Goal: Task Accomplishment & Management: Complete application form

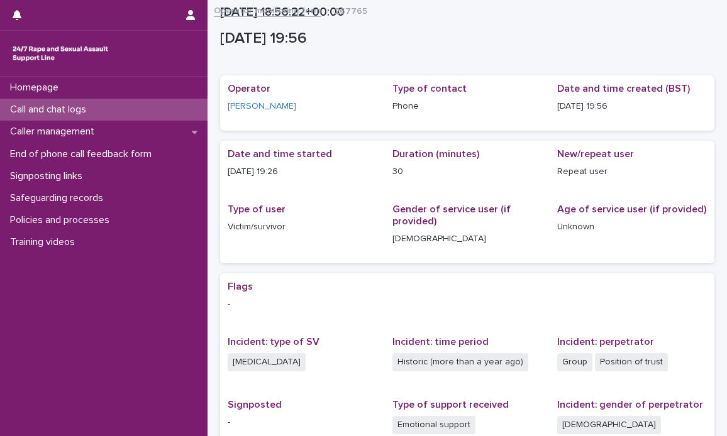
scroll to position [195, 0]
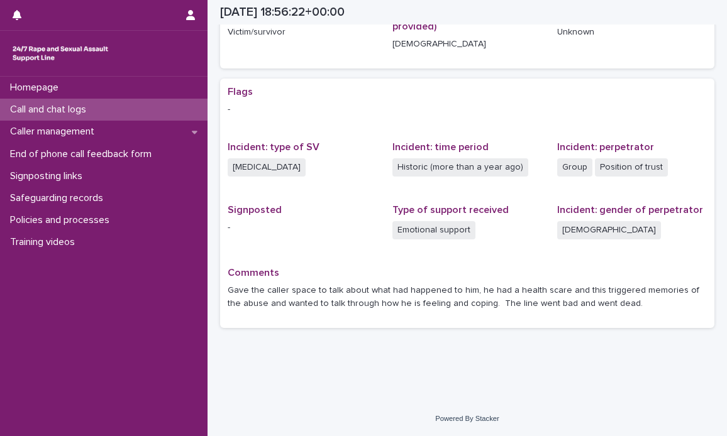
click at [49, 106] on p "Call and chat logs" at bounding box center [50, 110] width 91 height 12
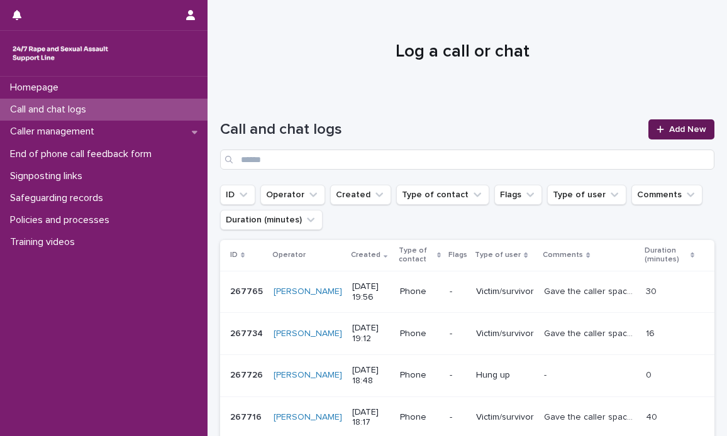
click at [669, 125] on span "Add New" at bounding box center [687, 129] width 37 height 9
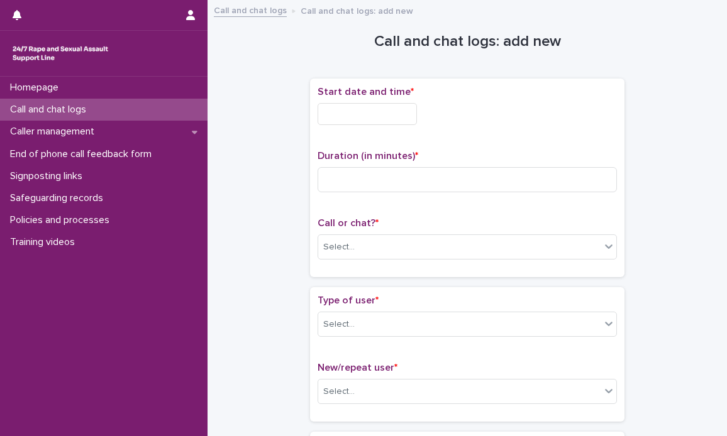
click at [347, 110] on input "text" at bounding box center [366, 114] width 99 height 22
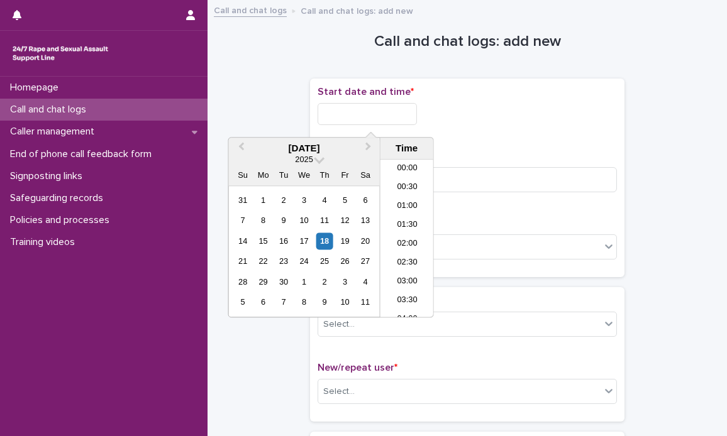
scroll to position [742, 0]
click at [403, 232] on li "21:30" at bounding box center [406, 238] width 53 height 19
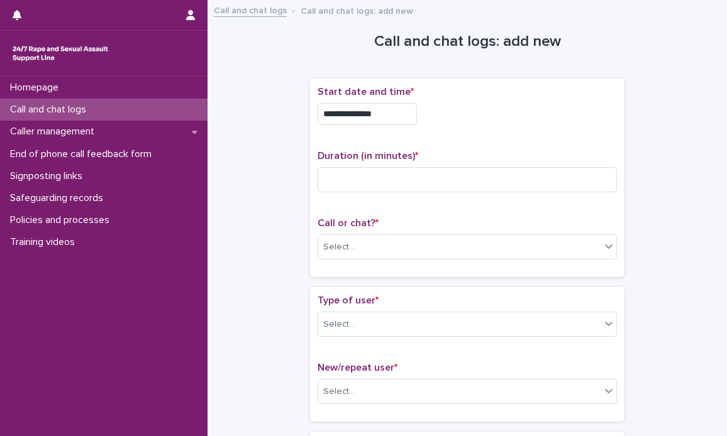
click at [396, 114] on input "**********" at bounding box center [366, 114] width 99 height 22
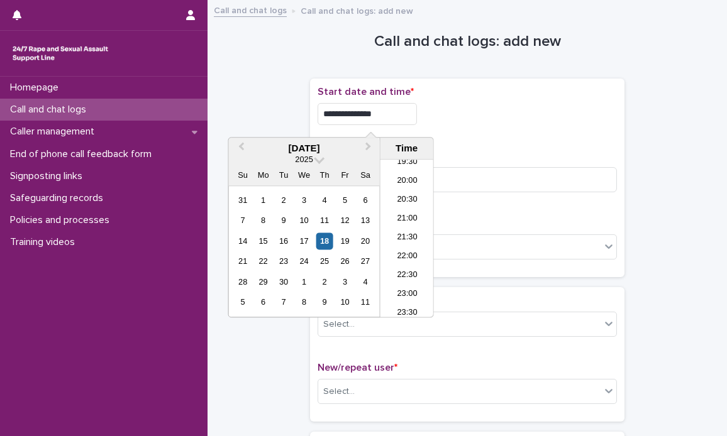
type input "**********"
click at [459, 136] on div "**********" at bounding box center [466, 178] width 299 height 184
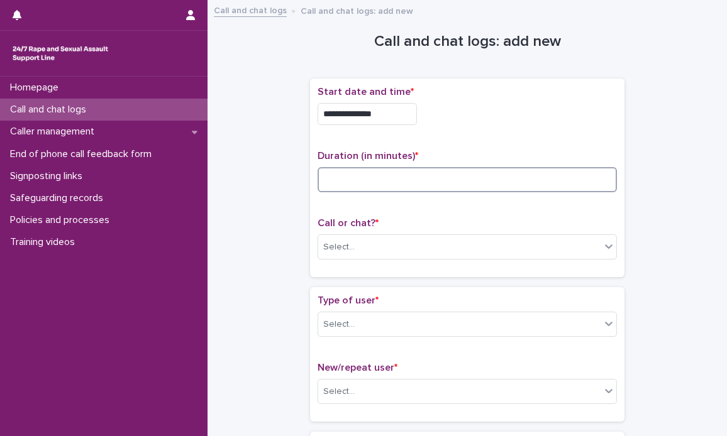
click at [412, 179] on input at bounding box center [466, 179] width 299 height 25
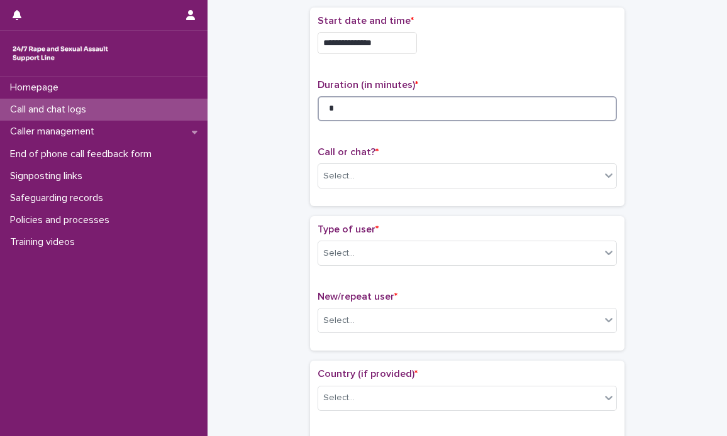
scroll to position [126, 0]
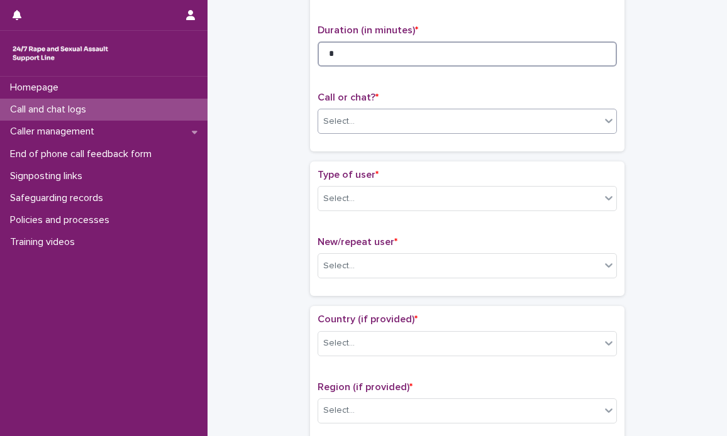
type input "*"
click at [605, 125] on icon at bounding box center [608, 120] width 13 height 13
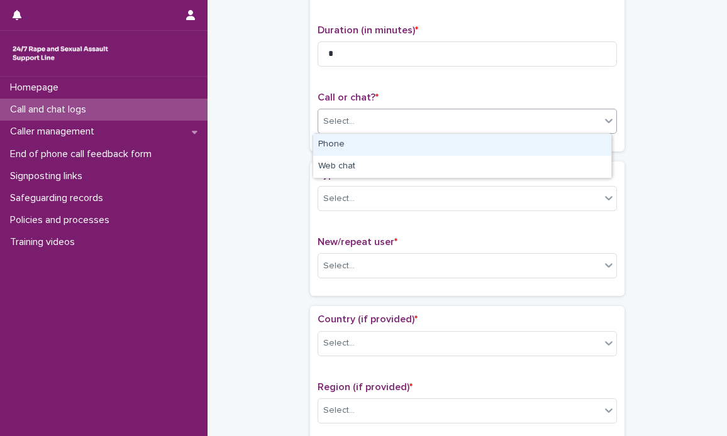
click at [433, 146] on div "Phone" at bounding box center [462, 145] width 298 height 22
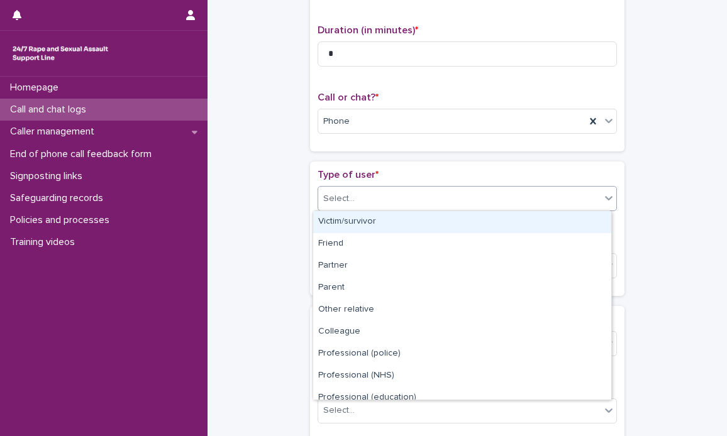
click at [605, 199] on icon at bounding box center [609, 198] width 8 height 4
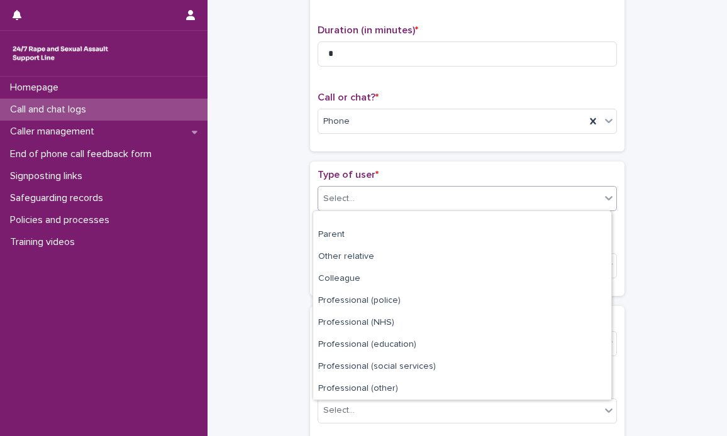
scroll to position [141, 0]
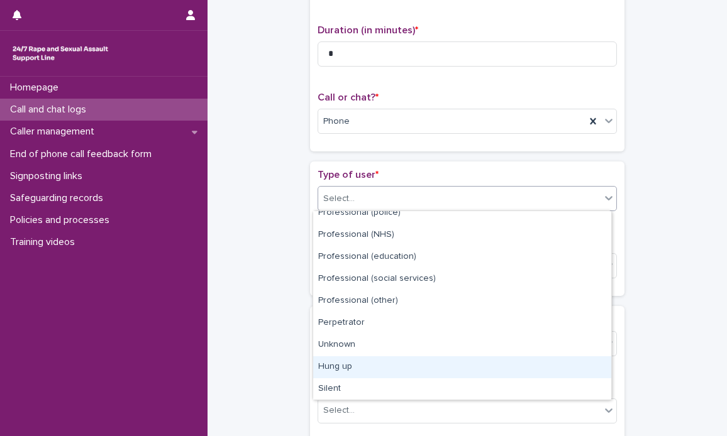
click at [370, 365] on div "Hung up" at bounding box center [462, 367] width 298 height 22
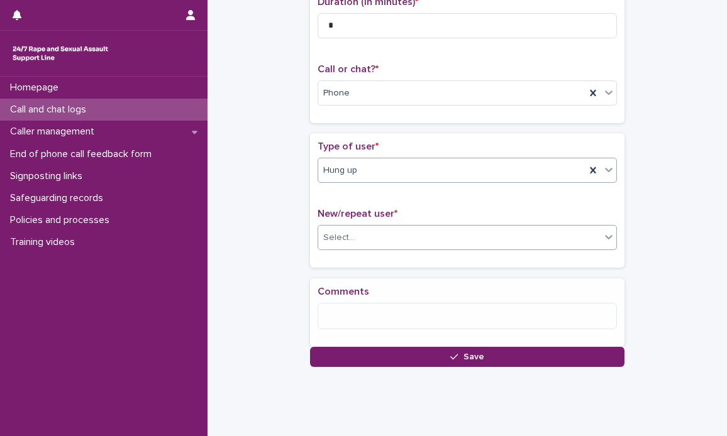
scroll to position [189, 0]
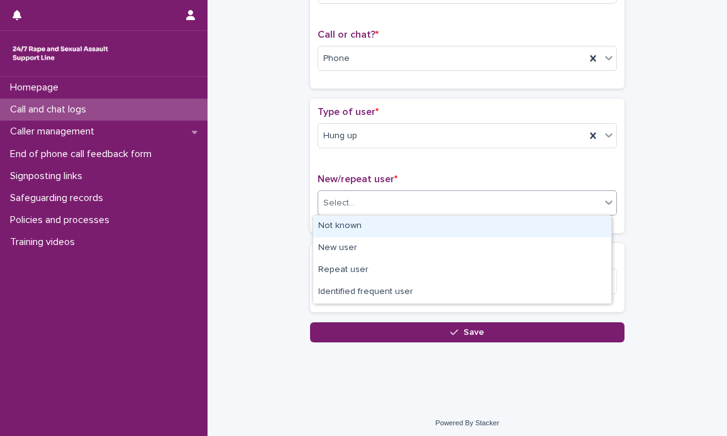
click at [603, 206] on icon at bounding box center [608, 202] width 13 height 13
click at [378, 222] on div "Not known" at bounding box center [462, 227] width 298 height 22
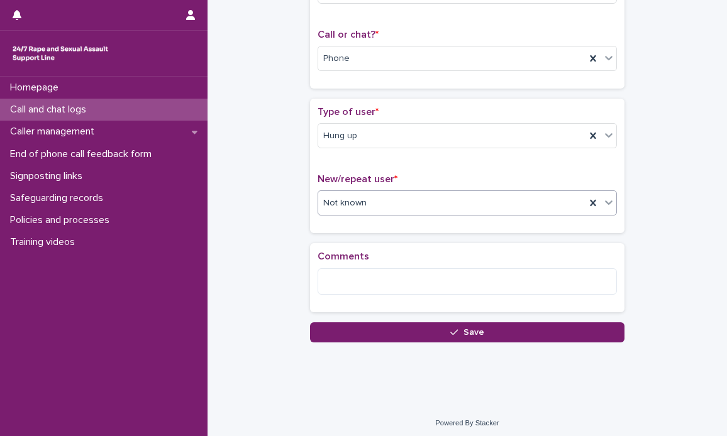
scroll to position [192, 0]
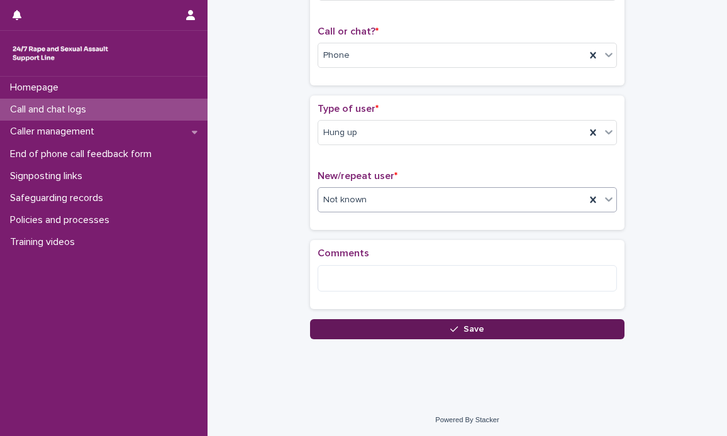
click at [469, 325] on span "Save" at bounding box center [473, 329] width 21 height 9
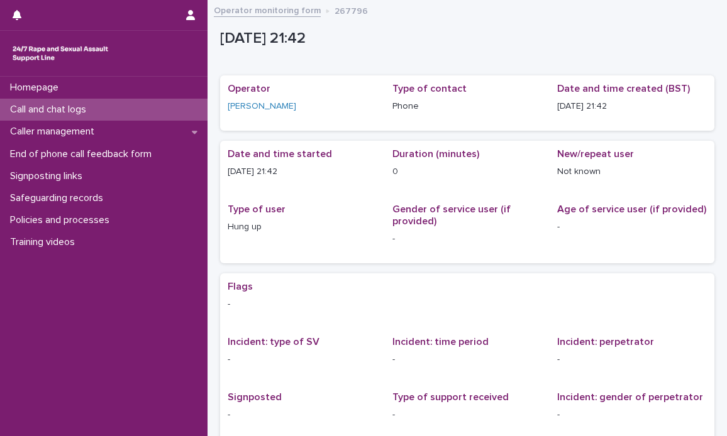
click at [43, 106] on p "Call and chat logs" at bounding box center [50, 110] width 91 height 12
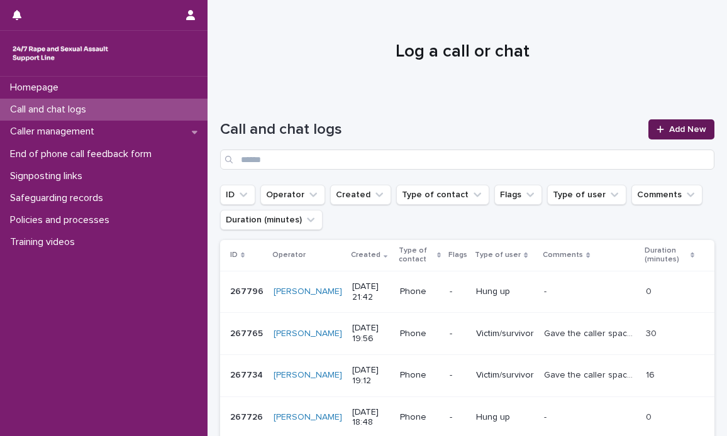
click at [684, 125] on span "Add New" at bounding box center [687, 129] width 37 height 9
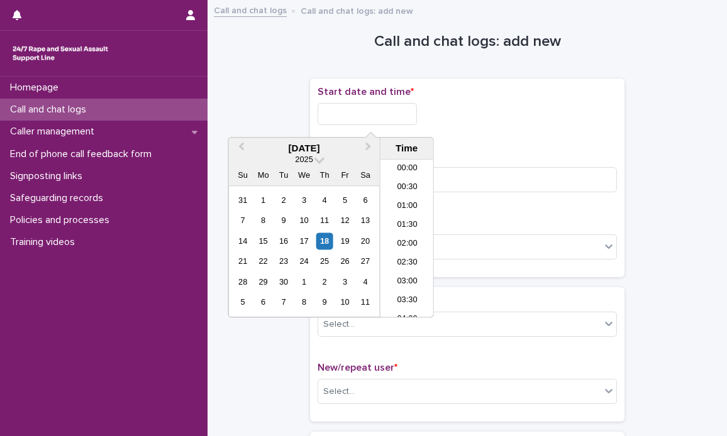
click at [327, 111] on input "text" at bounding box center [366, 114] width 99 height 22
click at [395, 231] on li "21:30" at bounding box center [406, 238] width 53 height 19
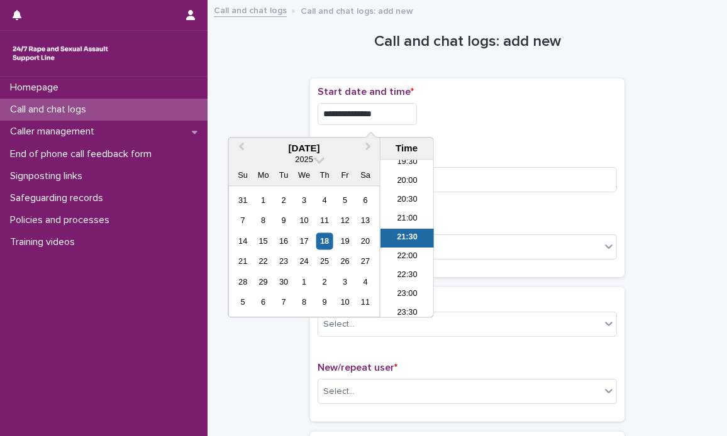
click at [394, 108] on input "**********" at bounding box center [366, 114] width 99 height 22
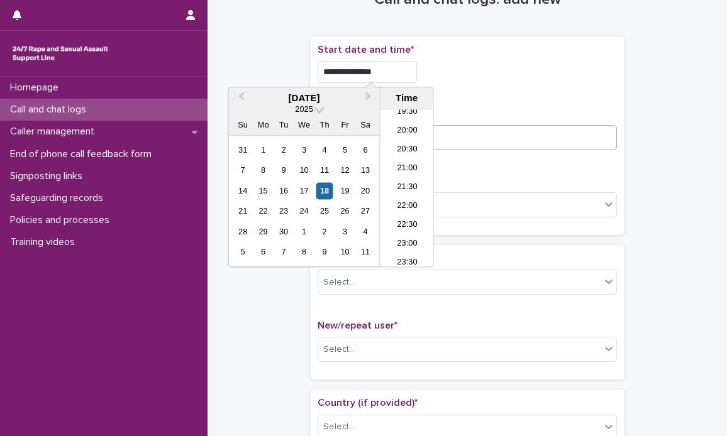
scroll to position [63, 0]
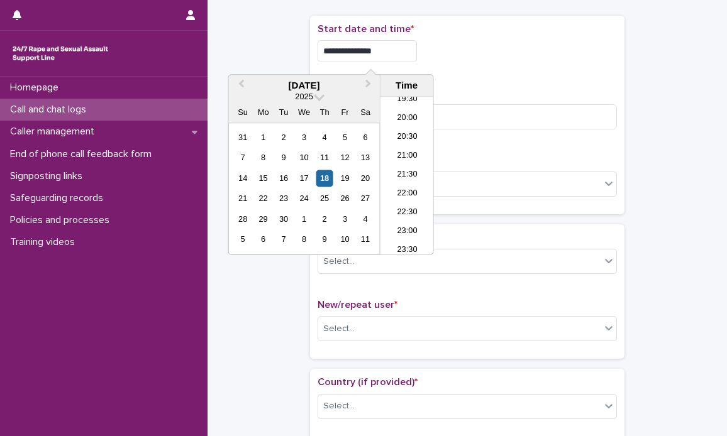
type input "**********"
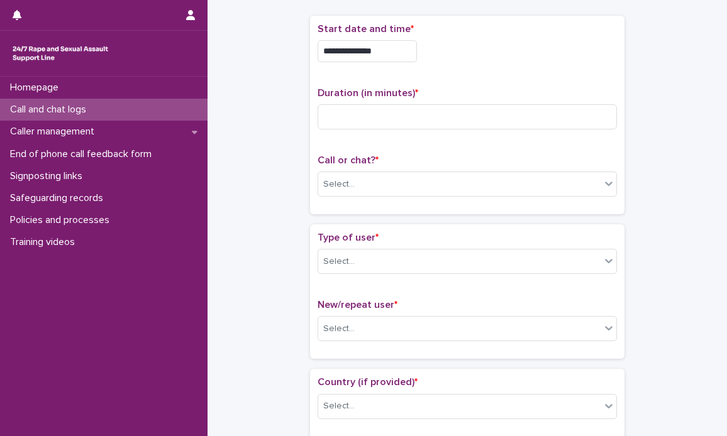
click at [514, 75] on div "**********" at bounding box center [466, 115] width 299 height 184
click at [416, 111] on input at bounding box center [466, 116] width 299 height 25
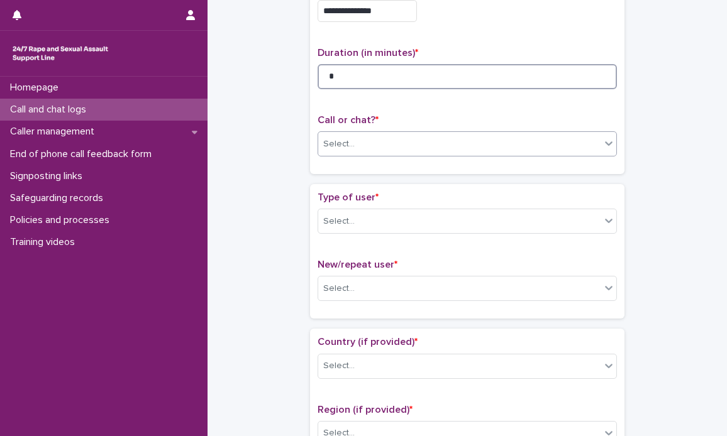
scroll to position [126, 0]
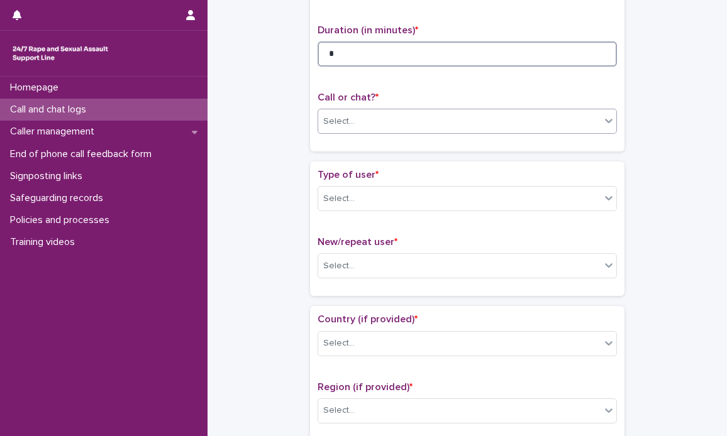
type input "*"
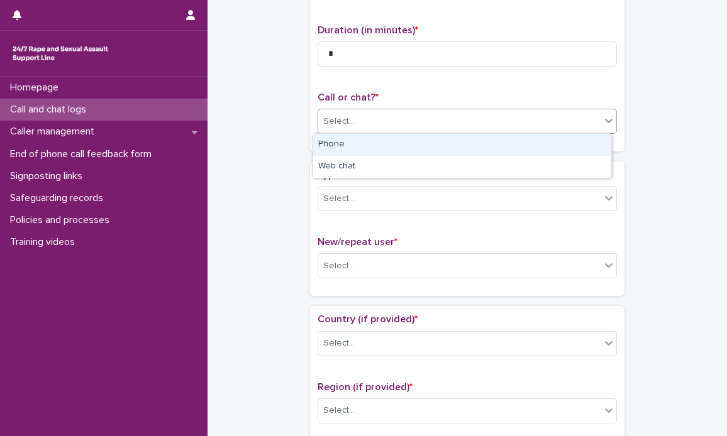
click at [603, 124] on icon at bounding box center [608, 120] width 13 height 13
click at [361, 141] on div "Phone" at bounding box center [462, 145] width 298 height 22
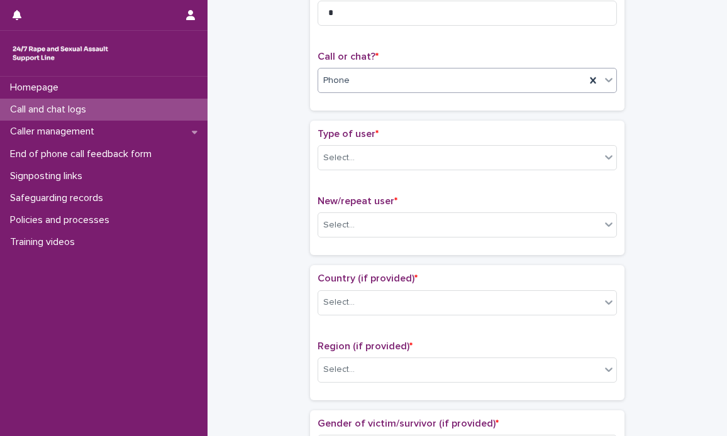
scroll to position [189, 0]
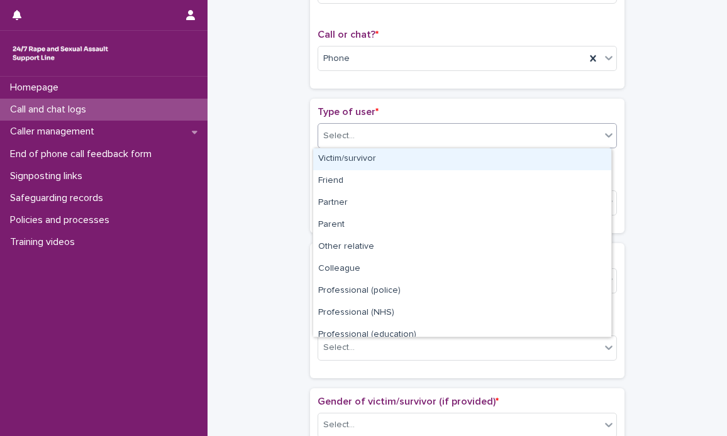
click at [602, 137] on icon at bounding box center [608, 135] width 13 height 13
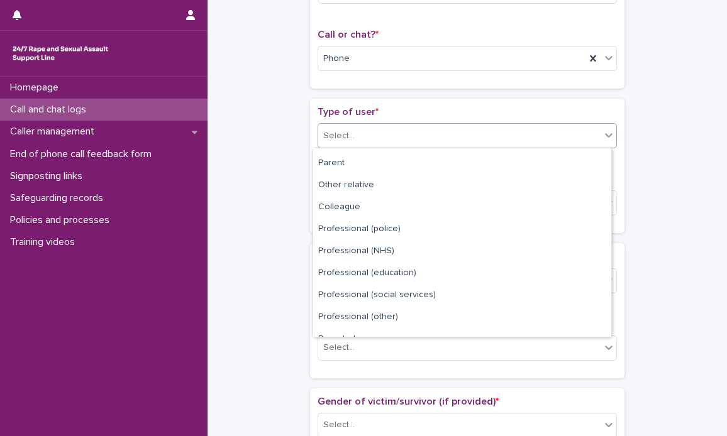
scroll to position [141, 0]
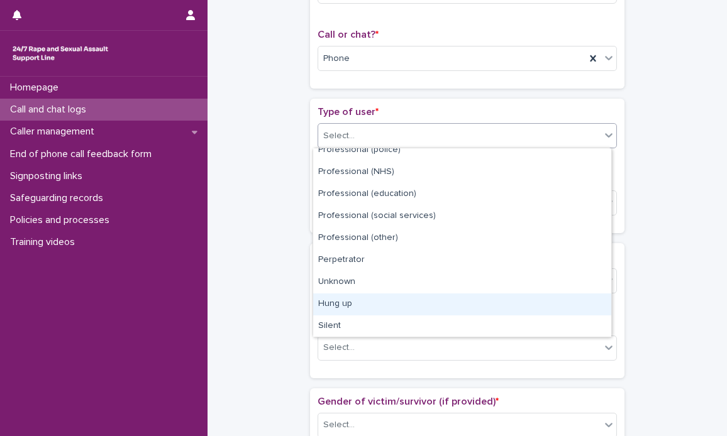
click at [337, 300] on div "Hung up" at bounding box center [462, 305] width 298 height 22
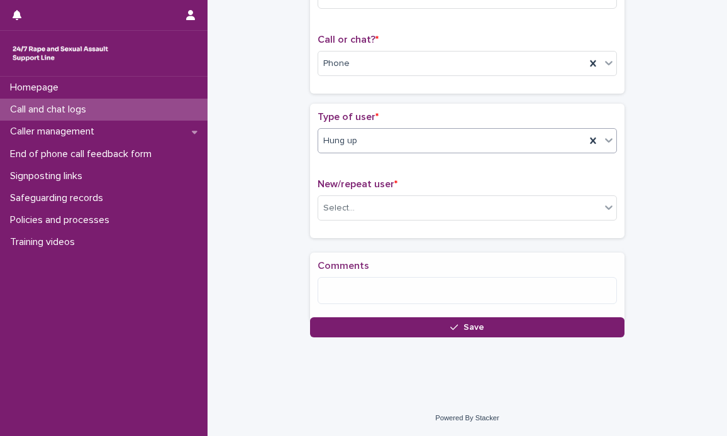
scroll to position [189, 0]
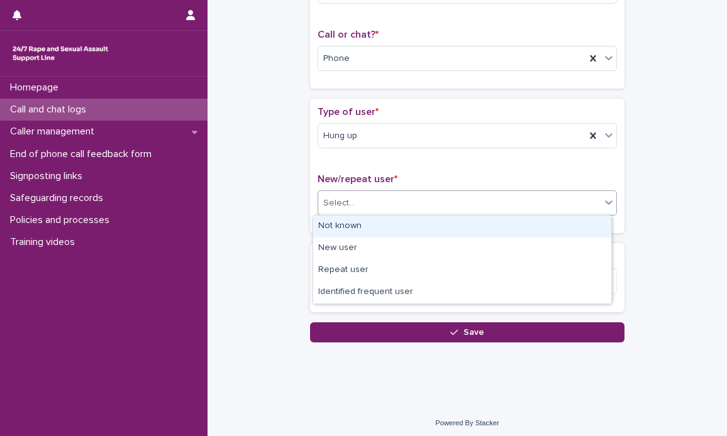
click at [603, 201] on icon at bounding box center [608, 202] width 13 height 13
click at [453, 222] on div "Not known" at bounding box center [462, 227] width 298 height 22
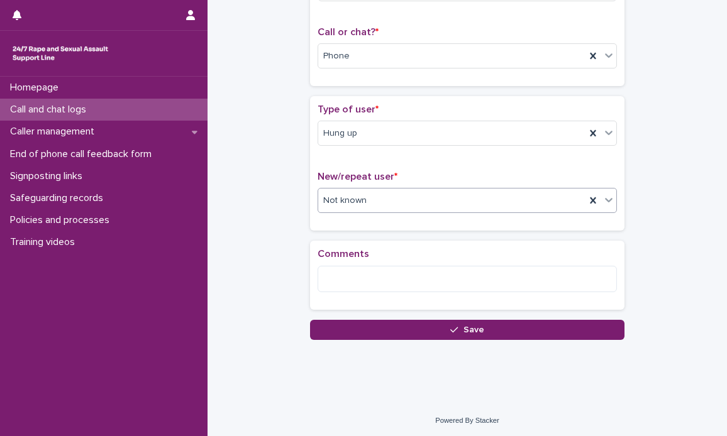
scroll to position [192, 0]
click at [465, 325] on span "Save" at bounding box center [473, 329] width 21 height 9
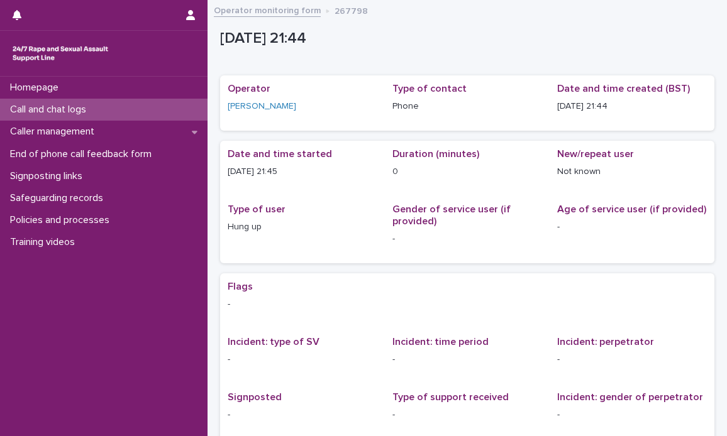
click at [55, 104] on p "Call and chat logs" at bounding box center [50, 110] width 91 height 12
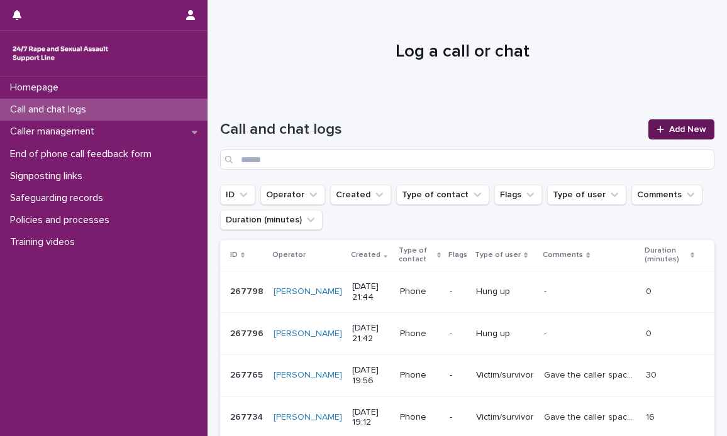
click at [678, 126] on span "Add New" at bounding box center [687, 129] width 37 height 9
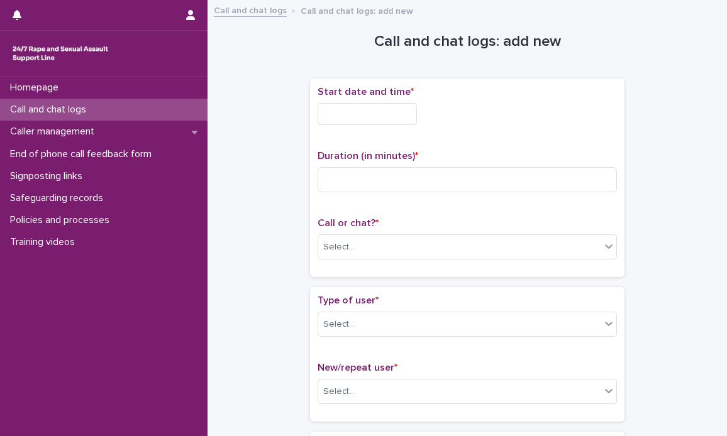
click at [334, 113] on input "text" at bounding box center [366, 114] width 99 height 22
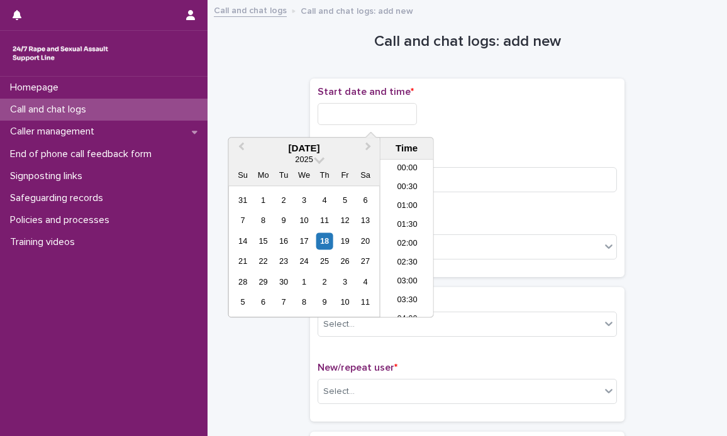
scroll to position [742, 0]
click at [397, 237] on li "21:30" at bounding box center [406, 238] width 53 height 19
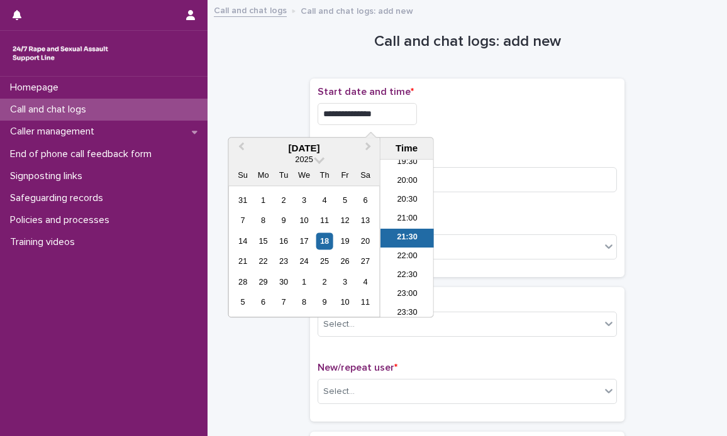
click at [404, 107] on input "**********" at bounding box center [366, 114] width 99 height 22
type input "**********"
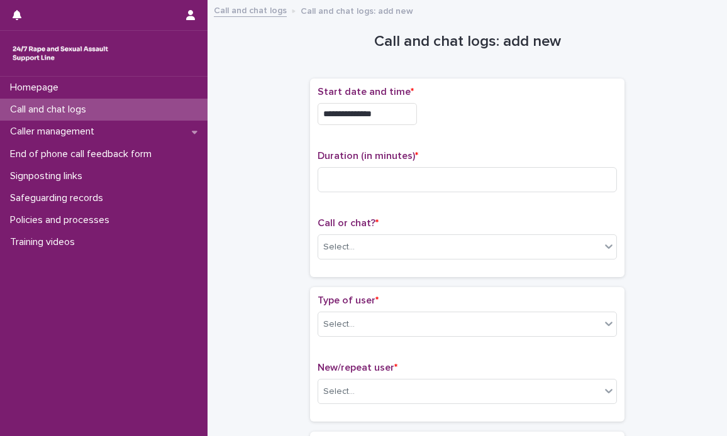
click at [546, 129] on div "**********" at bounding box center [466, 110] width 299 height 49
click at [410, 179] on input at bounding box center [466, 179] width 299 height 25
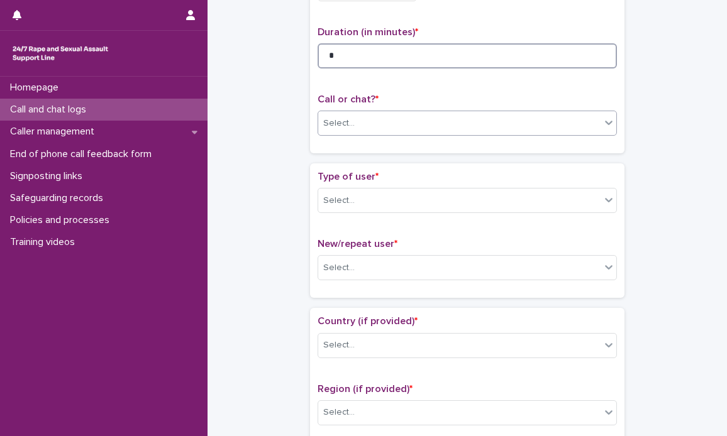
scroll to position [126, 0]
type input "*"
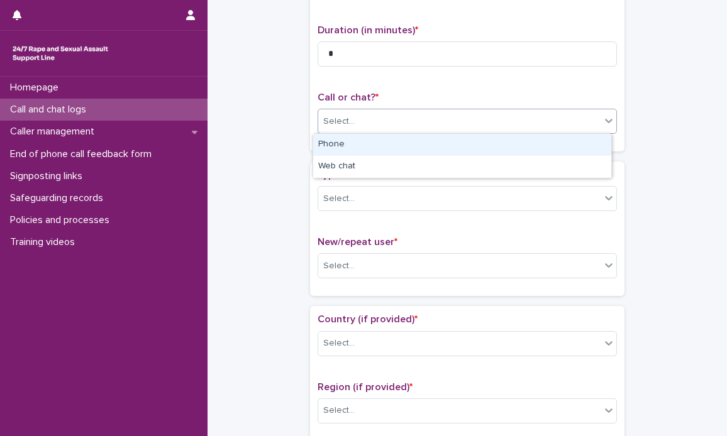
click at [605, 124] on icon at bounding box center [608, 120] width 13 height 13
click at [353, 145] on div "Phone" at bounding box center [462, 145] width 298 height 22
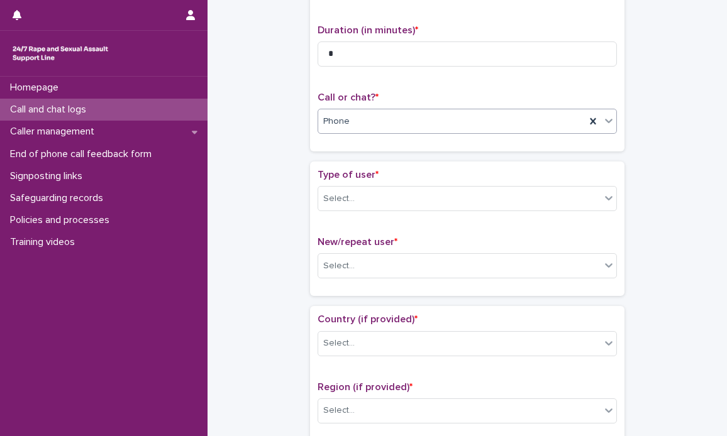
scroll to position [189, 0]
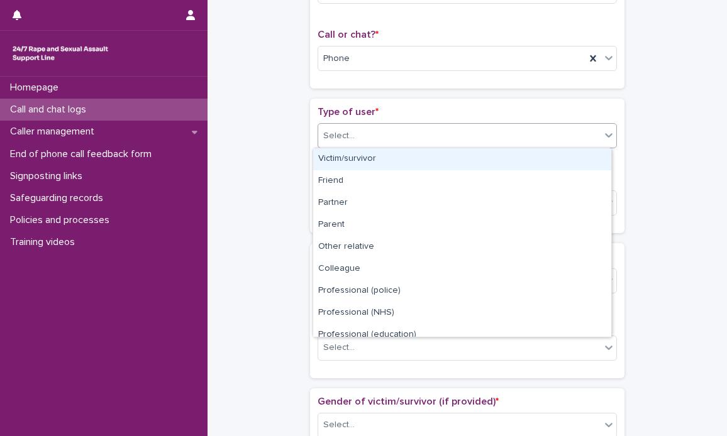
click at [607, 138] on icon at bounding box center [608, 135] width 13 height 13
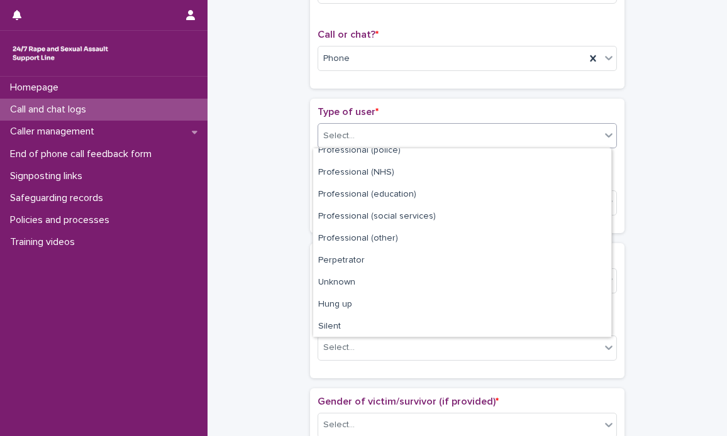
scroll to position [141, 0]
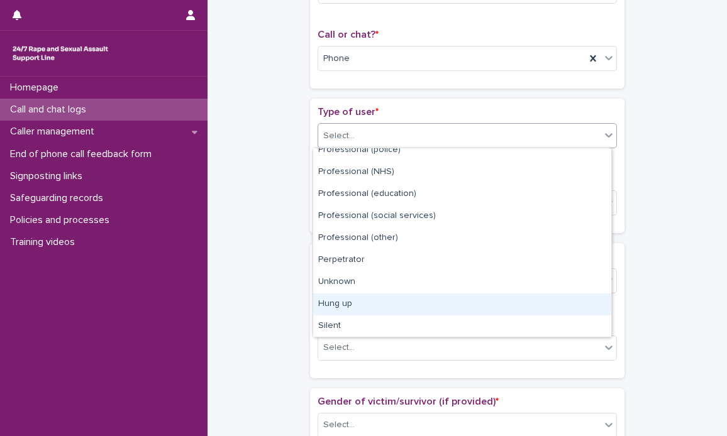
click at [342, 299] on div "Hung up" at bounding box center [462, 305] width 298 height 22
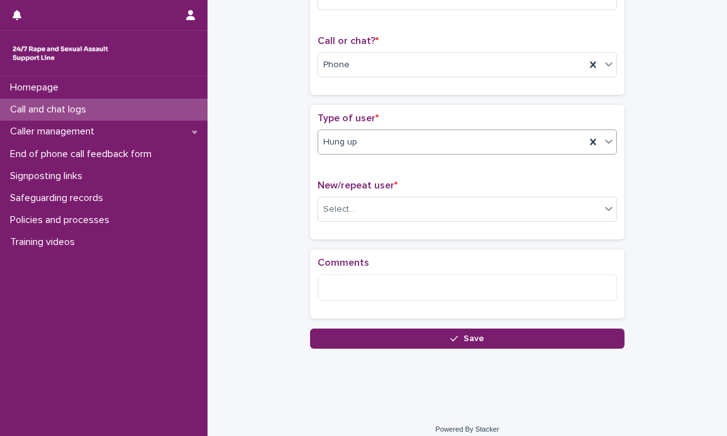
scroll to position [189, 0]
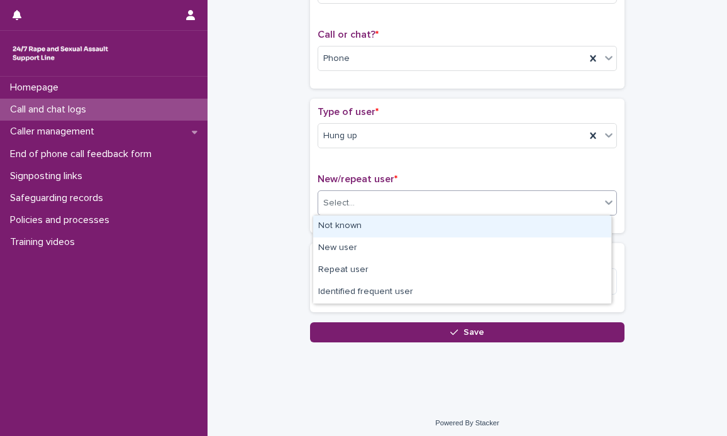
click at [605, 202] on icon at bounding box center [609, 203] width 8 height 4
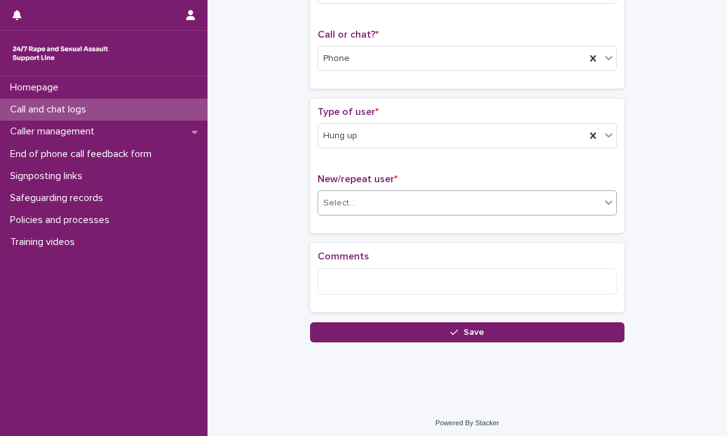
click at [606, 204] on icon at bounding box center [608, 202] width 13 height 13
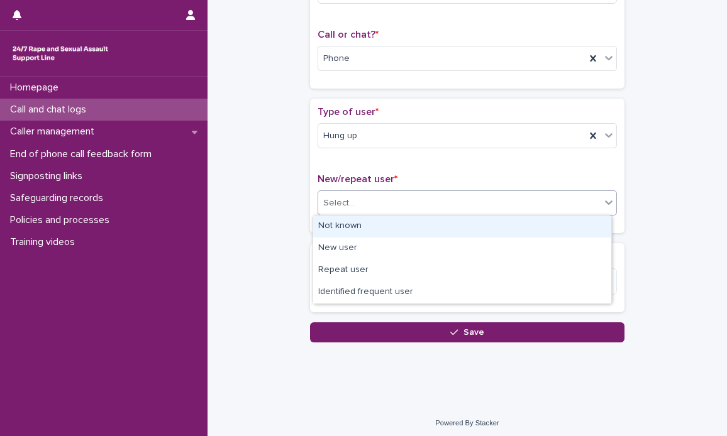
drag, startPoint x: 343, startPoint y: 239, endPoint x: 342, endPoint y: 228, distance: 10.7
click at [342, 229] on div "Not known" at bounding box center [462, 227] width 298 height 22
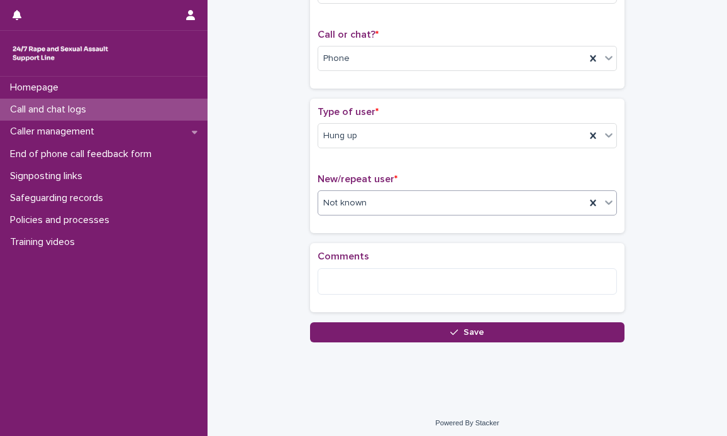
scroll to position [192, 0]
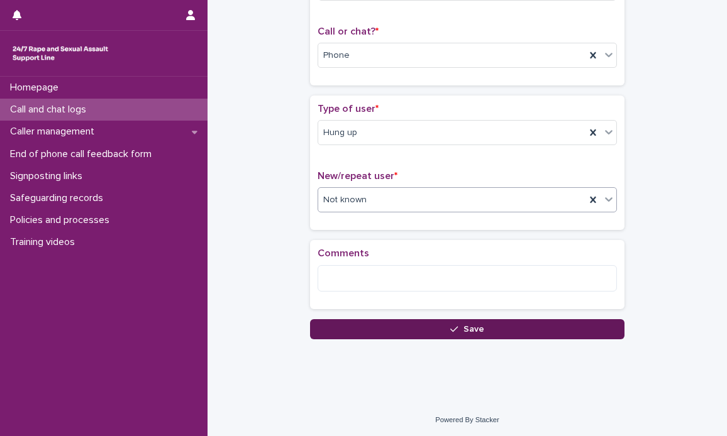
click at [463, 325] on span "Save" at bounding box center [473, 329] width 21 height 9
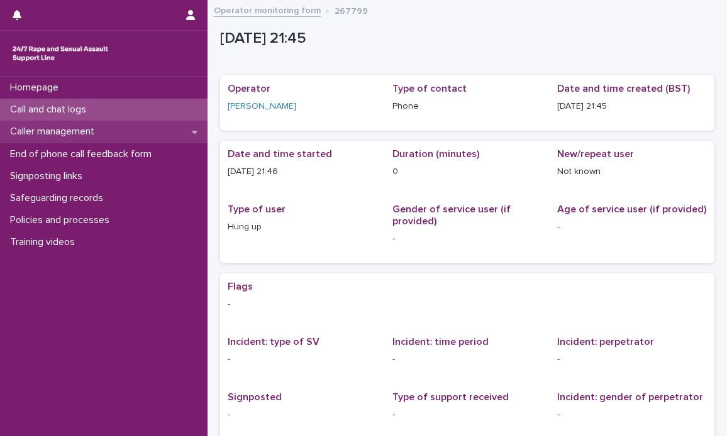
click at [197, 131] on div "Caller management" at bounding box center [103, 132] width 207 height 22
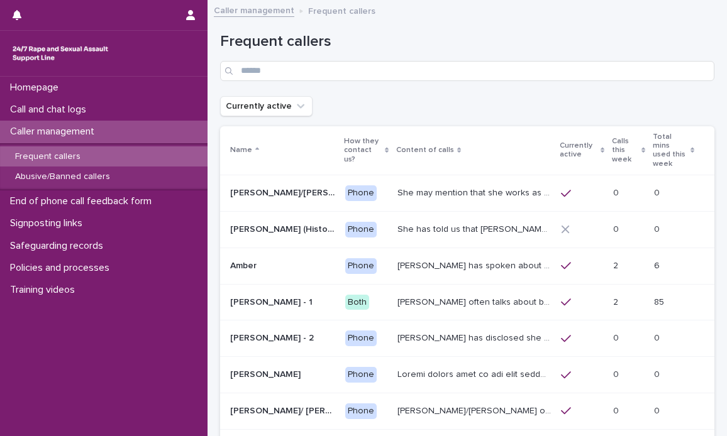
click at [66, 151] on p "Frequent callers" at bounding box center [47, 156] width 85 height 11
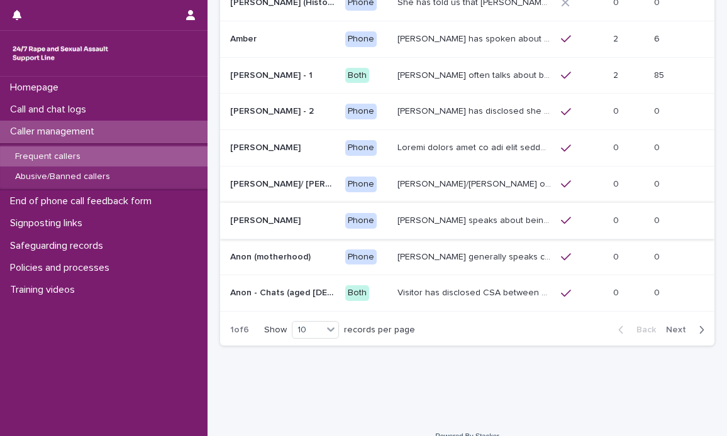
scroll to position [234, 0]
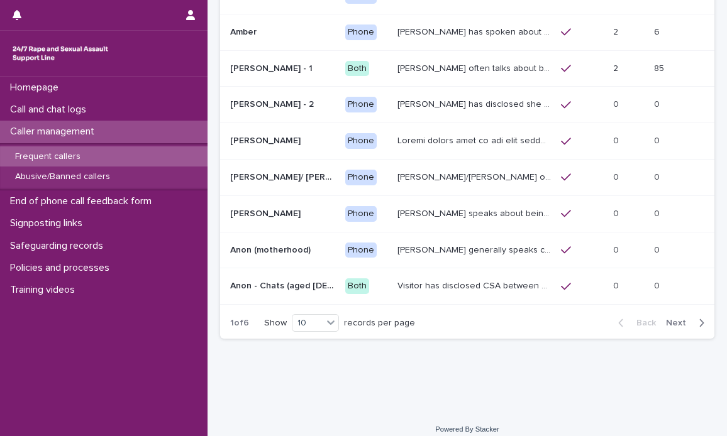
click at [665, 317] on button "Next" at bounding box center [687, 322] width 53 height 11
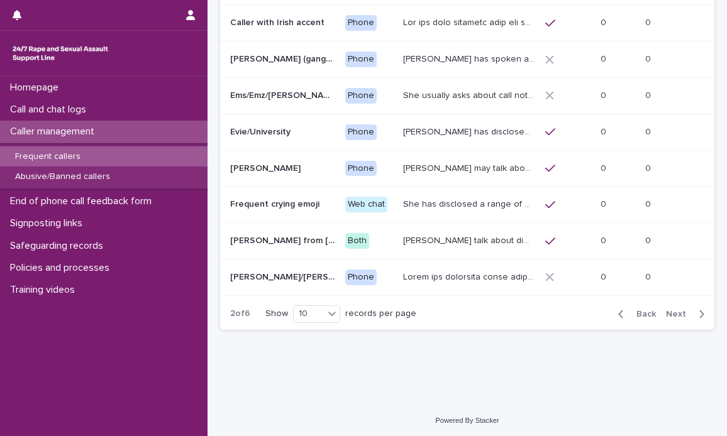
scroll to position [225, 0]
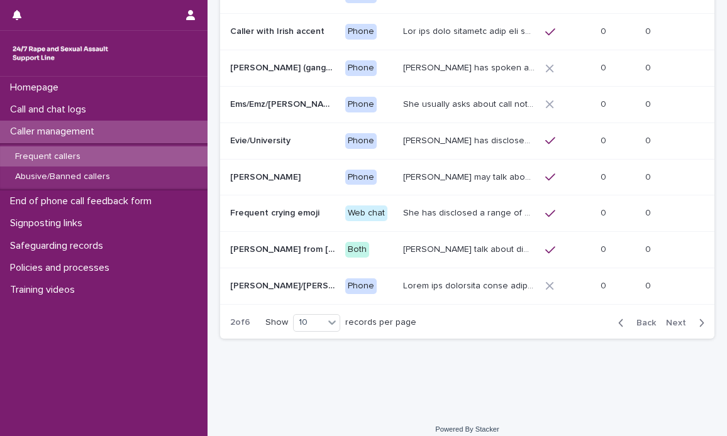
click at [666, 319] on span "Next" at bounding box center [680, 323] width 28 height 9
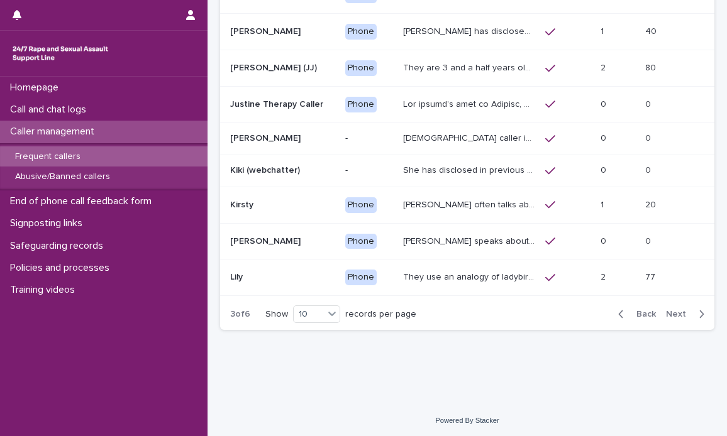
click at [666, 310] on span "Next" at bounding box center [680, 314] width 28 height 9
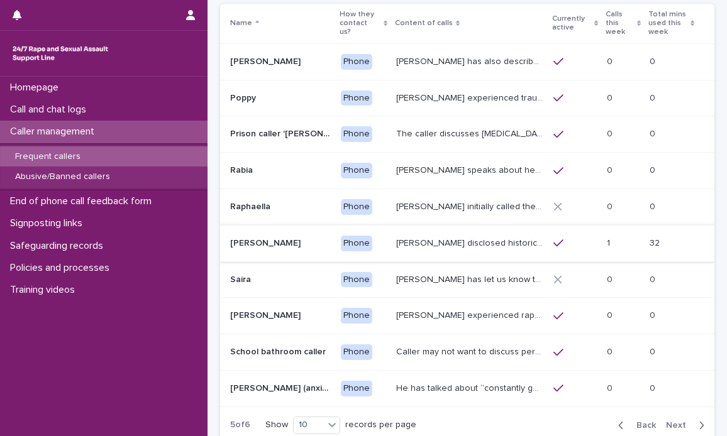
scroll to position [162, 0]
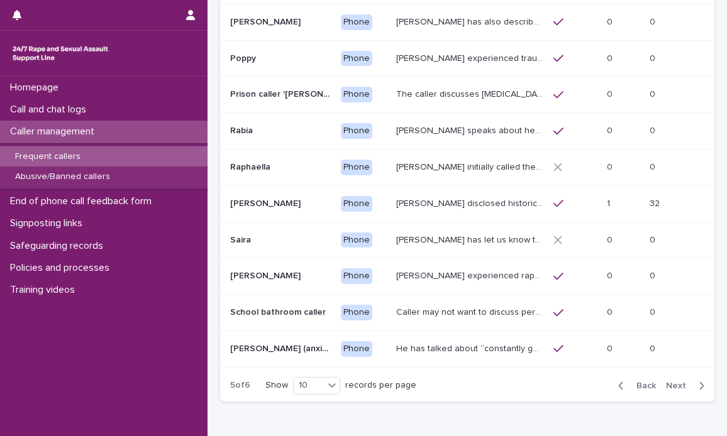
click at [407, 196] on p "[PERSON_NAME] disclosed historic repeated rape perpetrated by men in [GEOGRAPHI…" at bounding box center [471, 202] width 150 height 13
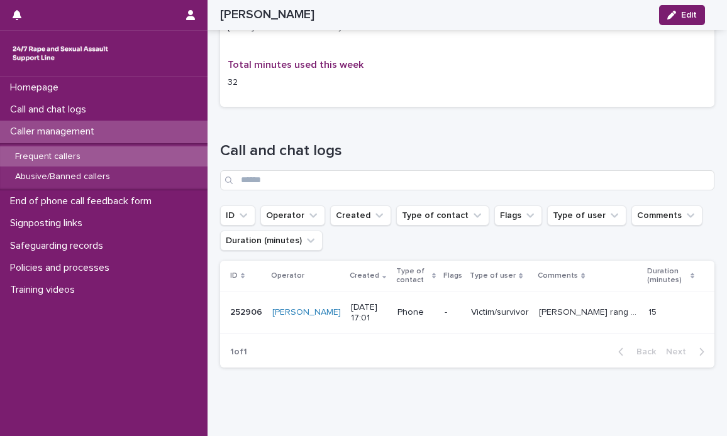
scroll to position [1006, 0]
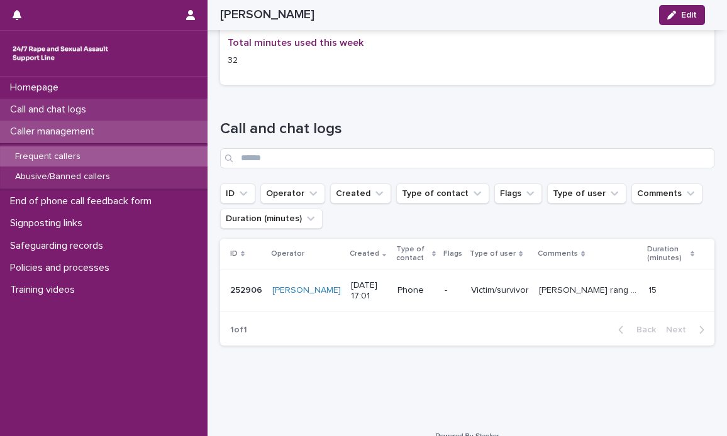
click at [64, 104] on p "Call and chat logs" at bounding box center [50, 110] width 91 height 12
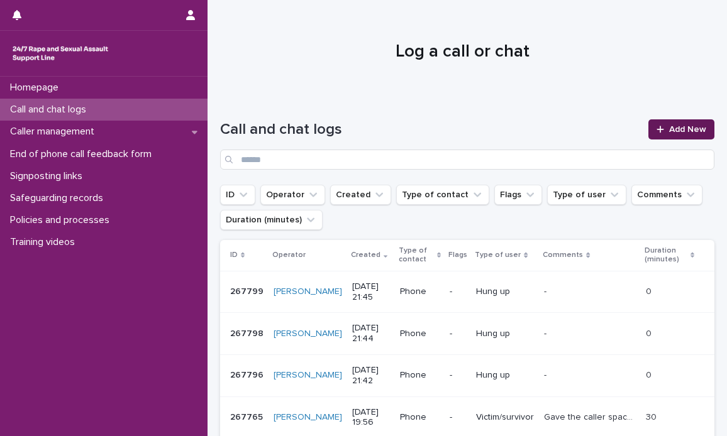
click at [656, 123] on link "Add New" at bounding box center [681, 129] width 66 height 20
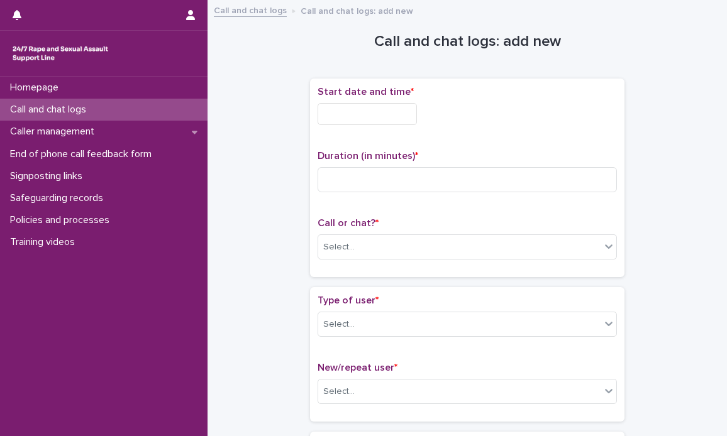
click at [356, 111] on input "text" at bounding box center [366, 114] width 99 height 22
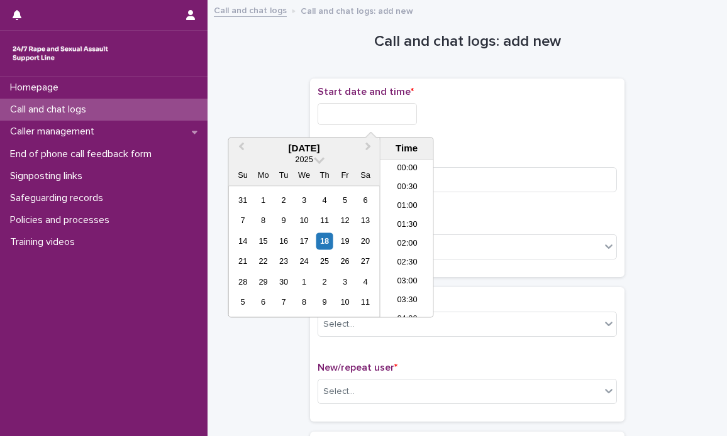
click at [356, 111] on input "text" at bounding box center [366, 114] width 99 height 22
click at [397, 227] on li "21:30" at bounding box center [406, 233] width 53 height 19
click at [400, 113] on input "**********" at bounding box center [366, 114] width 99 height 22
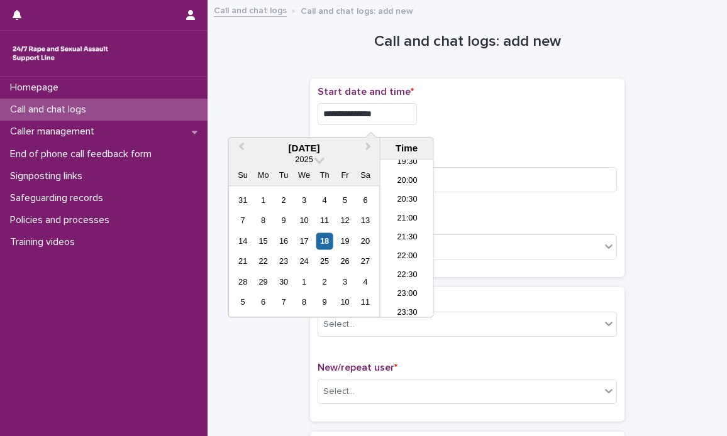
type input "**********"
click at [536, 121] on div "**********" at bounding box center [466, 114] width 299 height 22
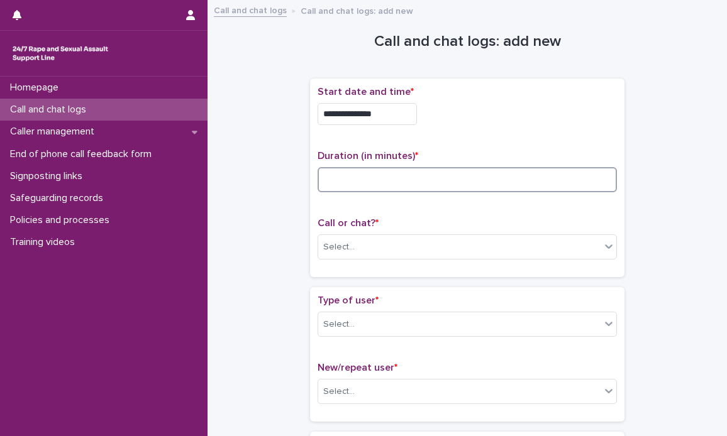
click at [377, 179] on input at bounding box center [466, 179] width 299 height 25
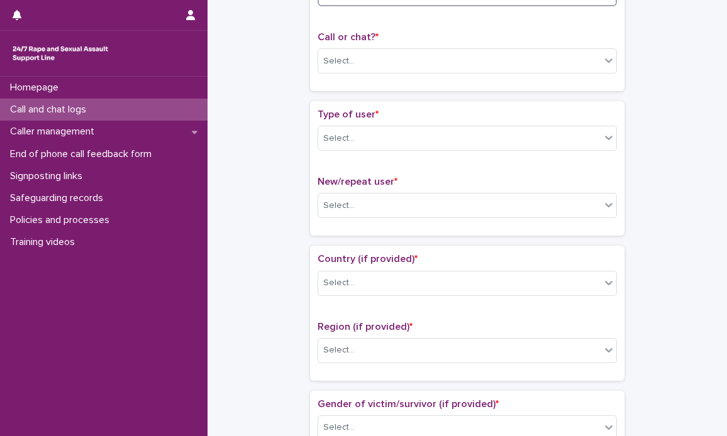
scroll to position [189, 0]
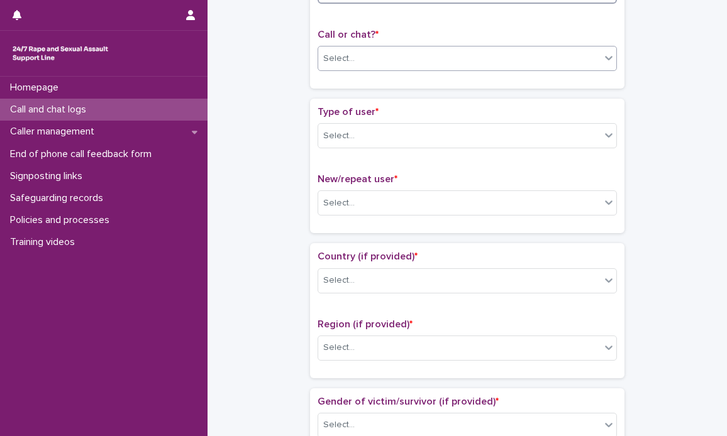
type input "**"
click at [608, 54] on icon at bounding box center [608, 58] width 13 height 13
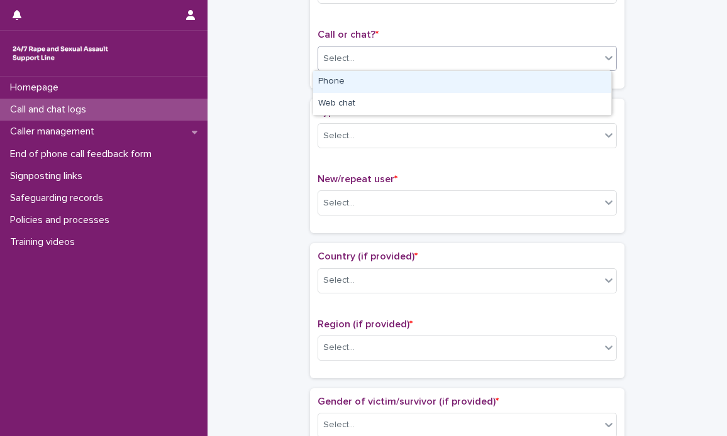
click at [372, 78] on div "Phone" at bounding box center [462, 82] width 298 height 22
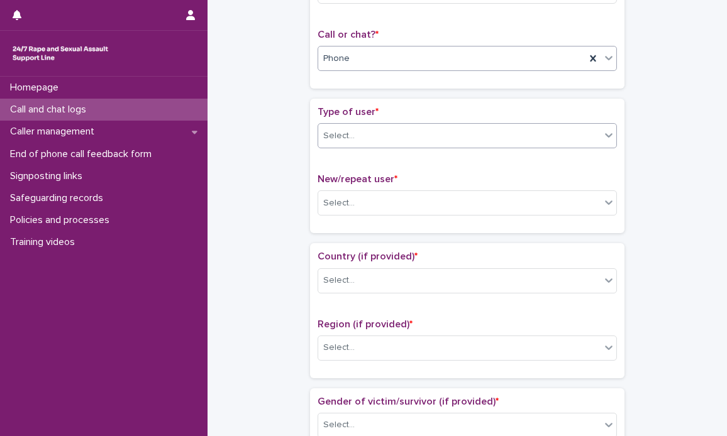
click at [608, 139] on icon at bounding box center [608, 135] width 13 height 13
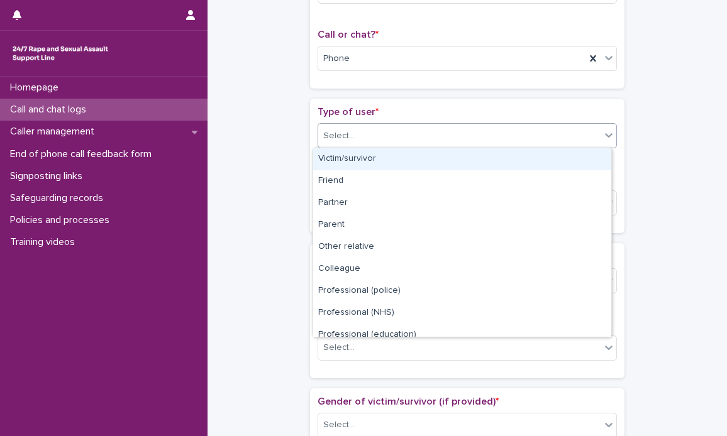
click at [606, 140] on icon at bounding box center [608, 135] width 13 height 13
click at [380, 160] on div "Victim/survivor" at bounding box center [462, 159] width 298 height 22
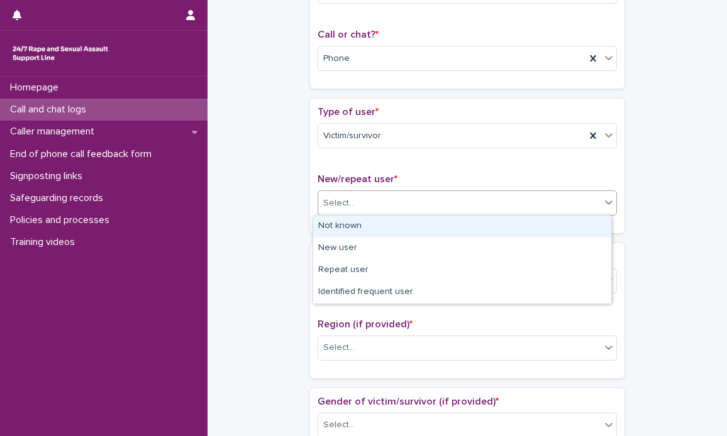
click at [602, 202] on icon at bounding box center [608, 202] width 13 height 13
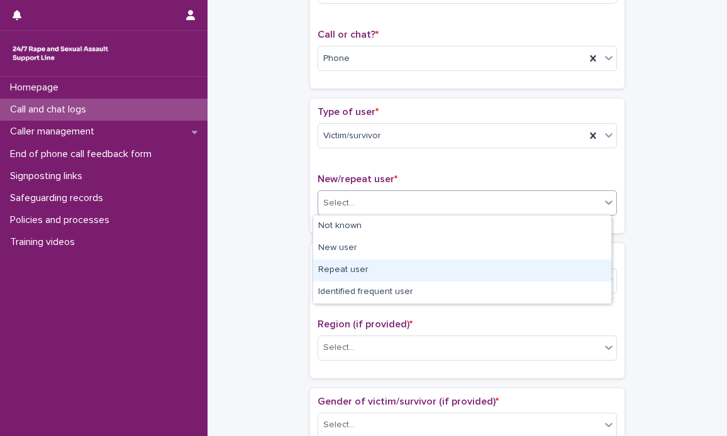
click at [357, 272] on div "Repeat user" at bounding box center [462, 271] width 298 height 22
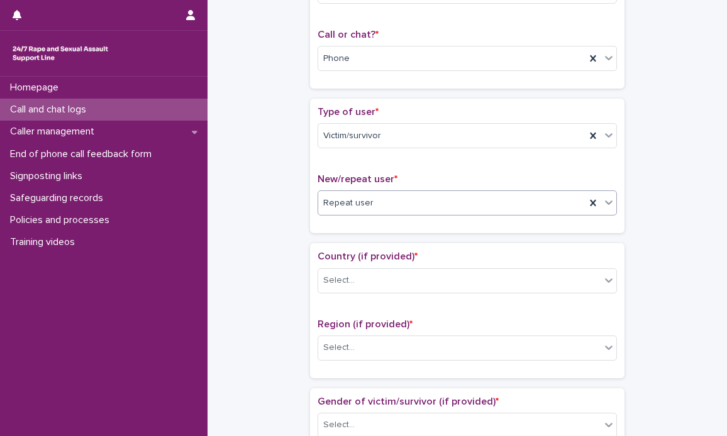
scroll to position [251, 0]
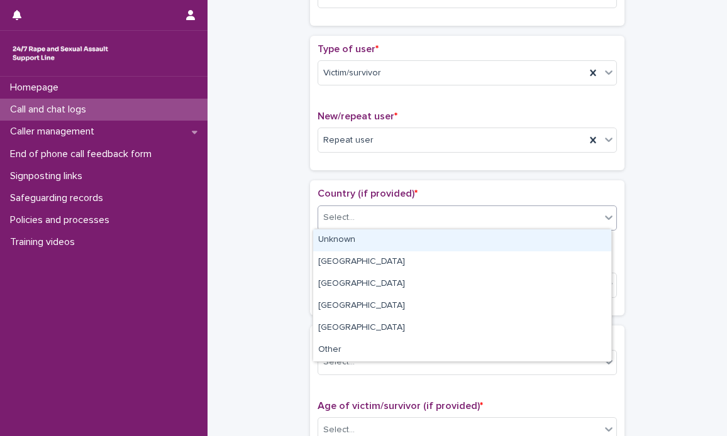
click at [606, 223] on div at bounding box center [608, 217] width 15 height 23
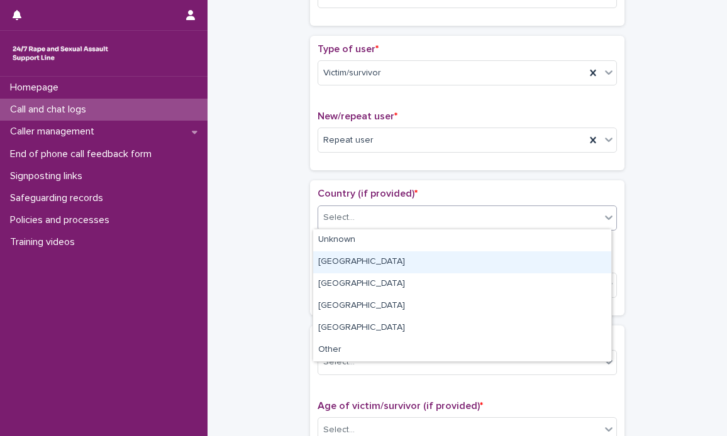
click at [344, 257] on div "[GEOGRAPHIC_DATA]" at bounding box center [462, 262] width 298 height 22
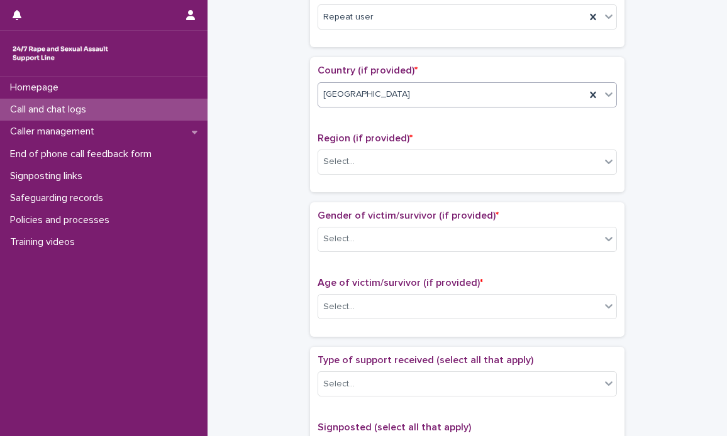
scroll to position [377, 0]
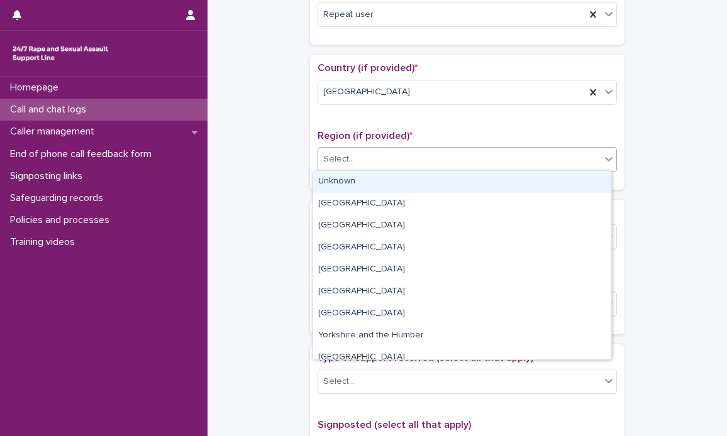
click at [602, 161] on icon at bounding box center [608, 159] width 13 height 13
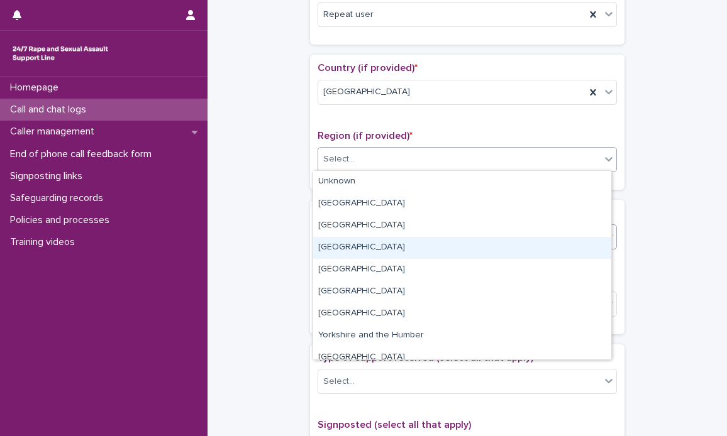
click at [355, 246] on div "[GEOGRAPHIC_DATA]" at bounding box center [462, 248] width 298 height 22
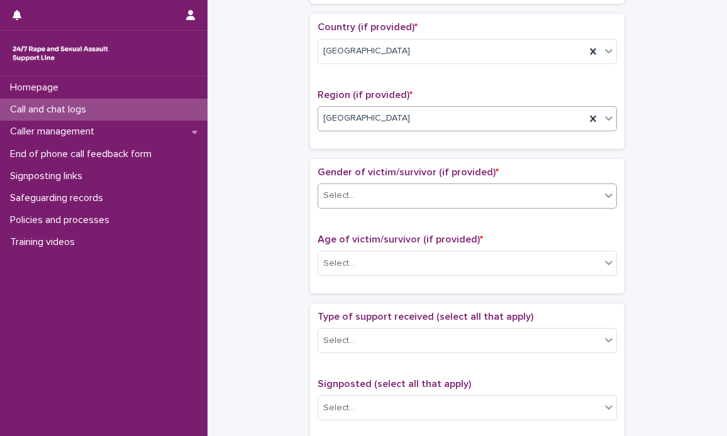
scroll to position [440, 0]
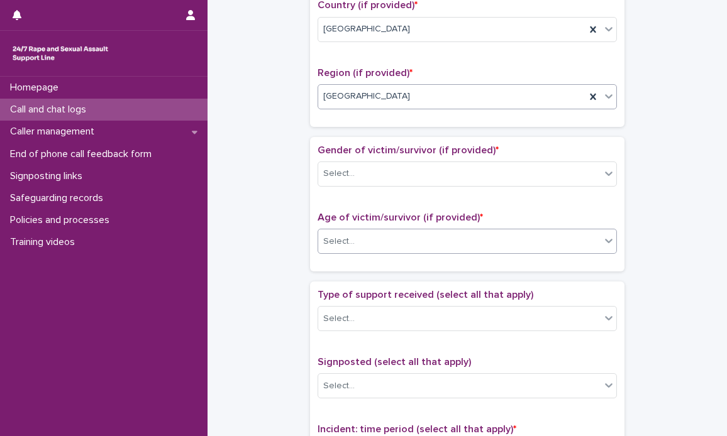
click at [603, 247] on div at bounding box center [608, 240] width 15 height 23
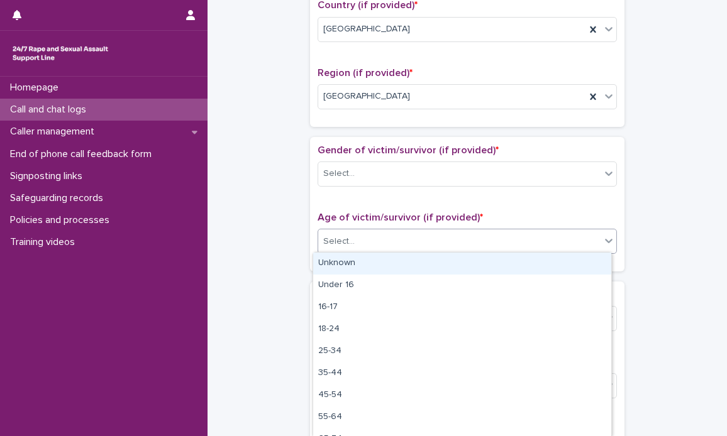
click at [349, 259] on div "Unknown" at bounding box center [462, 264] width 298 height 22
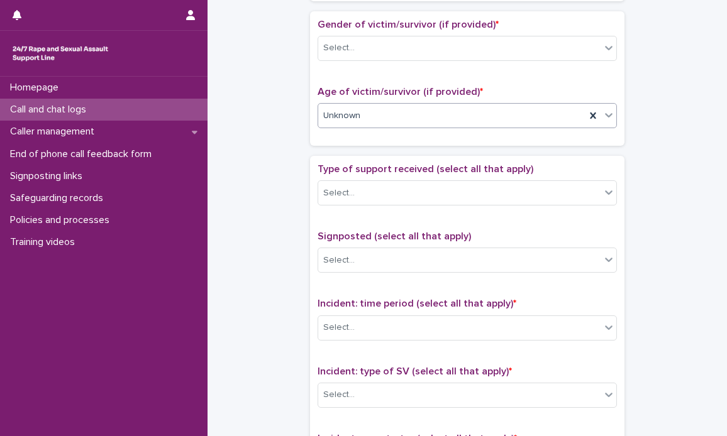
scroll to position [629, 0]
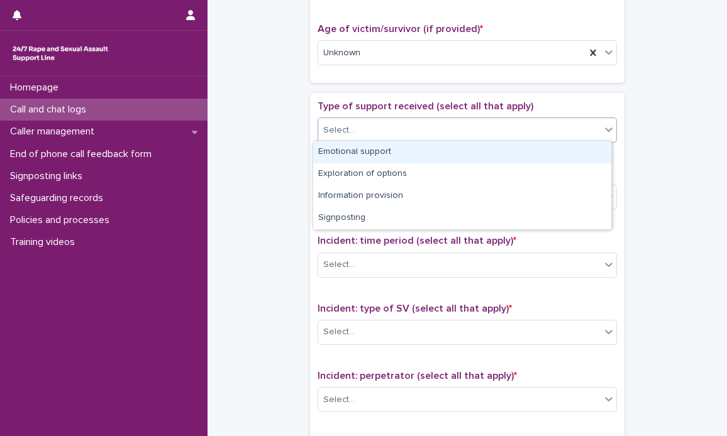
click at [602, 131] on icon at bounding box center [608, 129] width 13 height 13
click at [407, 154] on div "Emotional support" at bounding box center [462, 152] width 298 height 22
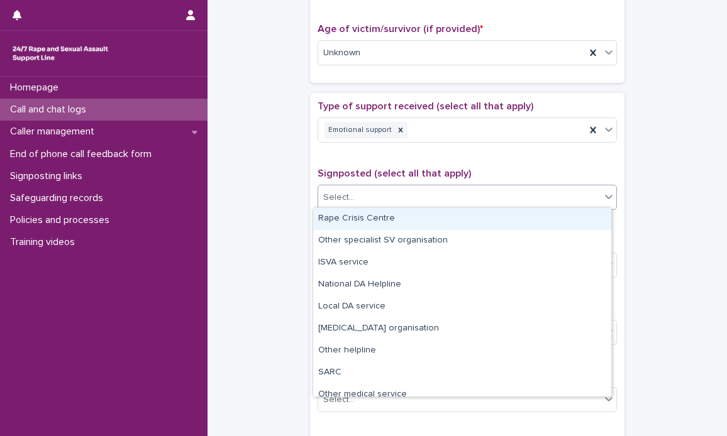
click at [608, 195] on icon at bounding box center [608, 196] width 13 height 13
drag, startPoint x: 346, startPoint y: 221, endPoint x: 546, endPoint y: 111, distance: 227.9
click at [546, 111] on body "**********" at bounding box center [363, 218] width 727 height 436
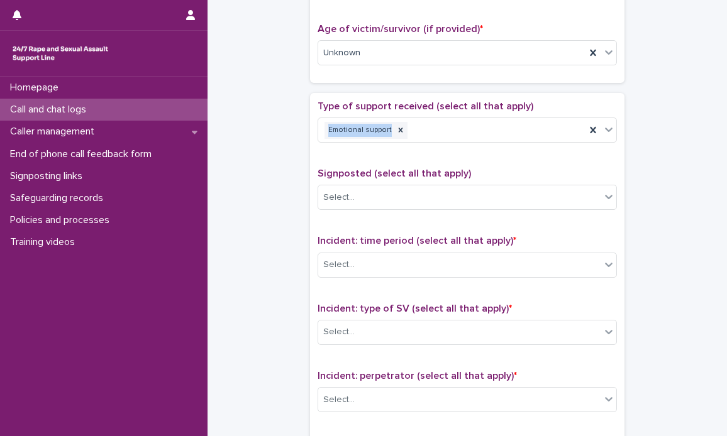
drag, startPoint x: 546, startPoint y: 111, endPoint x: 490, endPoint y: 149, distance: 66.9
click at [490, 149] on div "Type of support received (select all that apply) Emotional support" at bounding box center [466, 127] width 299 height 52
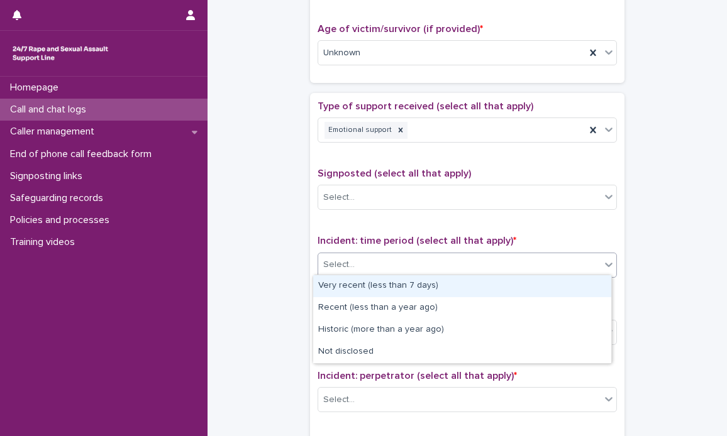
click at [602, 260] on icon at bounding box center [608, 264] width 13 height 13
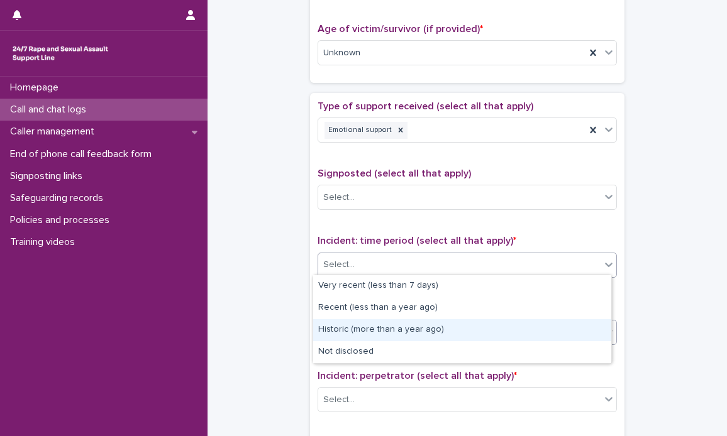
drag, startPoint x: 432, startPoint y: 332, endPoint x: 463, endPoint y: 331, distance: 31.5
click at [431, 331] on div "Historic (more than a year ago)" at bounding box center [462, 330] width 298 height 22
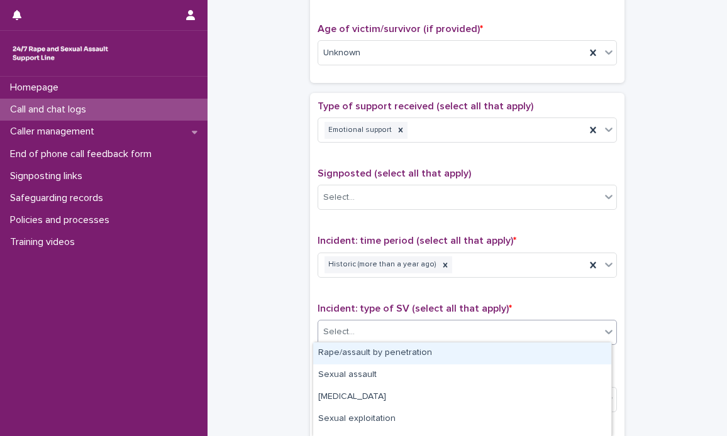
click at [601, 337] on div at bounding box center [608, 332] width 15 height 23
click at [439, 350] on div "Rape/assault by penetration" at bounding box center [462, 354] width 298 height 22
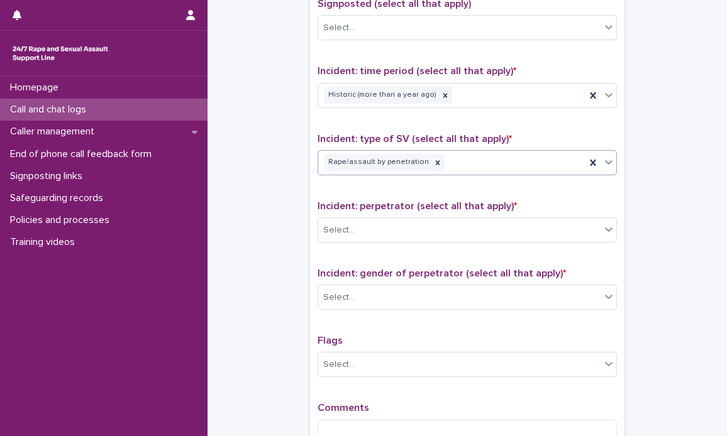
scroll to position [817, 0]
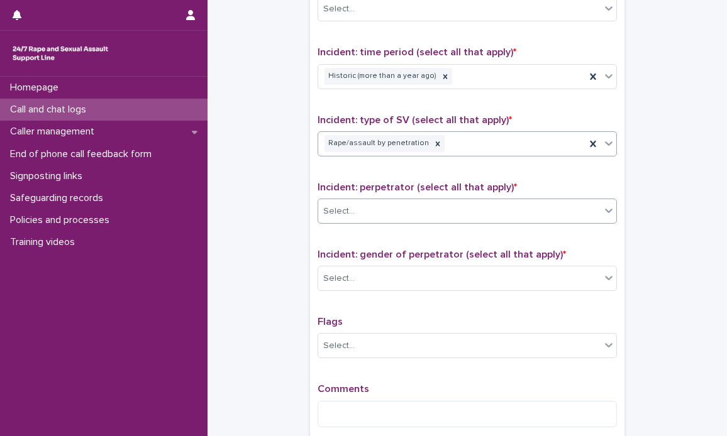
click at [602, 212] on icon at bounding box center [608, 210] width 13 height 13
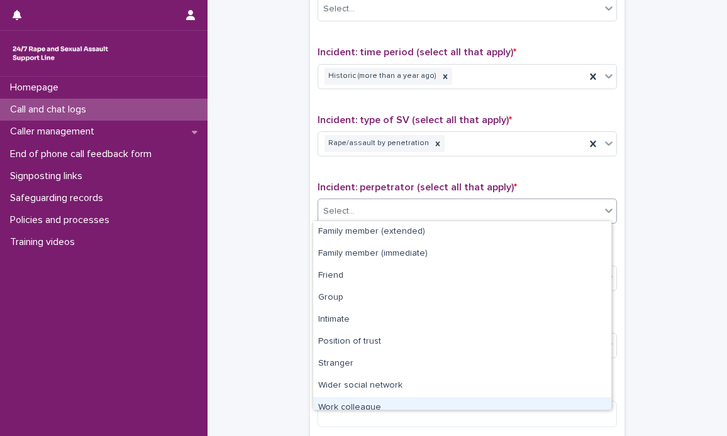
click at [376, 403] on div "Work colleague" at bounding box center [462, 408] width 298 height 22
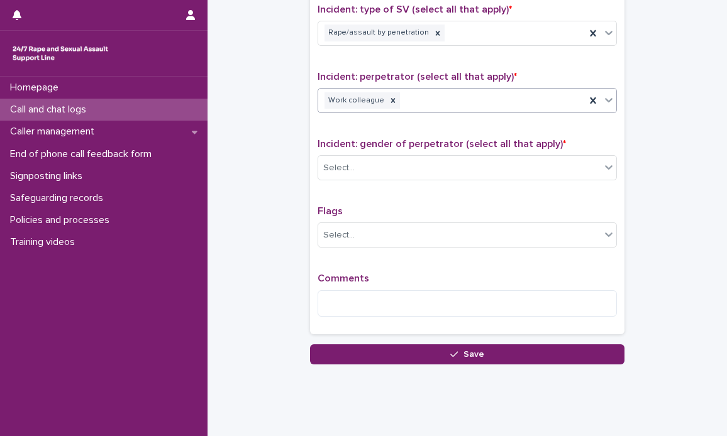
scroll to position [943, 0]
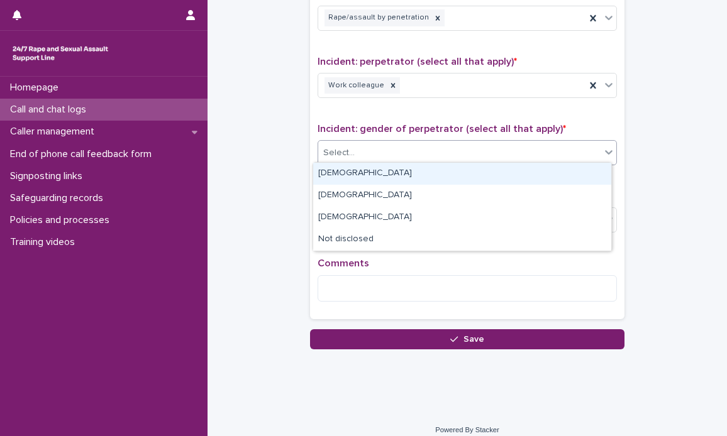
click at [606, 146] on icon at bounding box center [608, 152] width 13 height 13
click at [415, 176] on div "[DEMOGRAPHIC_DATA]" at bounding box center [462, 174] width 298 height 22
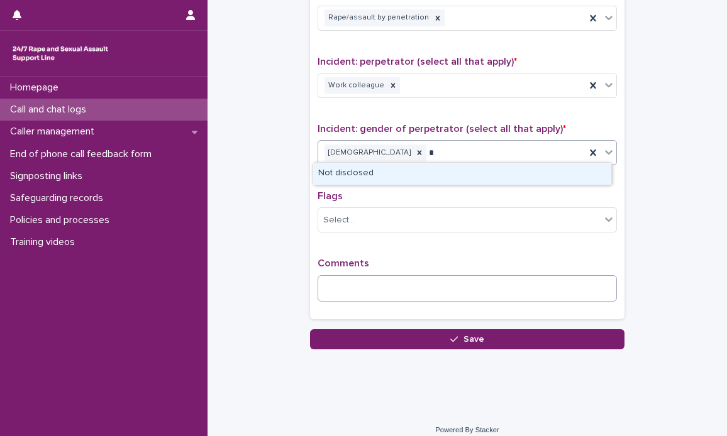
type input "*"
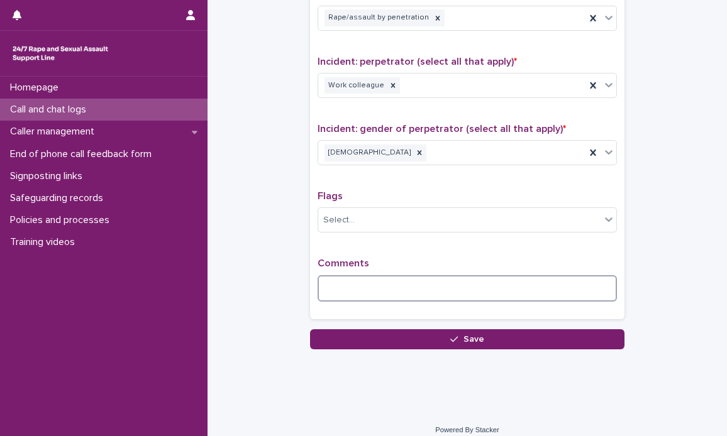
click at [373, 282] on textarea at bounding box center [466, 288] width 299 height 27
type textarea "*"
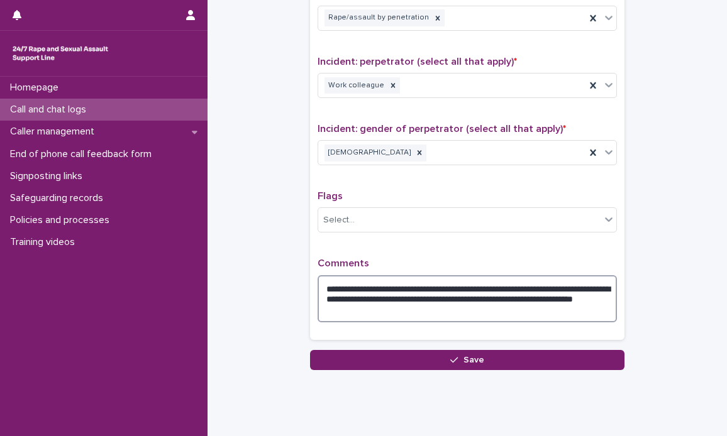
drag, startPoint x: 386, startPoint y: 300, endPoint x: 374, endPoint y: 300, distance: 11.9
click at [374, 300] on textarea "**********" at bounding box center [466, 299] width 299 height 48
click at [389, 308] on textarea "**********" at bounding box center [466, 299] width 299 height 48
click at [383, 305] on textarea "**********" at bounding box center [466, 299] width 299 height 48
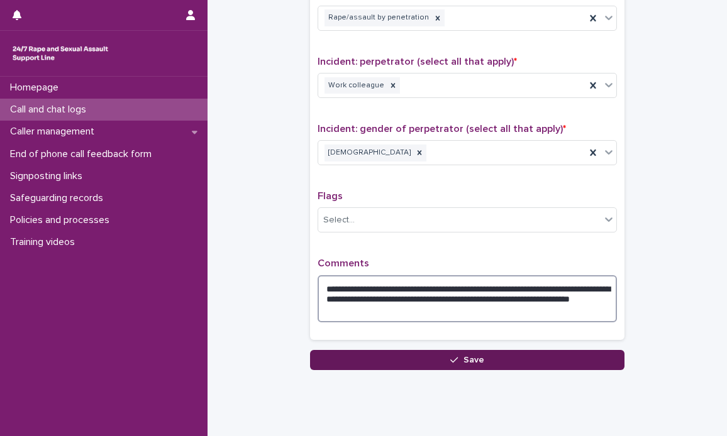
type textarea "**********"
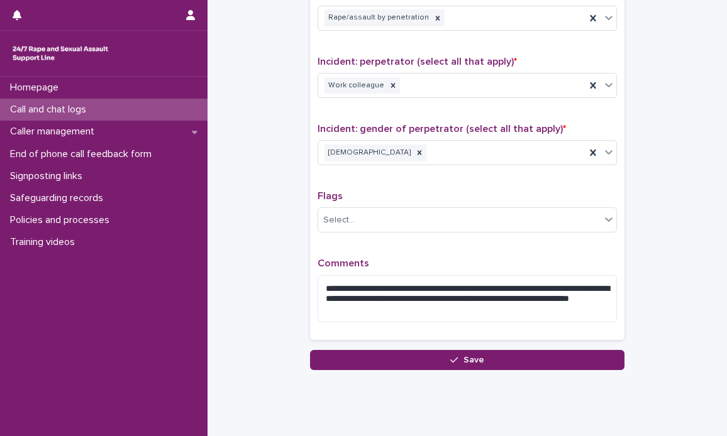
click at [481, 351] on button "Save" at bounding box center [467, 360] width 314 height 20
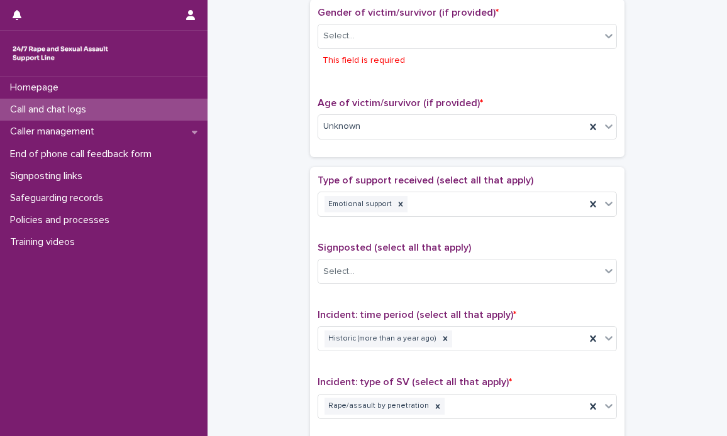
scroll to position [510, 0]
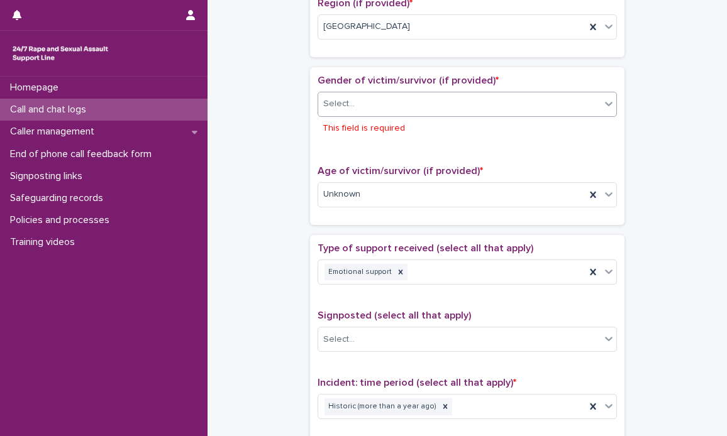
click at [603, 109] on div at bounding box center [608, 103] width 15 height 23
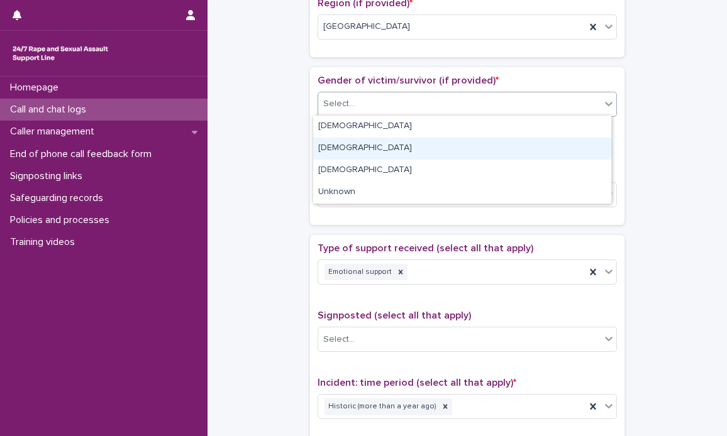
click at [368, 149] on div "[DEMOGRAPHIC_DATA]" at bounding box center [462, 149] width 298 height 22
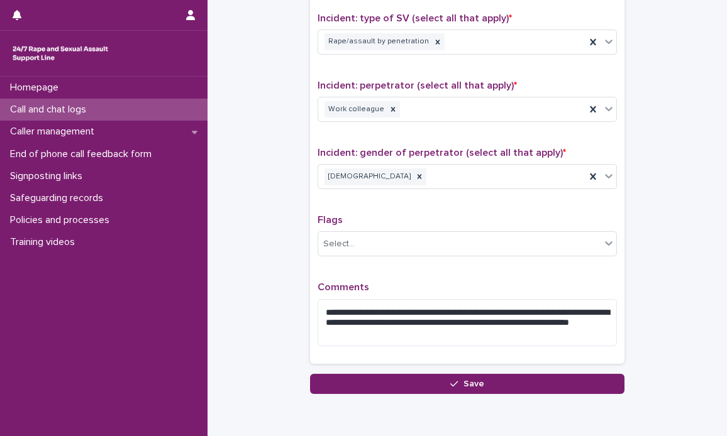
scroll to position [971, 0]
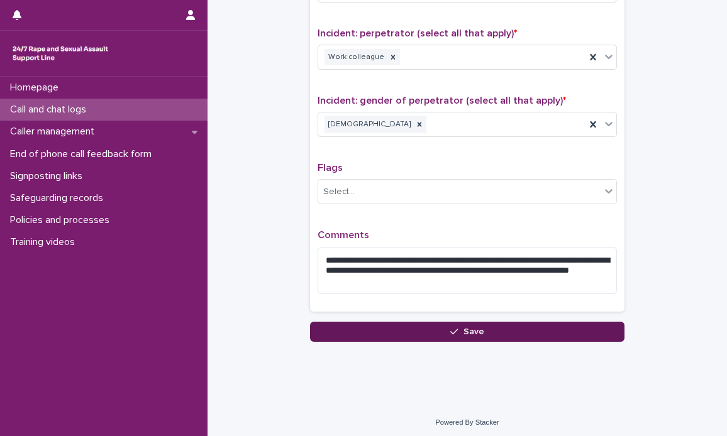
click at [481, 325] on button "Save" at bounding box center [467, 332] width 314 height 20
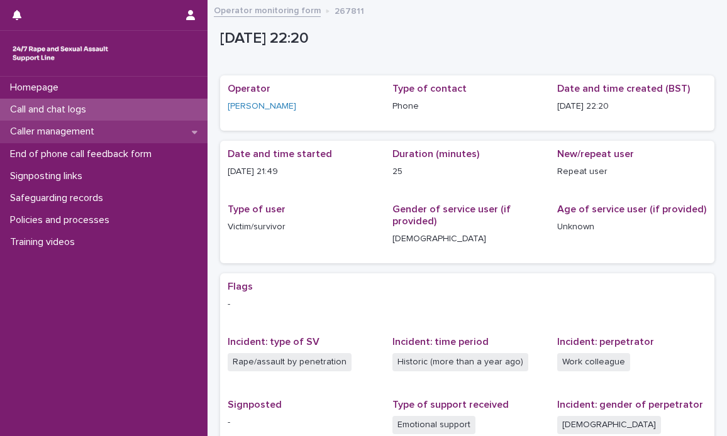
click at [195, 135] on icon at bounding box center [195, 132] width 6 height 9
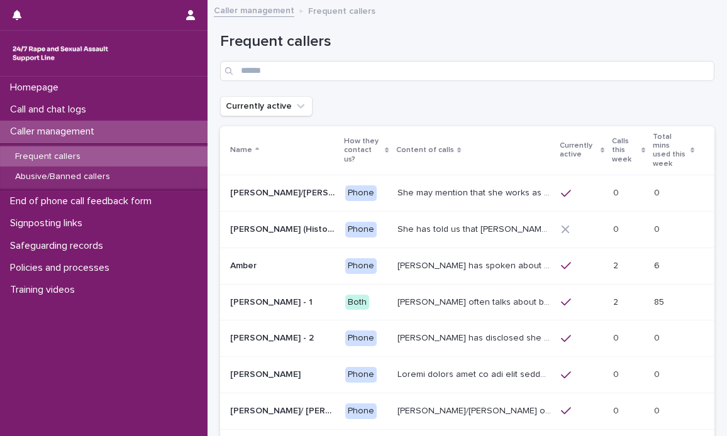
click at [60, 153] on p "Frequent callers" at bounding box center [47, 156] width 85 height 11
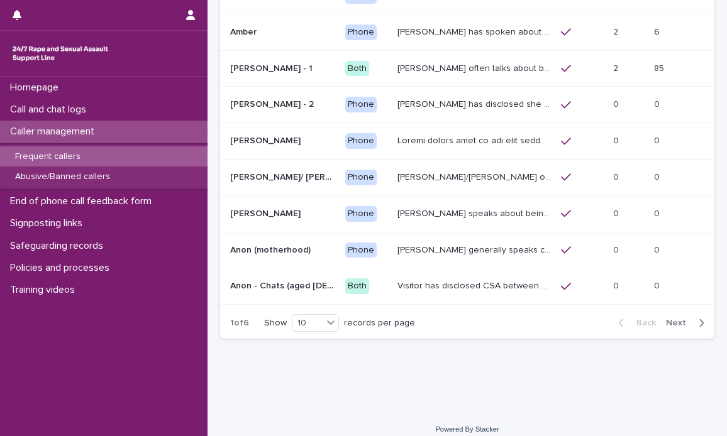
click at [666, 319] on span "Next" at bounding box center [680, 323] width 28 height 9
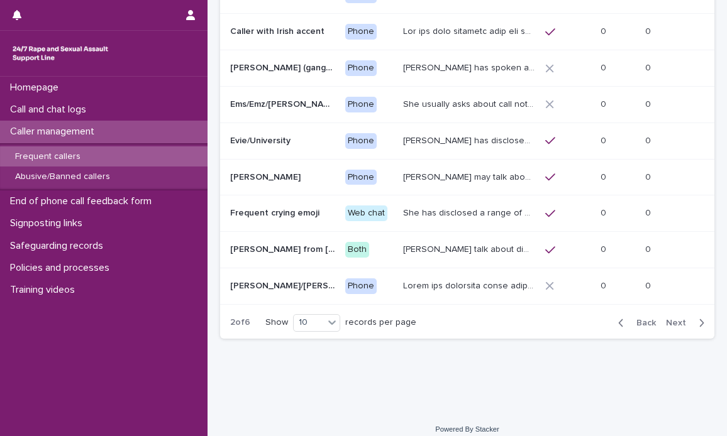
click at [669, 319] on span "Next" at bounding box center [680, 323] width 28 height 9
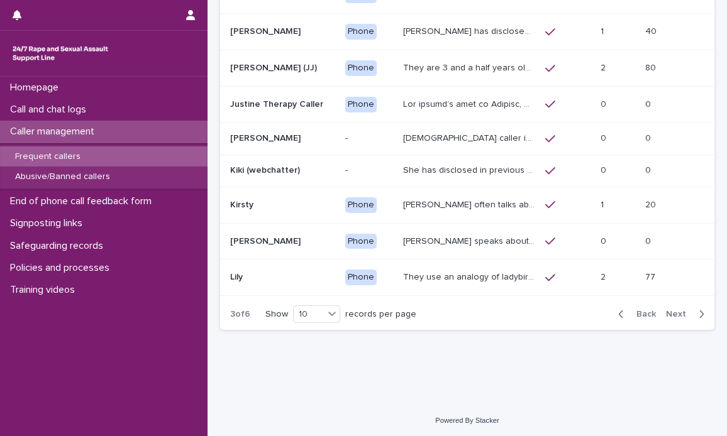
click at [669, 303] on div "Back Next" at bounding box center [661, 314] width 106 height 31
click at [668, 310] on span "Next" at bounding box center [680, 314] width 28 height 9
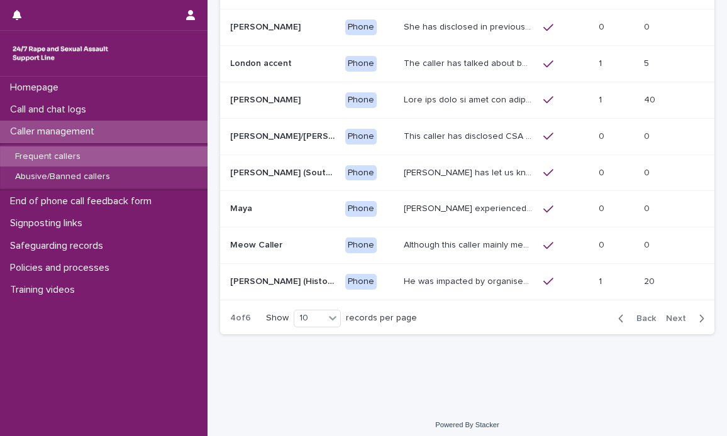
click at [666, 308] on div "Back Next" at bounding box center [661, 318] width 106 height 31
click at [667, 314] on span "Next" at bounding box center [680, 318] width 28 height 9
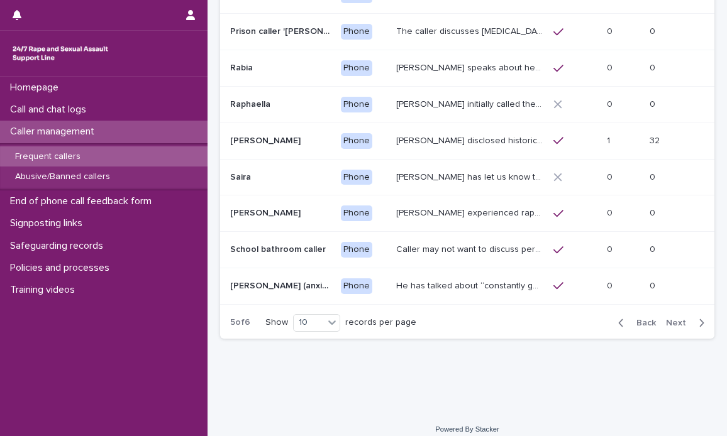
click at [451, 133] on p "[PERSON_NAME] disclosed historic repeated rape perpetrated by men in [GEOGRAPHI…" at bounding box center [471, 139] width 150 height 13
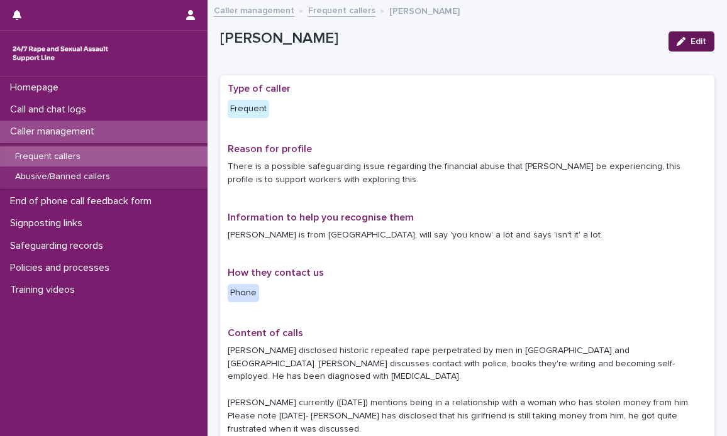
click at [690, 40] on span "Edit" at bounding box center [698, 41] width 16 height 9
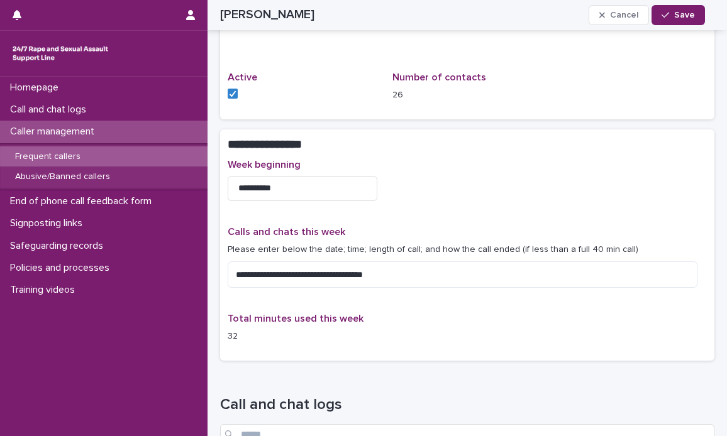
scroll to position [817, 0]
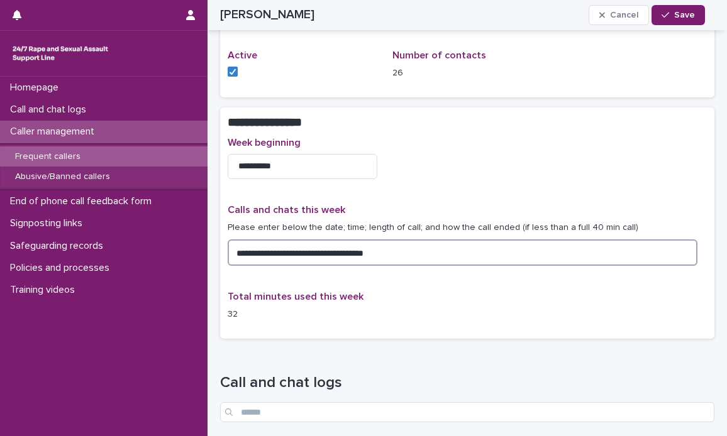
click at [402, 239] on textarea "**********" at bounding box center [463, 252] width 470 height 27
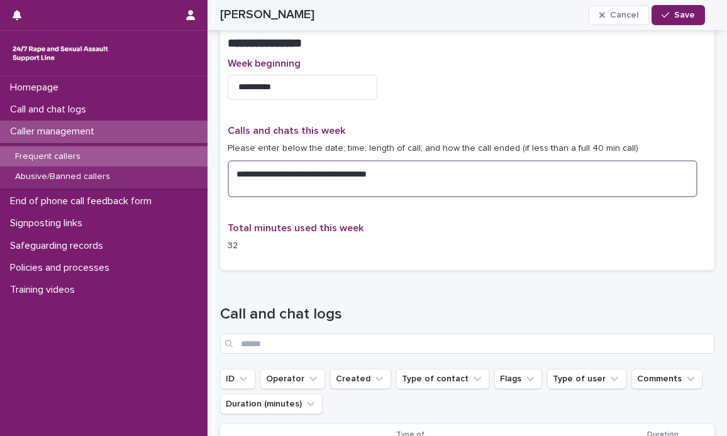
scroll to position [877, 0]
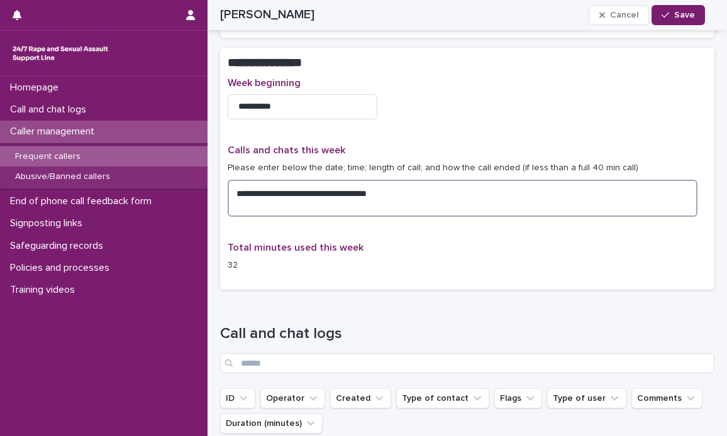
click at [396, 180] on textarea "**********" at bounding box center [463, 199] width 470 height 38
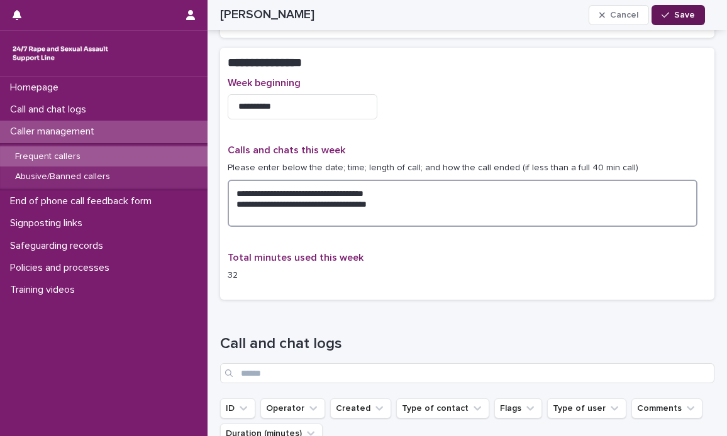
type textarea "**********"
click at [684, 11] on span "Save" at bounding box center [684, 15] width 21 height 9
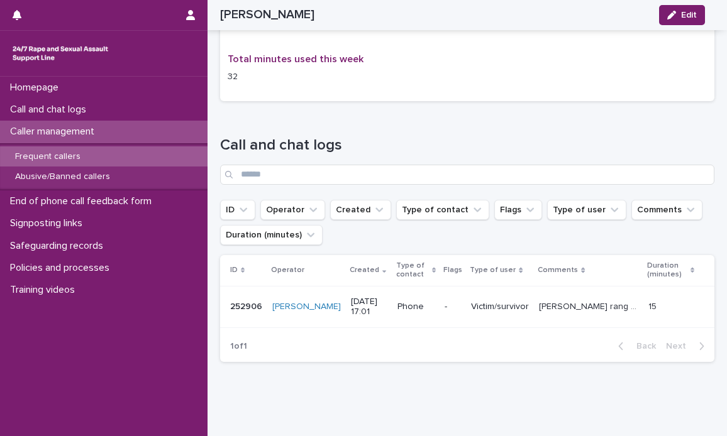
scroll to position [751, 0]
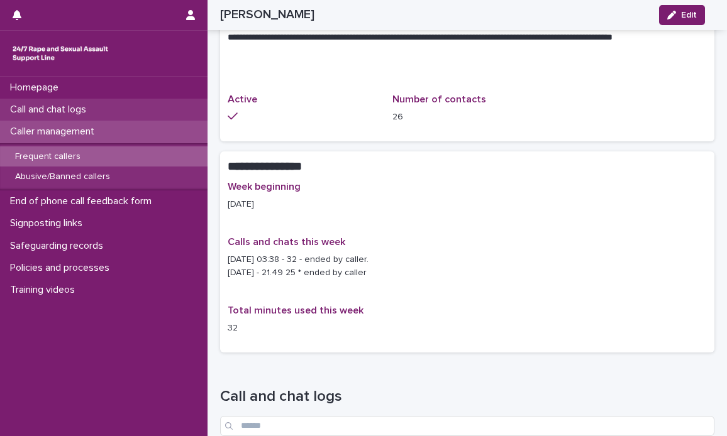
click at [48, 104] on p "Call and chat logs" at bounding box center [50, 110] width 91 height 12
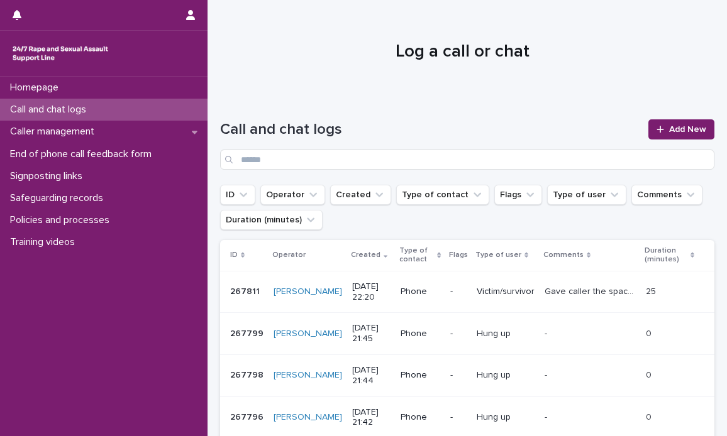
drag, startPoint x: 51, startPoint y: 104, endPoint x: 65, endPoint y: 111, distance: 15.8
click at [51, 104] on p "Call and chat logs" at bounding box center [50, 110] width 91 height 12
click at [69, 106] on p "Call and chat logs" at bounding box center [50, 110] width 91 height 12
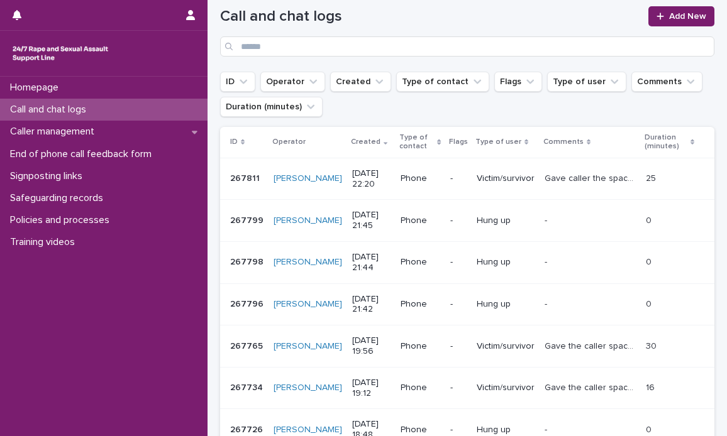
scroll to position [80, 0]
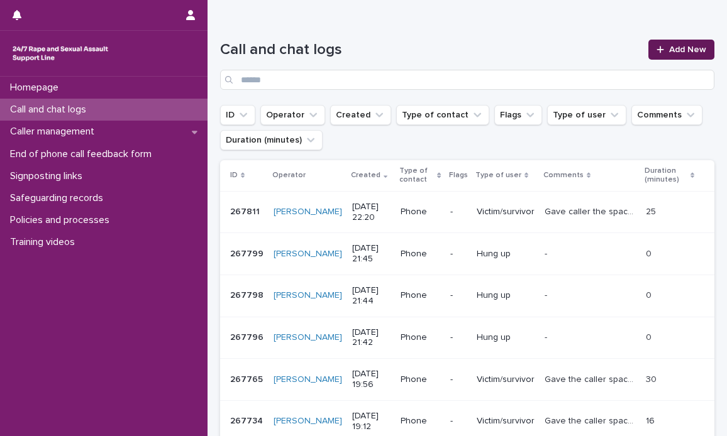
click at [669, 43] on link "Add New" at bounding box center [681, 50] width 66 height 20
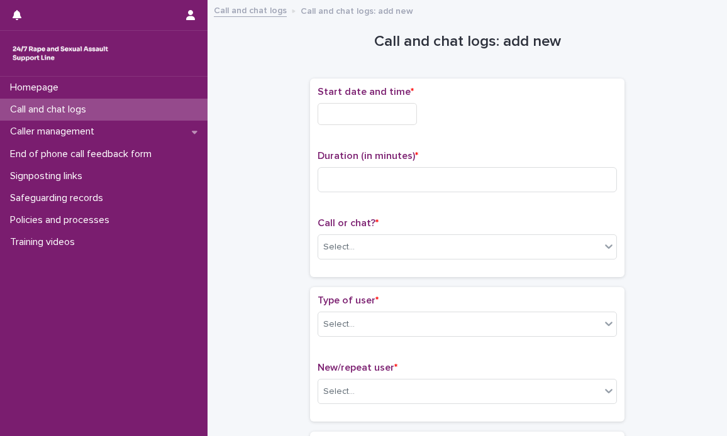
click at [322, 115] on input "text" at bounding box center [366, 114] width 99 height 22
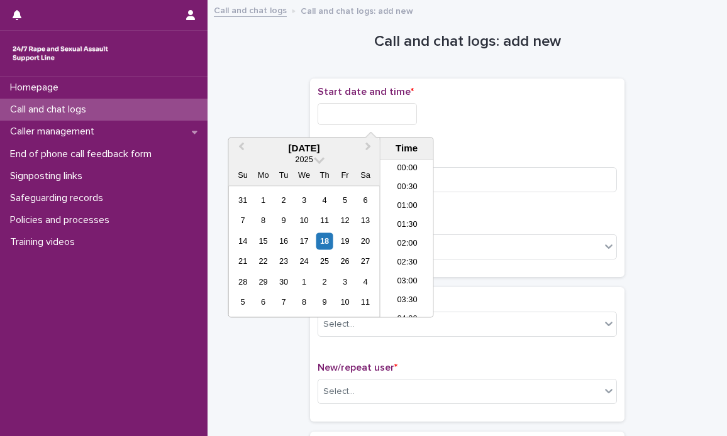
scroll to position [747, 0]
drag, startPoint x: 397, startPoint y: 263, endPoint x: 397, endPoint y: 248, distance: 15.1
click at [397, 263] on li "22:30" at bounding box center [406, 270] width 53 height 19
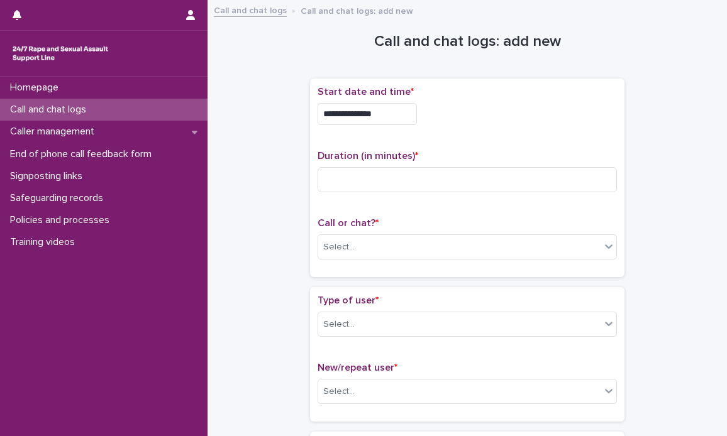
click at [397, 112] on input "**********" at bounding box center [366, 114] width 99 height 22
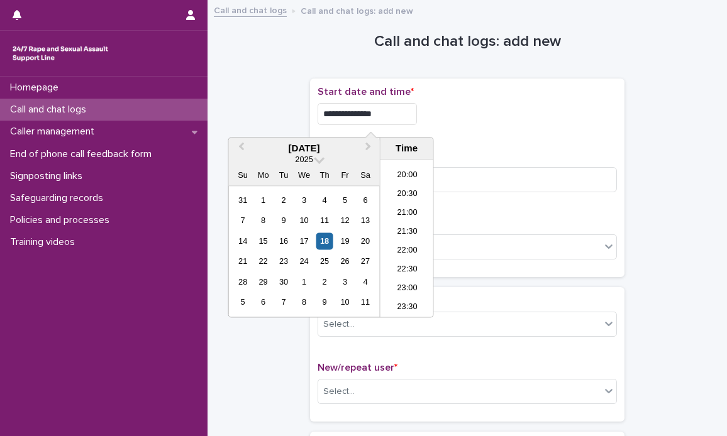
type input "**********"
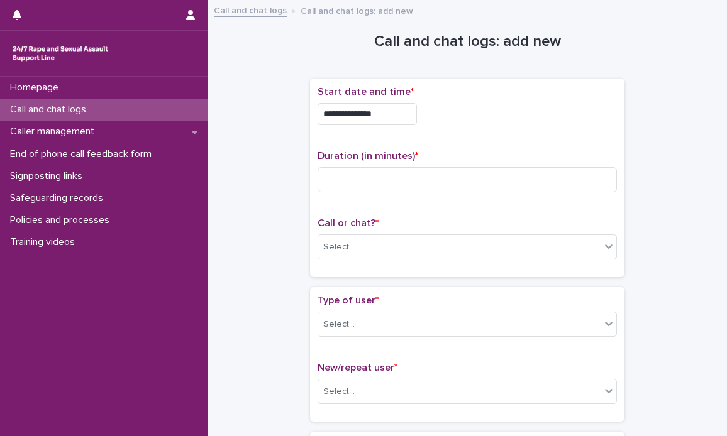
click at [505, 113] on div "**********" at bounding box center [466, 114] width 299 height 22
click at [349, 178] on input at bounding box center [466, 179] width 299 height 25
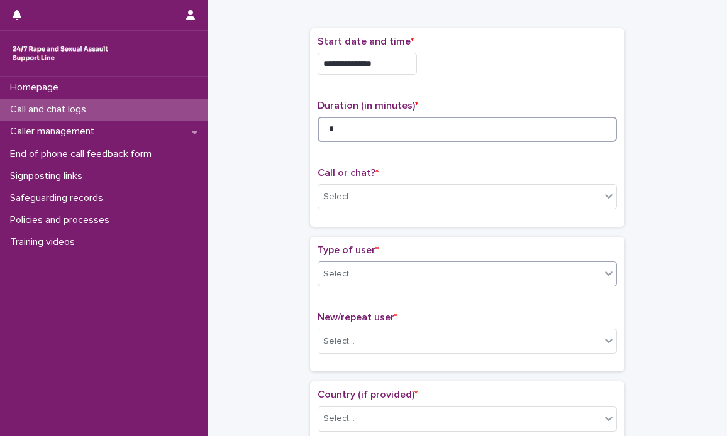
scroll to position [126, 0]
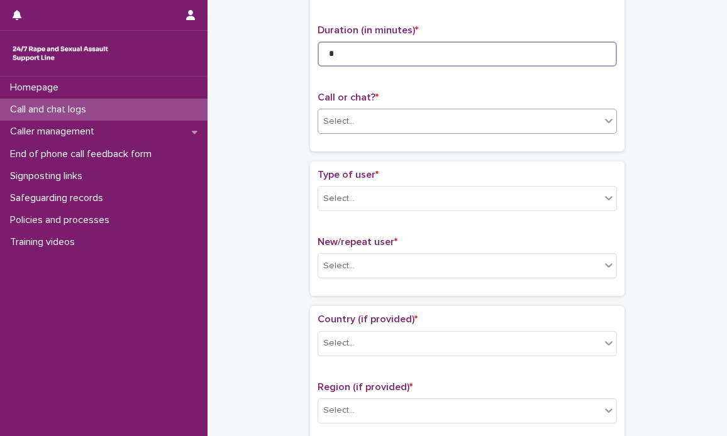
type input "*"
click at [607, 127] on div at bounding box center [608, 120] width 15 height 23
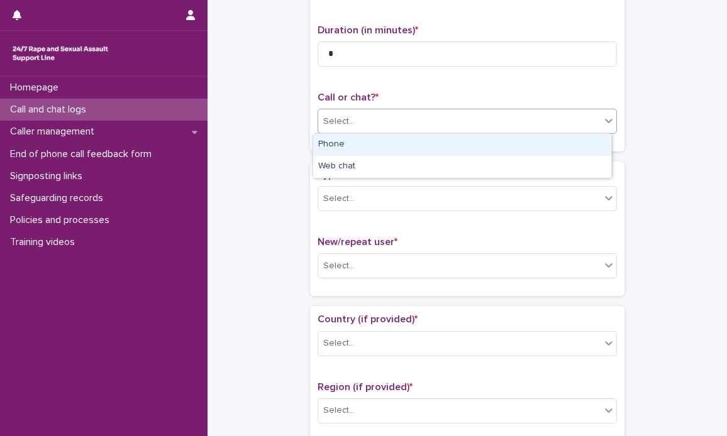
click at [360, 143] on div "Phone" at bounding box center [462, 145] width 298 height 22
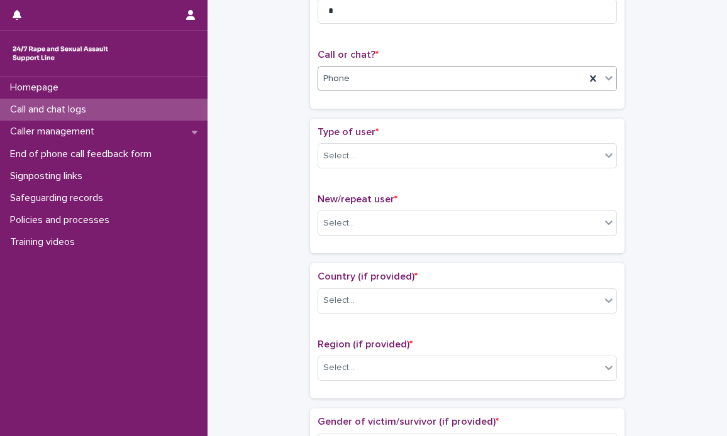
scroll to position [189, 0]
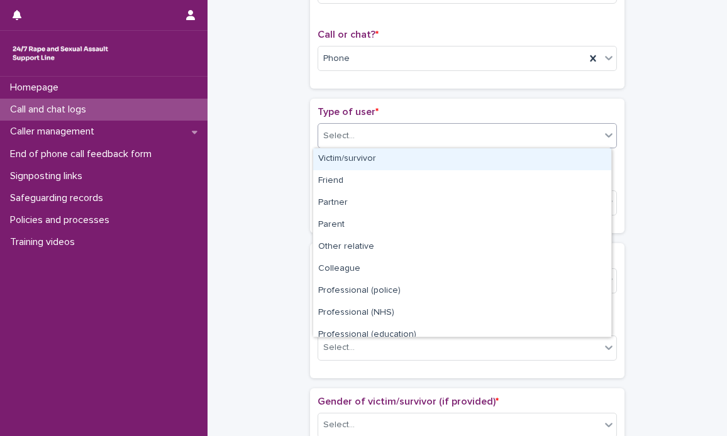
click at [607, 131] on icon at bounding box center [608, 135] width 13 height 13
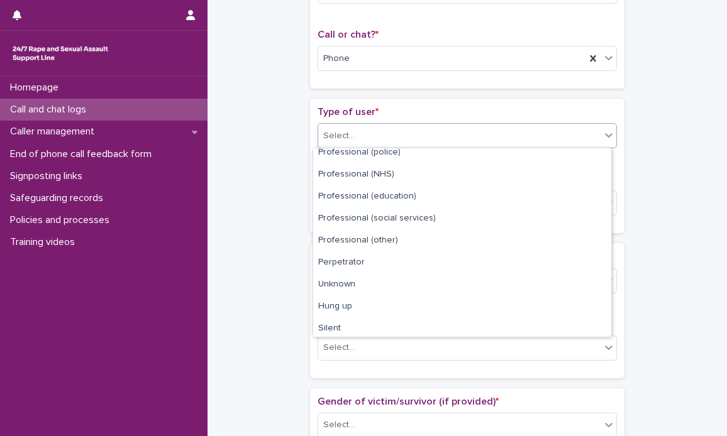
scroll to position [141, 0]
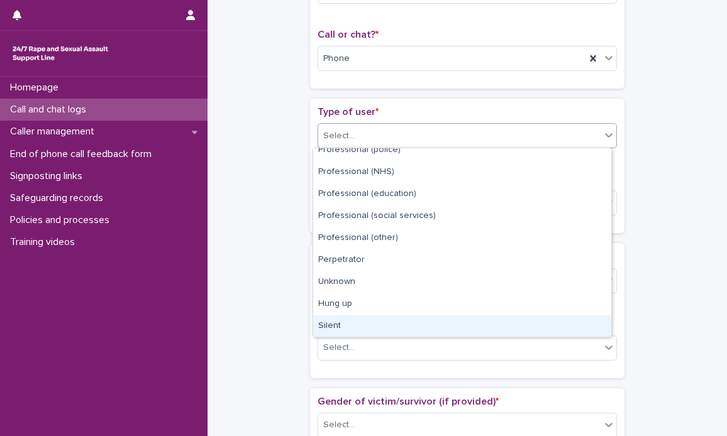
click at [330, 325] on div "Silent" at bounding box center [462, 327] width 298 height 22
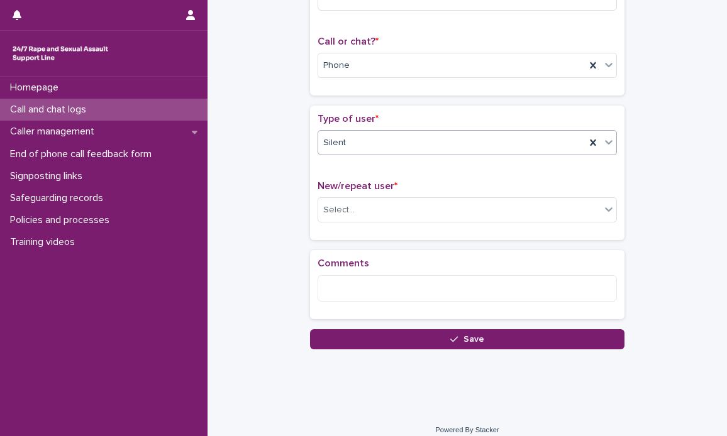
scroll to position [189, 0]
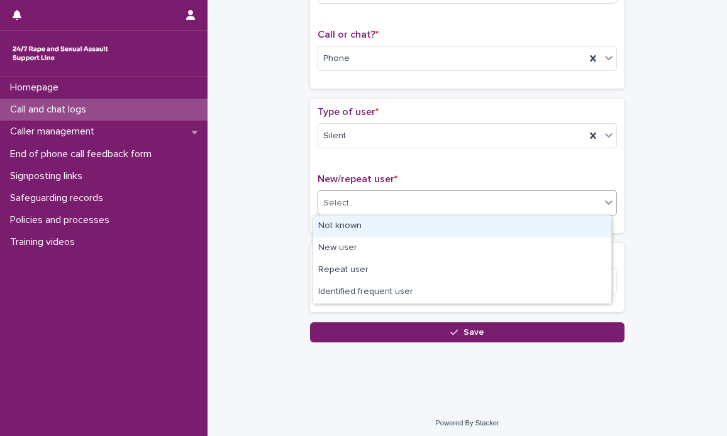
click at [602, 202] on icon at bounding box center [608, 202] width 13 height 13
click at [364, 227] on div "Not known" at bounding box center [462, 227] width 298 height 22
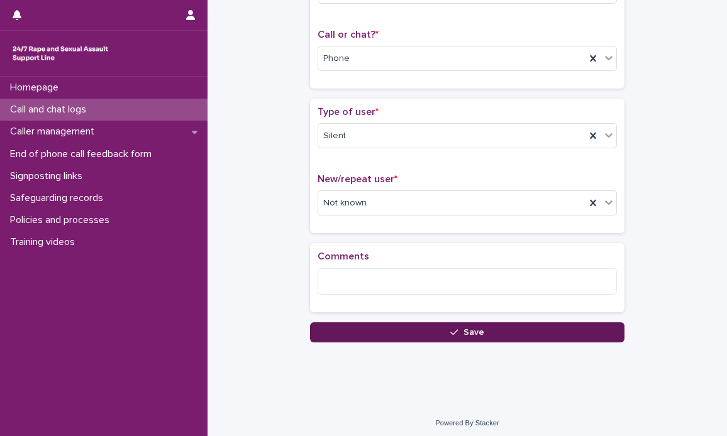
click at [467, 325] on button "Save" at bounding box center [467, 332] width 314 height 20
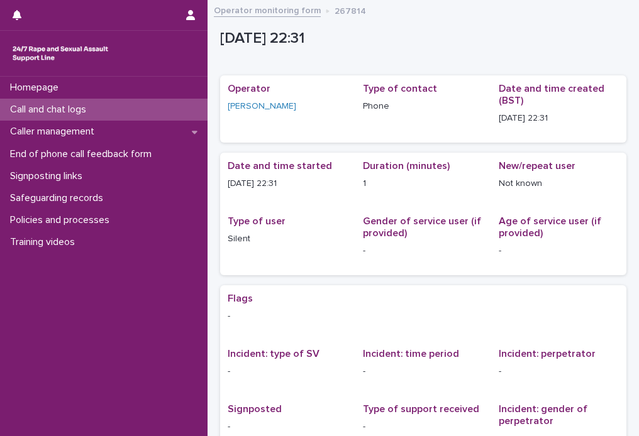
click at [58, 105] on p "Call and chat logs" at bounding box center [50, 110] width 91 height 12
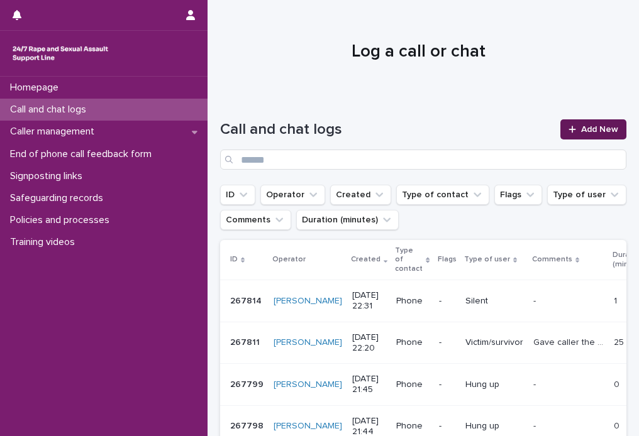
click at [581, 125] on span "Add New" at bounding box center [599, 129] width 37 height 9
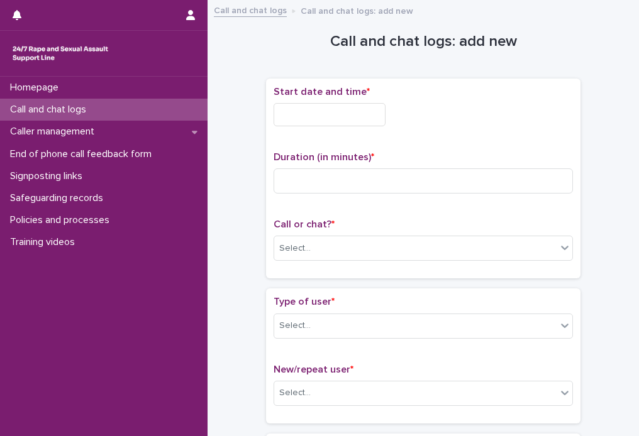
click at [283, 110] on input "text" at bounding box center [329, 114] width 112 height 23
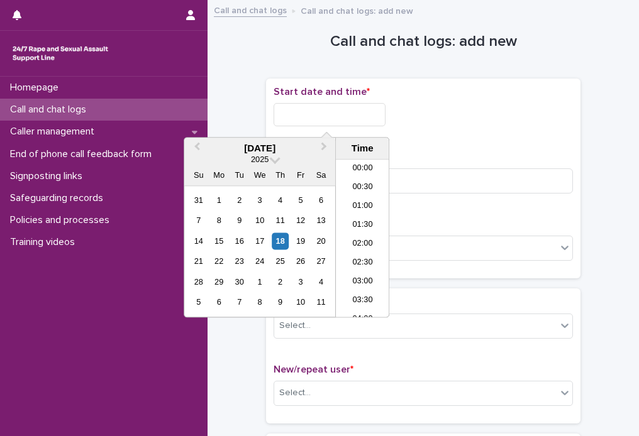
scroll to position [747, 0]
click at [359, 243] on li "22:00" at bounding box center [362, 252] width 53 height 19
click at [360, 117] on input "**********" at bounding box center [329, 114] width 112 height 23
type input "**********"
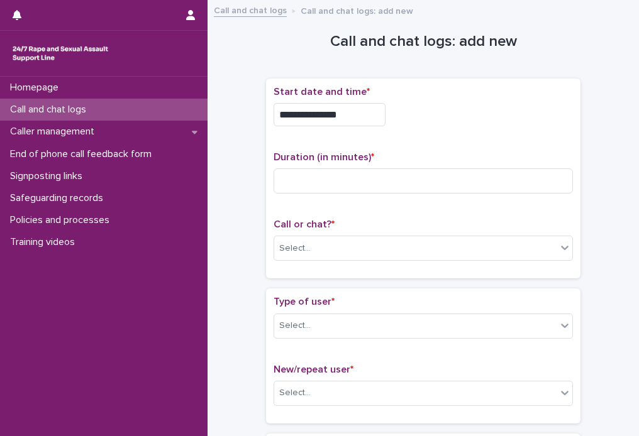
drag, startPoint x: 417, startPoint y: 113, endPoint x: 392, endPoint y: 138, distance: 35.6
click at [417, 114] on div "**********" at bounding box center [422, 114] width 299 height 23
click at [344, 173] on input at bounding box center [422, 180] width 299 height 25
click at [344, 175] on input at bounding box center [422, 180] width 299 height 25
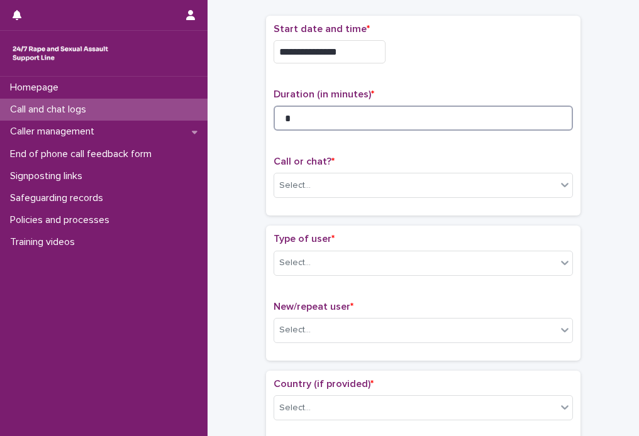
scroll to position [126, 0]
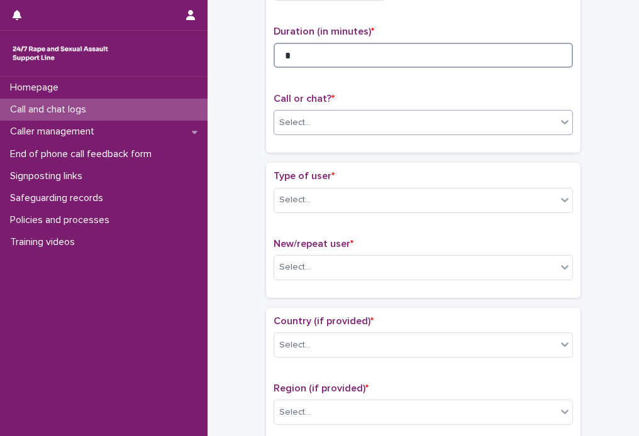
type input "*"
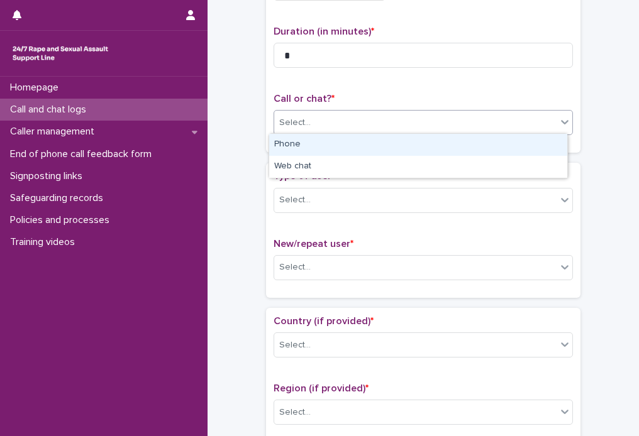
click at [562, 123] on icon at bounding box center [564, 122] width 13 height 13
click at [287, 144] on div "Phone" at bounding box center [418, 145] width 298 height 22
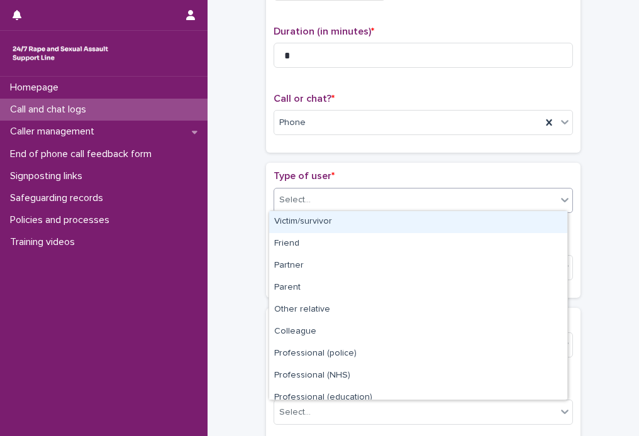
click at [558, 202] on icon at bounding box center [564, 200] width 13 height 13
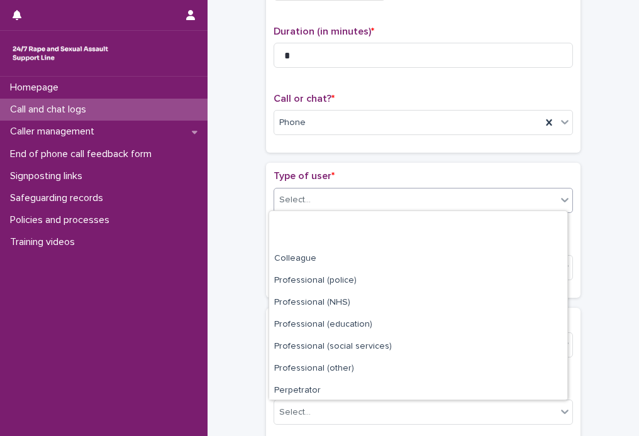
scroll to position [141, 0]
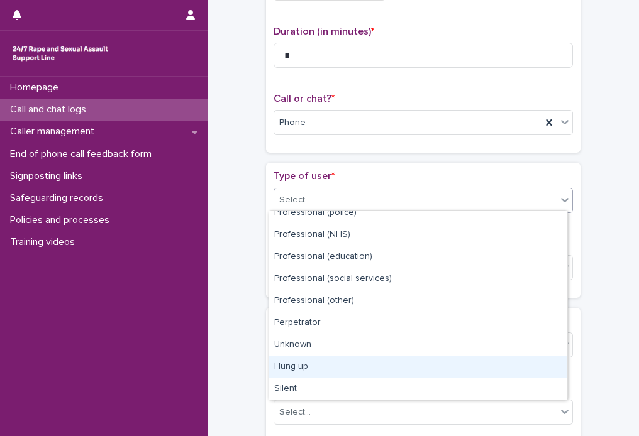
click at [309, 368] on div "Hung up" at bounding box center [418, 367] width 298 height 22
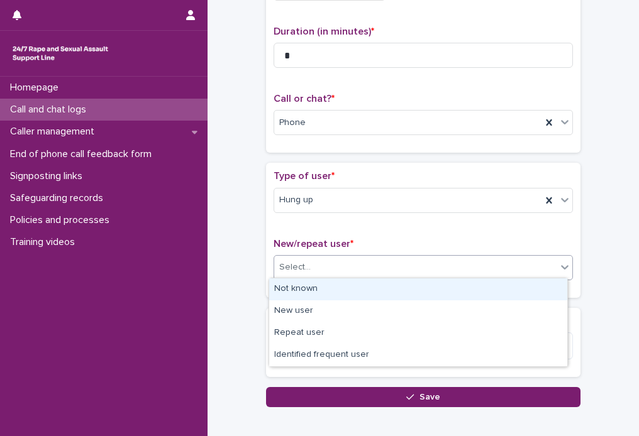
click at [559, 267] on icon at bounding box center [564, 267] width 13 height 13
click at [382, 283] on div "Not known" at bounding box center [418, 289] width 298 height 22
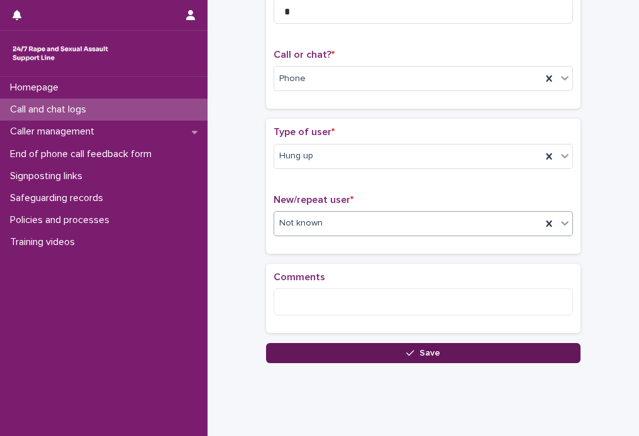
scroll to position [192, 0]
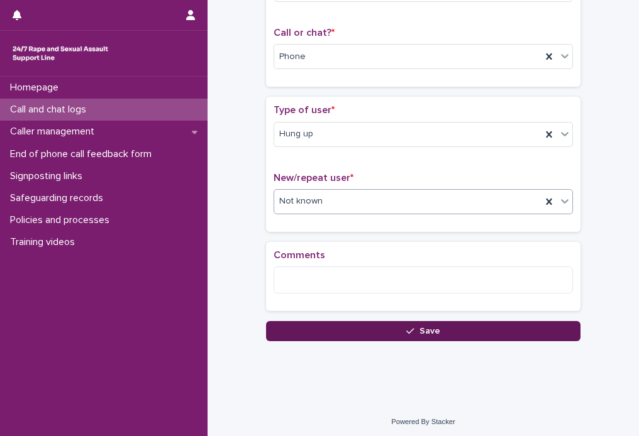
click at [435, 325] on button "Save" at bounding box center [423, 331] width 314 height 20
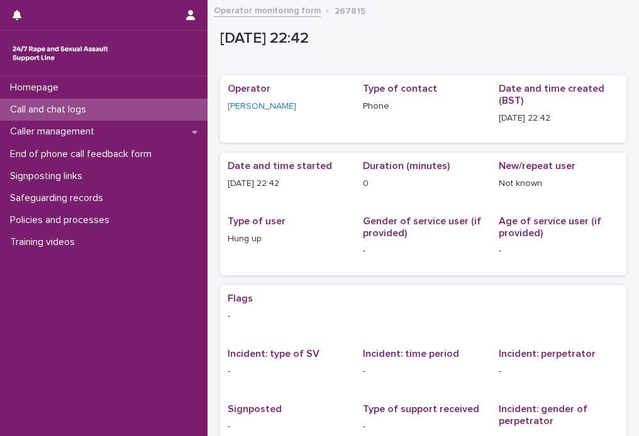
click at [35, 106] on p "Call and chat logs" at bounding box center [50, 110] width 91 height 12
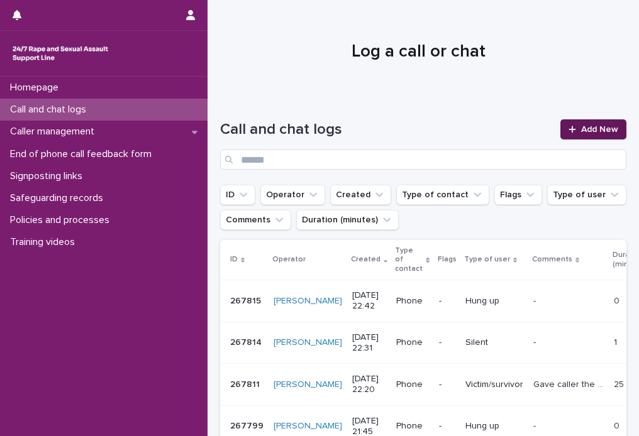
click at [578, 123] on link "Add New" at bounding box center [593, 129] width 66 height 20
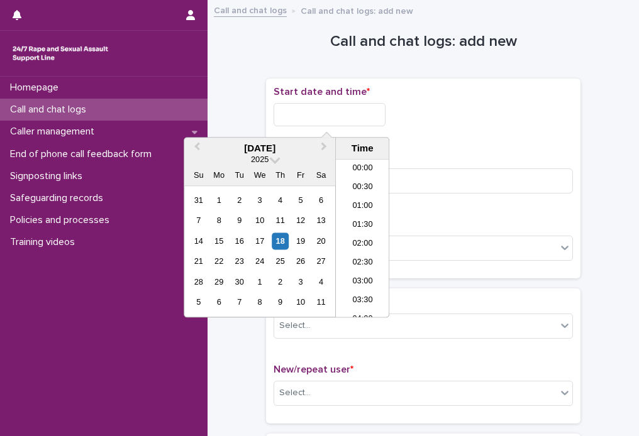
click at [294, 114] on input "text" at bounding box center [329, 114] width 112 height 23
click at [349, 261] on li "22:30" at bounding box center [362, 270] width 53 height 19
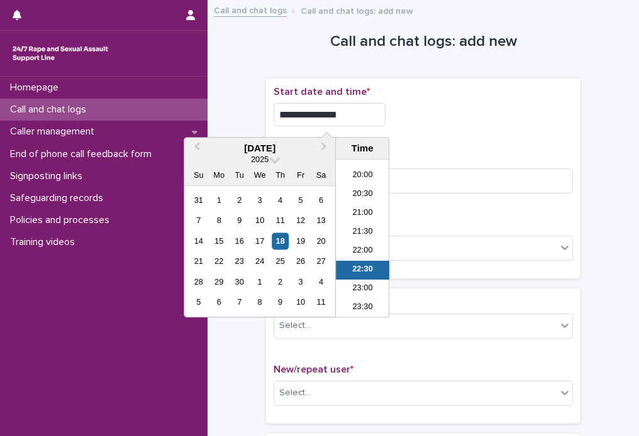
click at [356, 113] on input "**********" at bounding box center [329, 114] width 112 height 23
type input "**********"
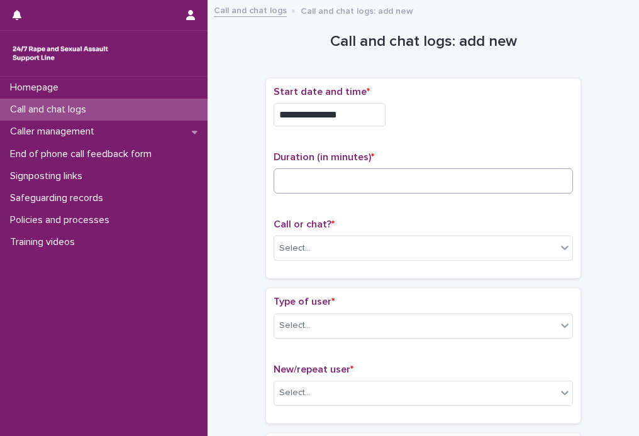
drag, startPoint x: 452, startPoint y: 150, endPoint x: 362, endPoint y: 182, distance: 95.2
click at [449, 151] on p "Duration (in minutes) *" at bounding box center [422, 157] width 299 height 12
click at [362, 182] on input at bounding box center [422, 180] width 299 height 25
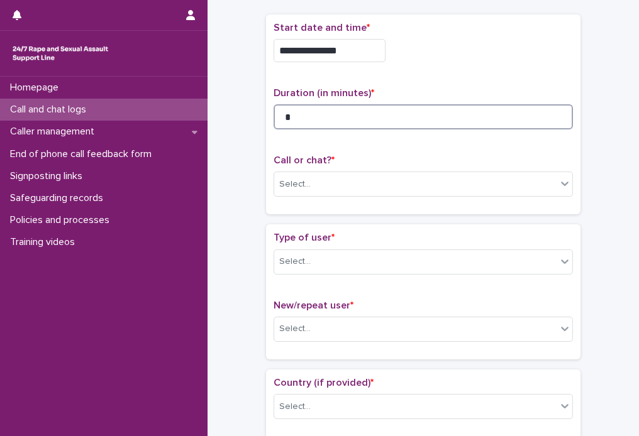
scroll to position [126, 0]
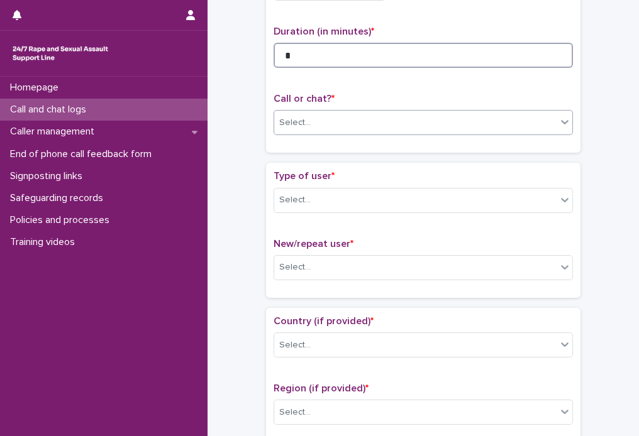
type input "*"
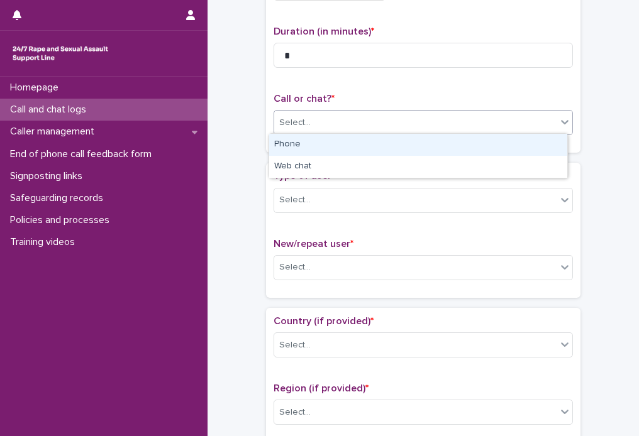
click at [558, 121] on icon at bounding box center [564, 122] width 13 height 13
click at [380, 143] on div "Phone" at bounding box center [418, 145] width 298 height 22
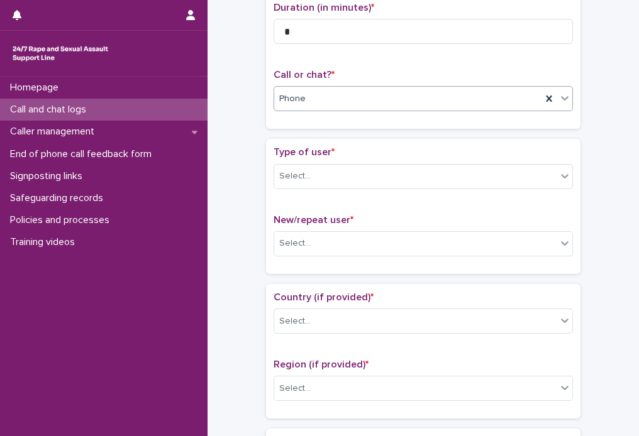
scroll to position [189, 0]
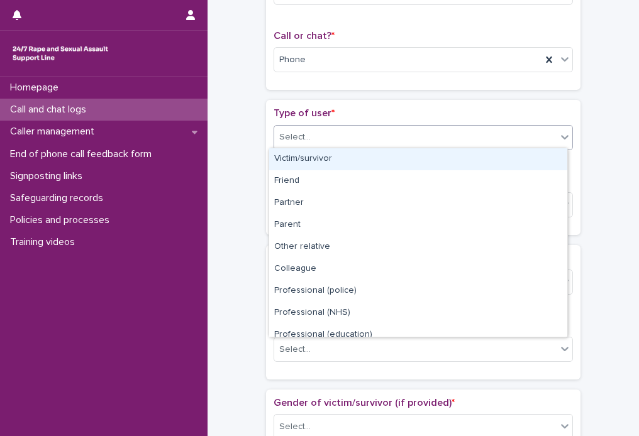
click at [561, 139] on icon at bounding box center [564, 137] width 13 height 13
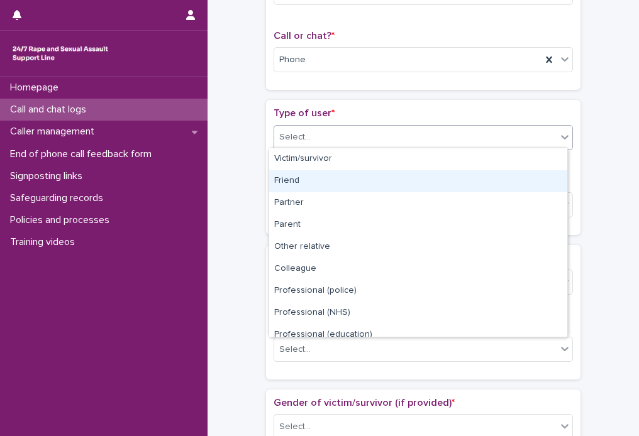
scroll to position [141, 0]
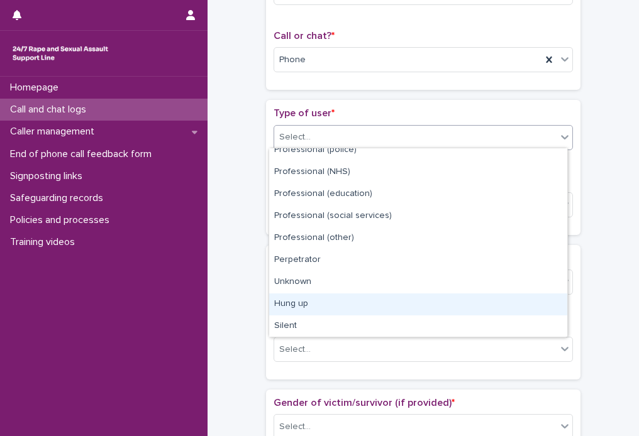
click at [300, 306] on div "Hung up" at bounding box center [418, 305] width 298 height 22
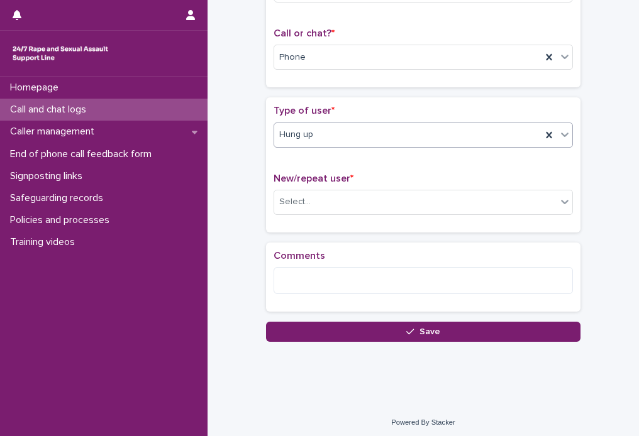
scroll to position [192, 0]
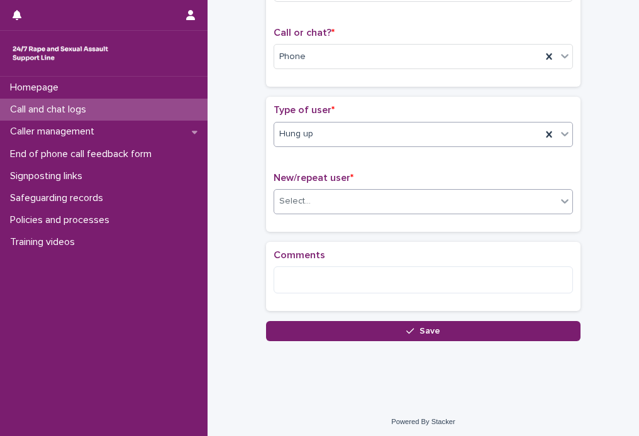
click at [561, 205] on div at bounding box center [564, 201] width 15 height 23
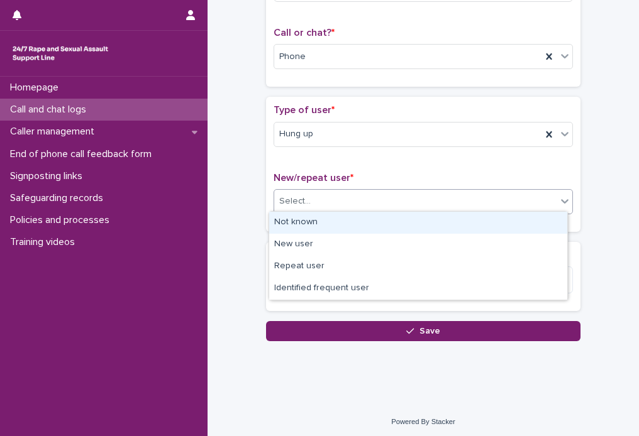
click at [344, 221] on div "Not known" at bounding box center [418, 223] width 298 height 22
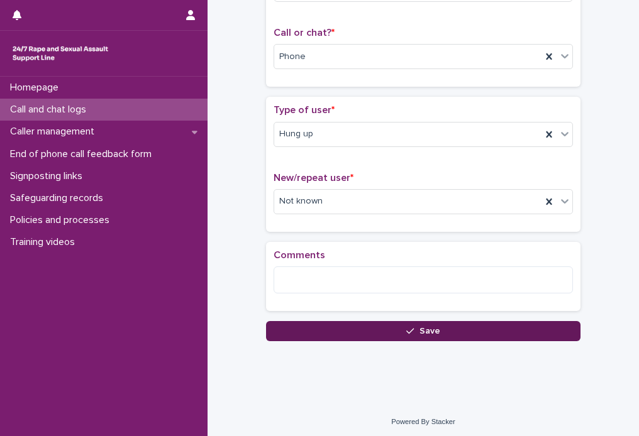
click at [431, 327] on span "Save" at bounding box center [429, 331] width 21 height 9
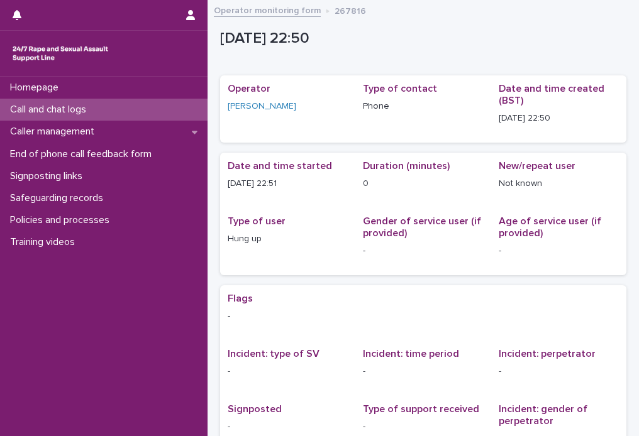
click at [47, 106] on p "Call and chat logs" at bounding box center [50, 110] width 91 height 12
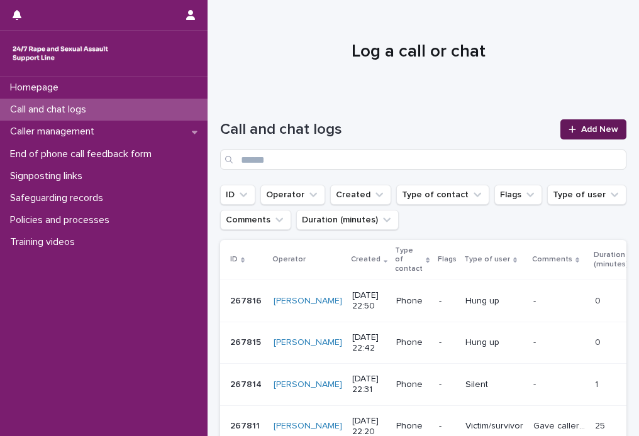
click at [578, 124] on link "Add New" at bounding box center [593, 129] width 66 height 20
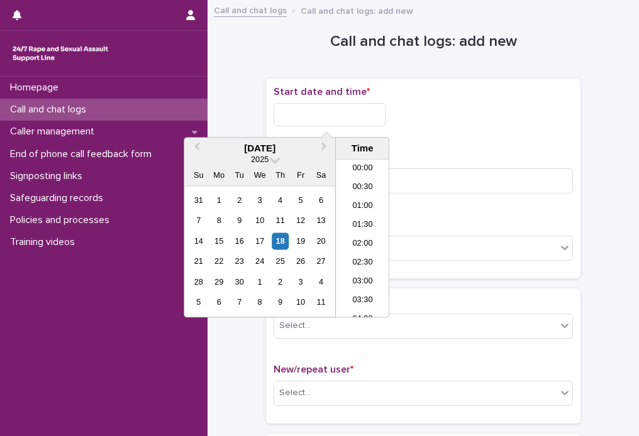
click at [306, 108] on input "text" at bounding box center [329, 114] width 112 height 23
click at [353, 265] on li "22:30" at bounding box center [362, 270] width 53 height 19
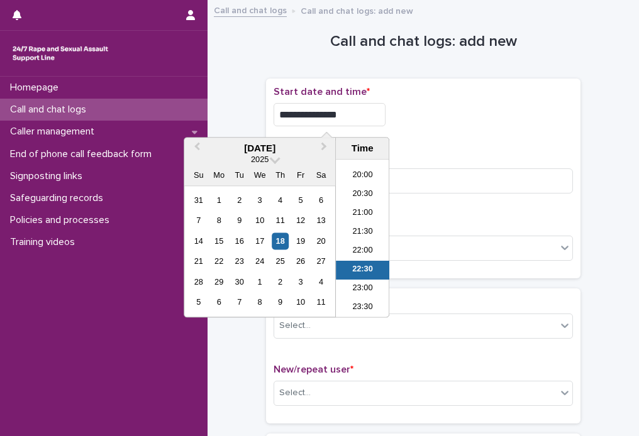
click at [372, 111] on input "**********" at bounding box center [329, 114] width 112 height 23
type input "**********"
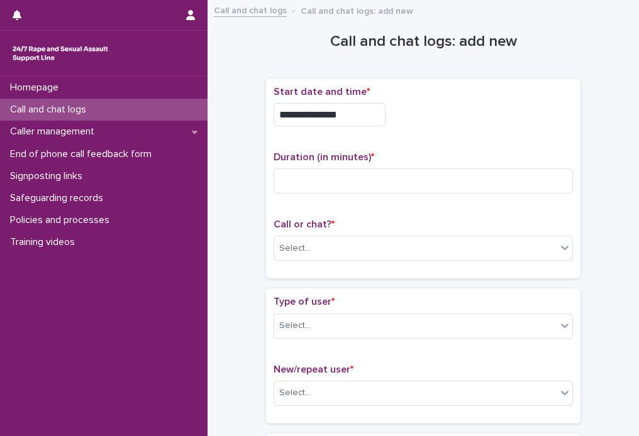
click at [443, 111] on div "**********" at bounding box center [422, 114] width 299 height 23
click at [297, 179] on input at bounding box center [422, 180] width 299 height 25
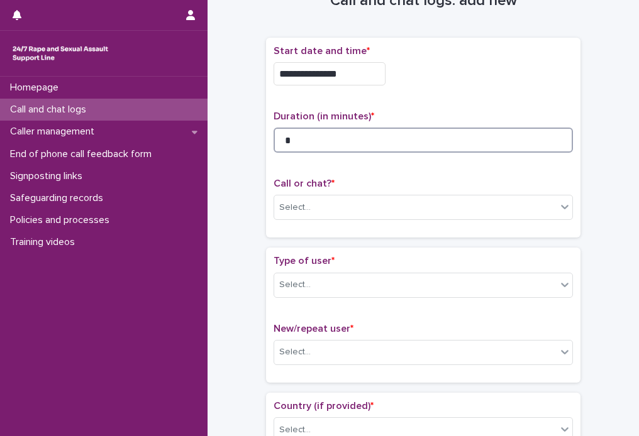
scroll to position [63, 0]
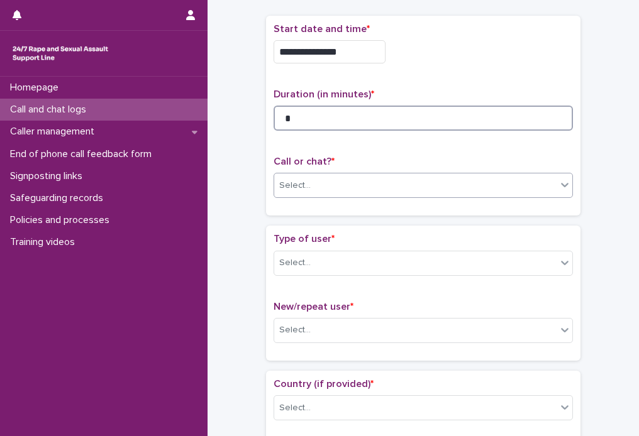
type input "*"
click at [564, 182] on icon at bounding box center [564, 185] width 13 height 13
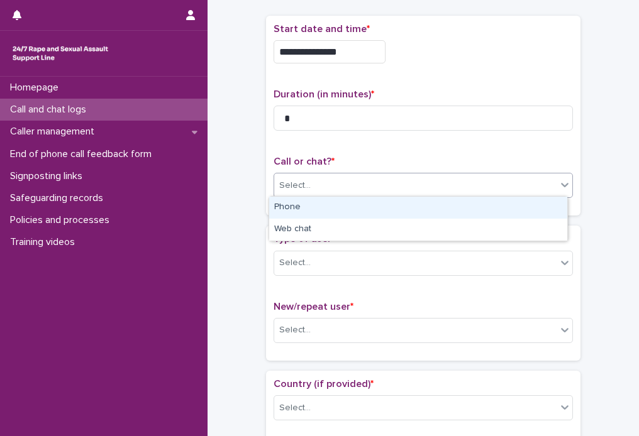
click at [358, 208] on div "Phone" at bounding box center [418, 208] width 298 height 22
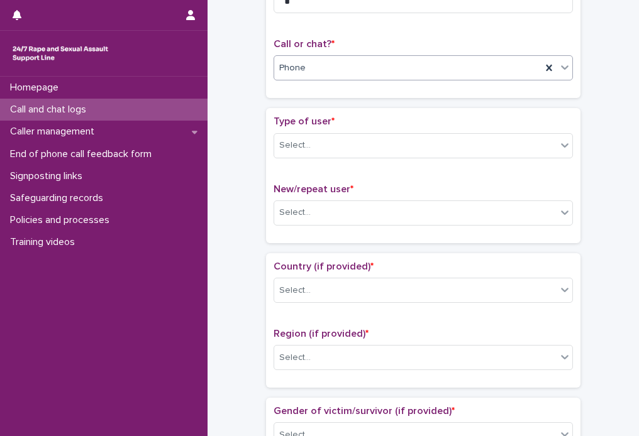
scroll to position [189, 0]
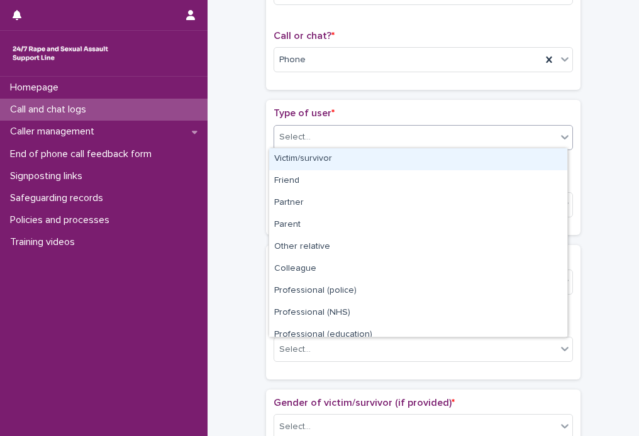
click at [561, 139] on icon at bounding box center [564, 137] width 13 height 13
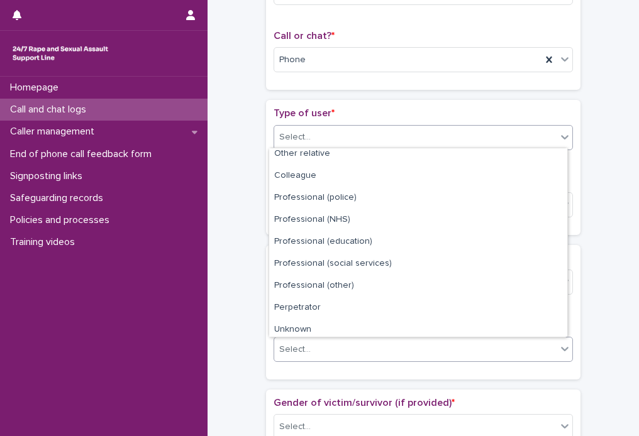
scroll to position [141, 0]
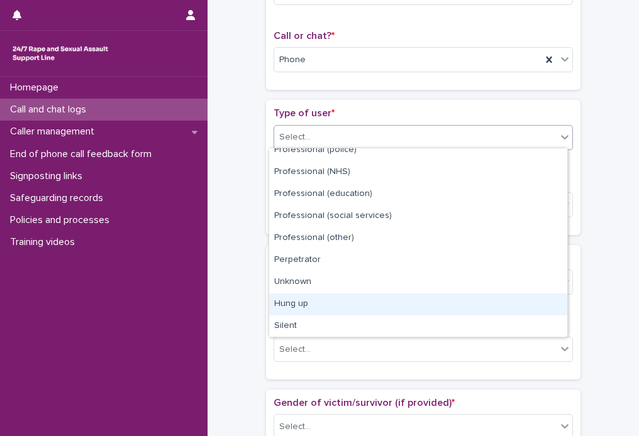
click at [290, 300] on div "Hung up" at bounding box center [418, 305] width 298 height 22
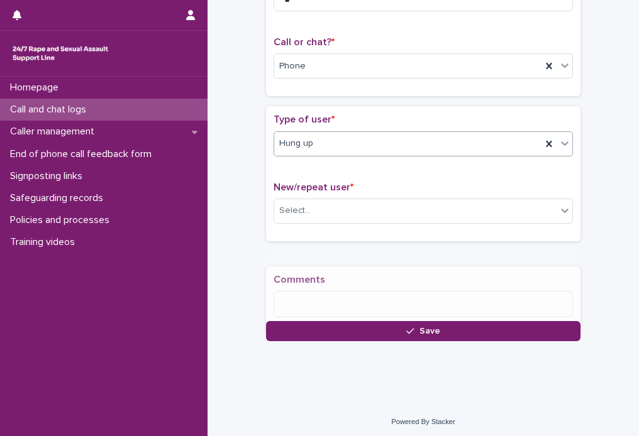
scroll to position [189, 0]
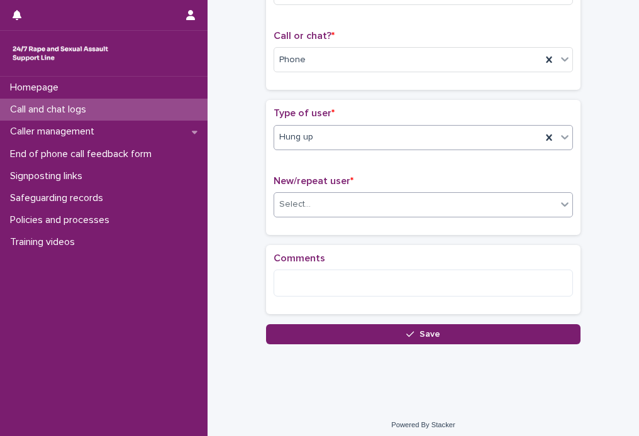
click at [559, 205] on icon at bounding box center [564, 204] width 13 height 13
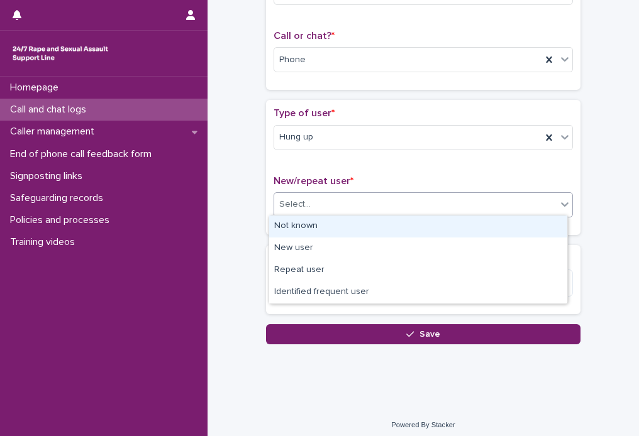
click at [359, 230] on div "Not known" at bounding box center [418, 227] width 298 height 22
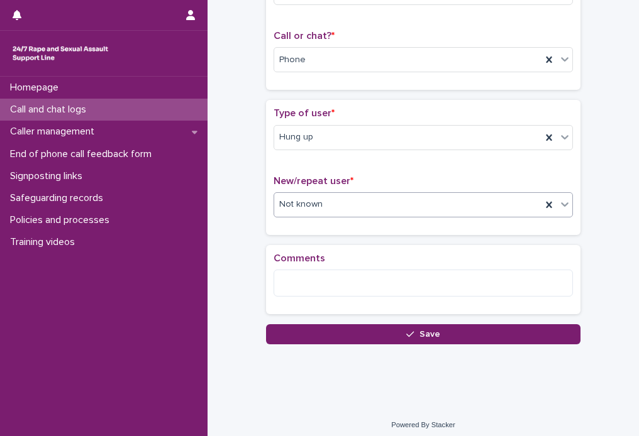
scroll to position [192, 0]
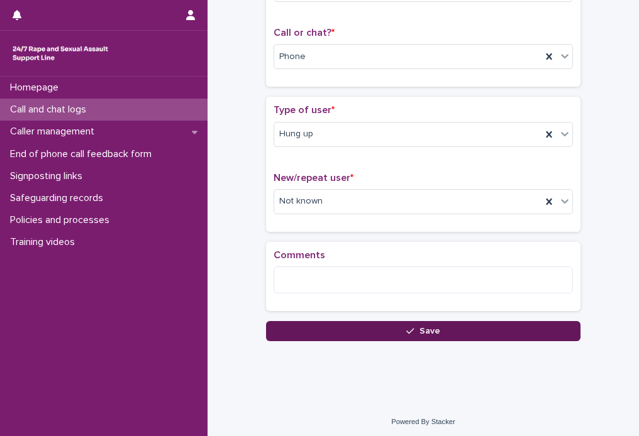
click at [421, 327] on span "Save" at bounding box center [429, 331] width 21 height 9
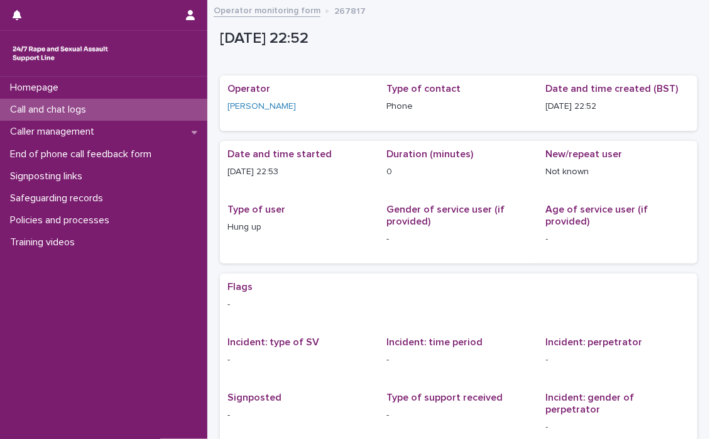
click at [52, 106] on p "Call and chat logs" at bounding box center [50, 110] width 91 height 12
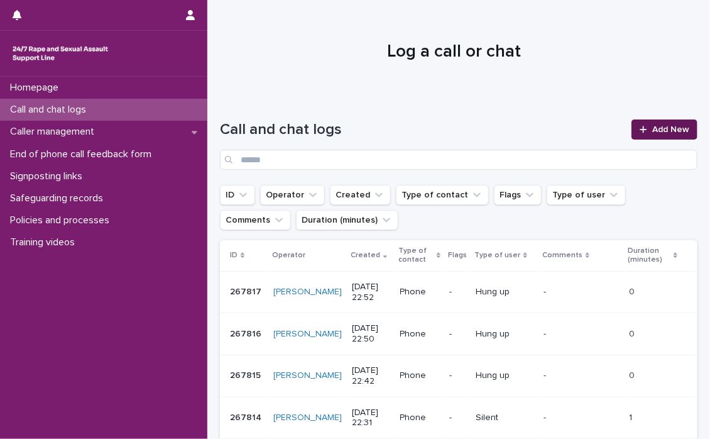
click at [651, 121] on link "Add New" at bounding box center [665, 129] width 66 height 20
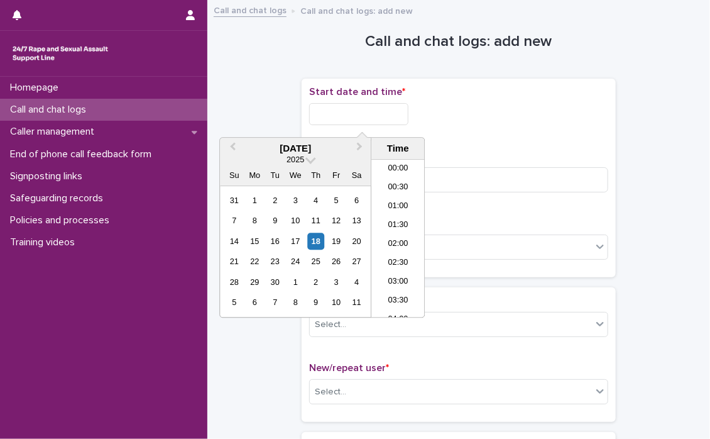
click at [355, 114] on input "text" at bounding box center [358, 114] width 99 height 22
click at [397, 282] on li "23:00" at bounding box center [397, 289] width 53 height 19
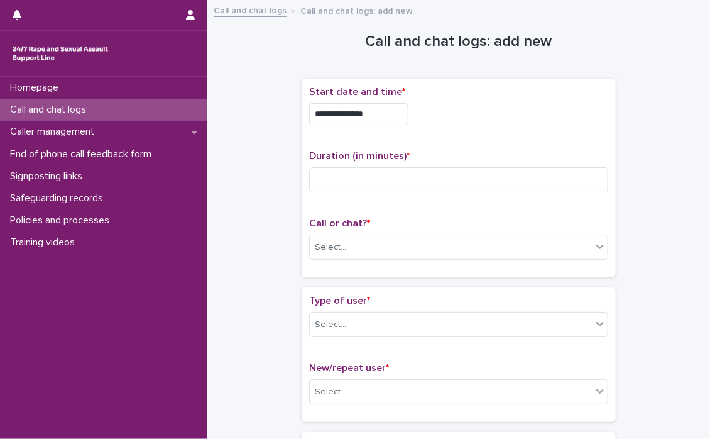
click at [395, 106] on input "**********" at bounding box center [358, 114] width 99 height 22
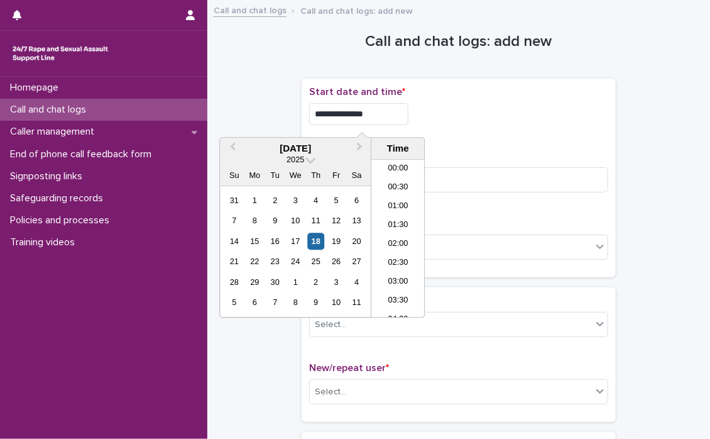
click at [395, 106] on input "**********" at bounding box center [358, 114] width 99 height 22
type input "**********"
click at [517, 128] on div "**********" at bounding box center [458, 110] width 299 height 49
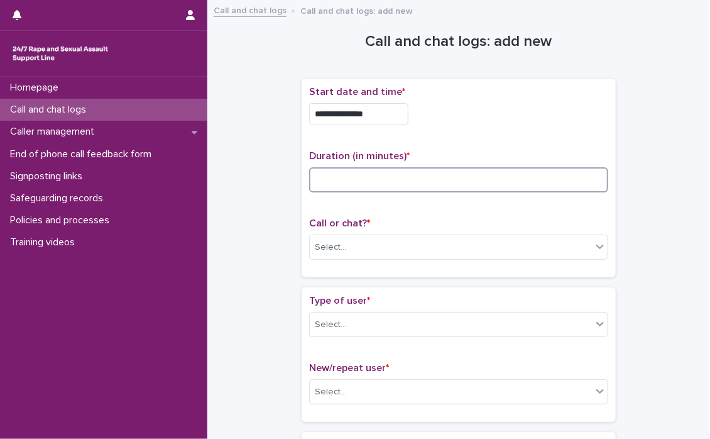
click at [342, 177] on input at bounding box center [458, 179] width 299 height 25
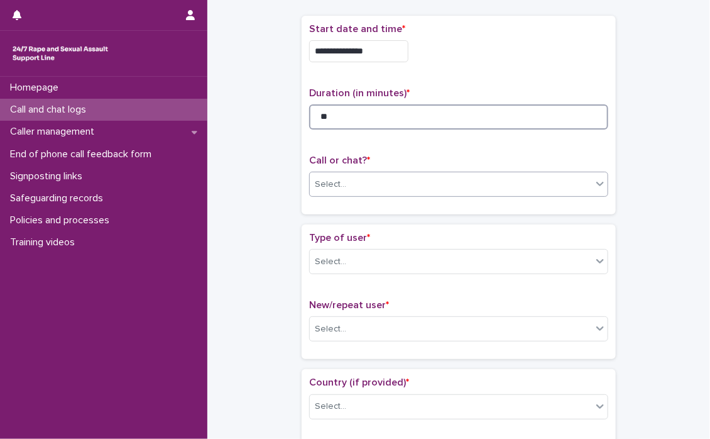
type input "**"
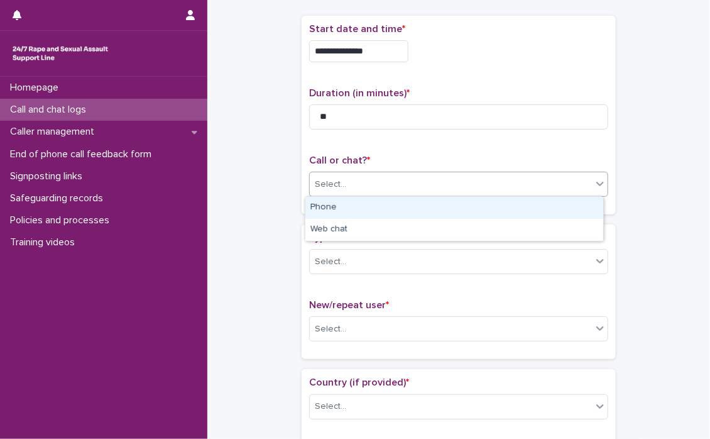
click at [595, 188] on icon at bounding box center [600, 183] width 13 height 13
click at [439, 207] on div "Phone" at bounding box center [454, 208] width 298 height 22
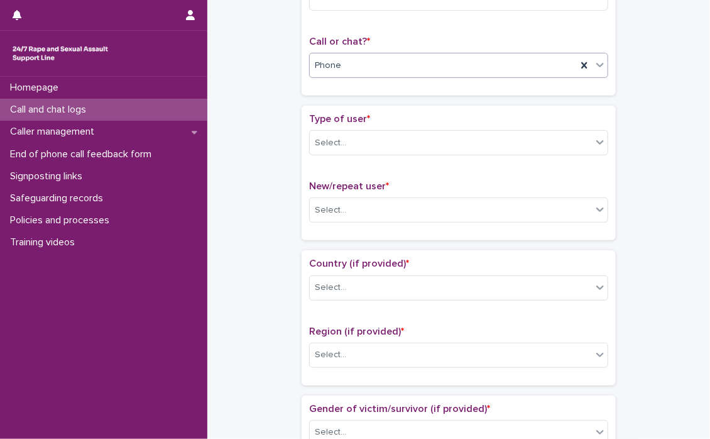
scroll to position [189, 0]
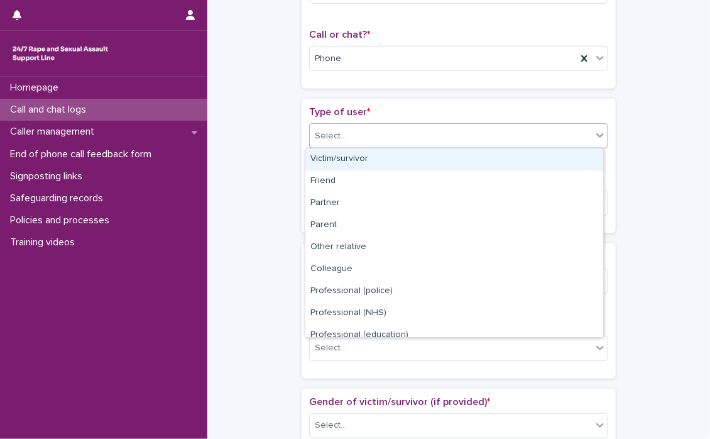
click at [595, 138] on icon at bounding box center [600, 135] width 13 height 13
click at [354, 158] on div "Victim/survivor" at bounding box center [454, 159] width 298 height 22
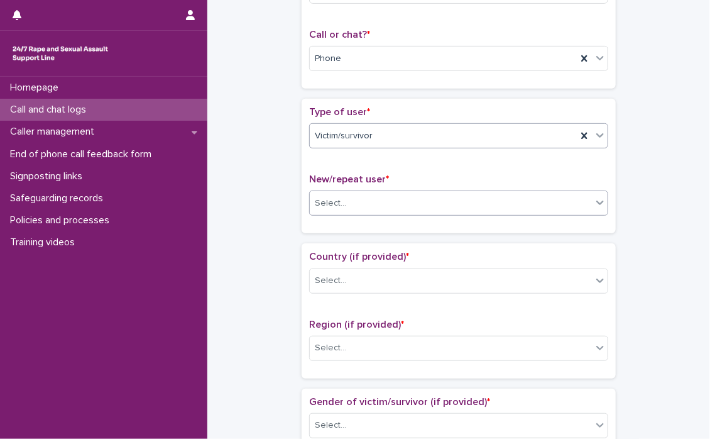
click at [598, 202] on icon at bounding box center [600, 202] width 13 height 13
click at [594, 203] on icon at bounding box center [600, 202] width 13 height 13
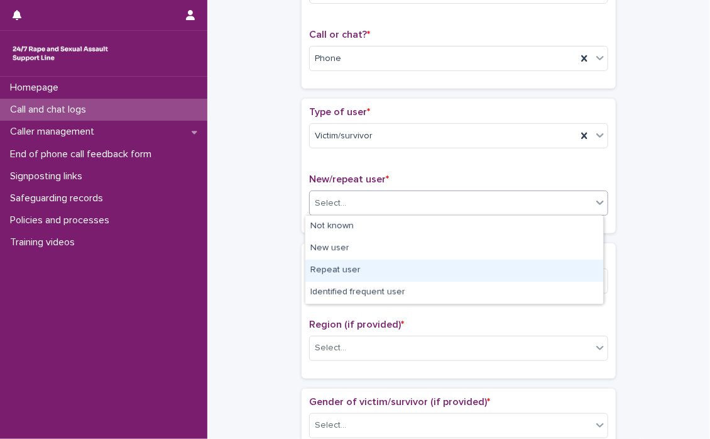
click at [349, 265] on div "Repeat user" at bounding box center [454, 271] width 298 height 22
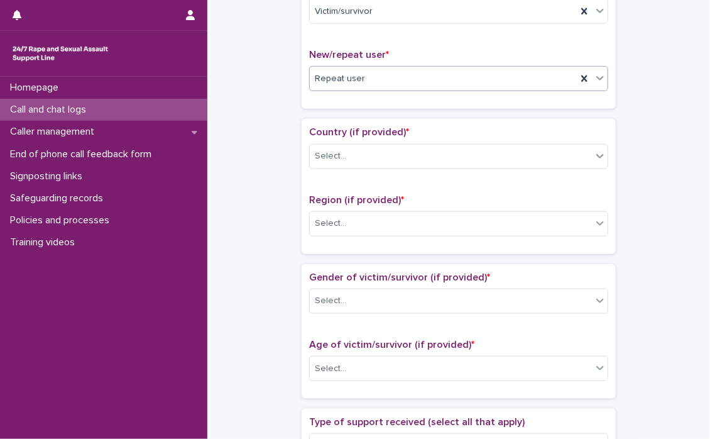
scroll to position [314, 0]
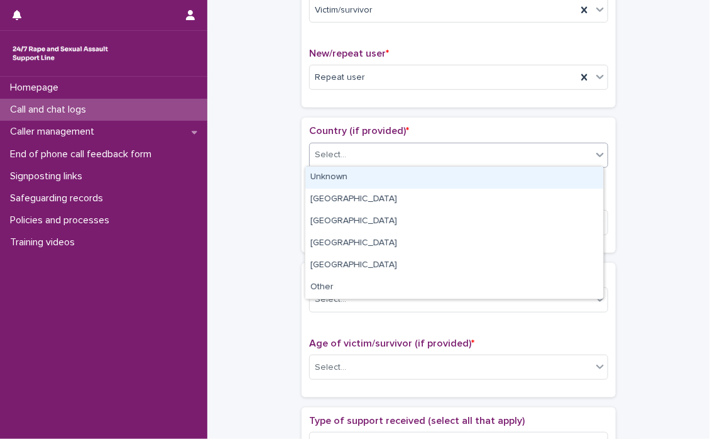
click at [594, 151] on icon at bounding box center [600, 154] width 13 height 13
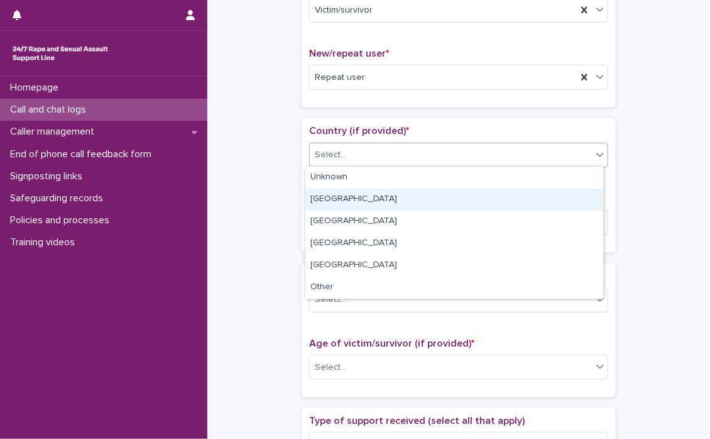
click at [318, 197] on div "[GEOGRAPHIC_DATA]" at bounding box center [454, 200] width 298 height 22
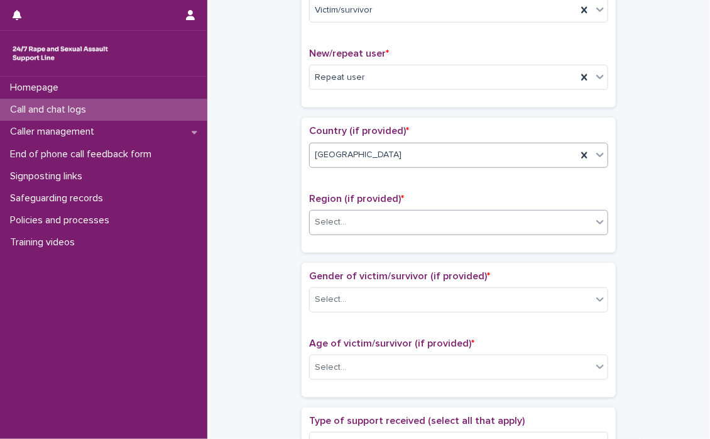
click at [597, 222] on icon at bounding box center [601, 222] width 8 height 4
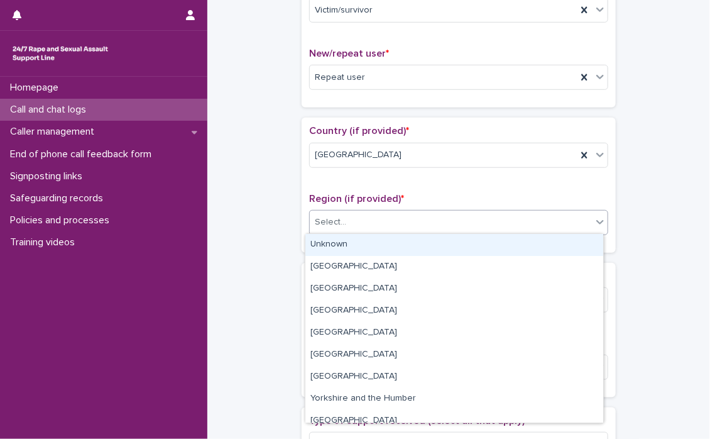
click at [598, 222] on icon at bounding box center [600, 222] width 13 height 13
click at [324, 239] on div "Unknown" at bounding box center [454, 245] width 298 height 22
click at [324, 239] on div "Region (if provided) * option Unknown focused, 1 of 11. 11 results available. U…" at bounding box center [458, 219] width 299 height 52
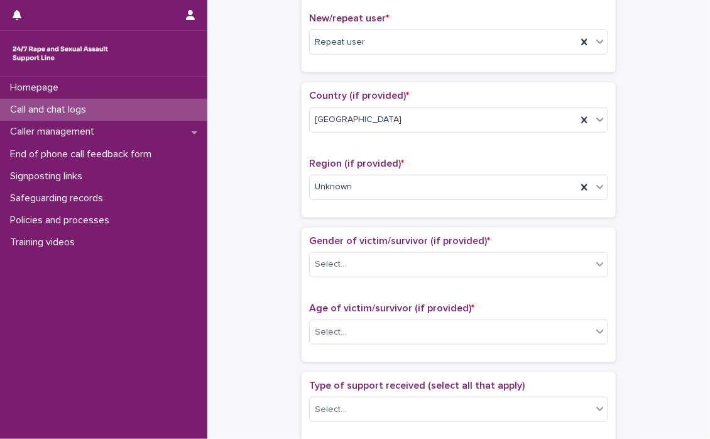
scroll to position [377, 0]
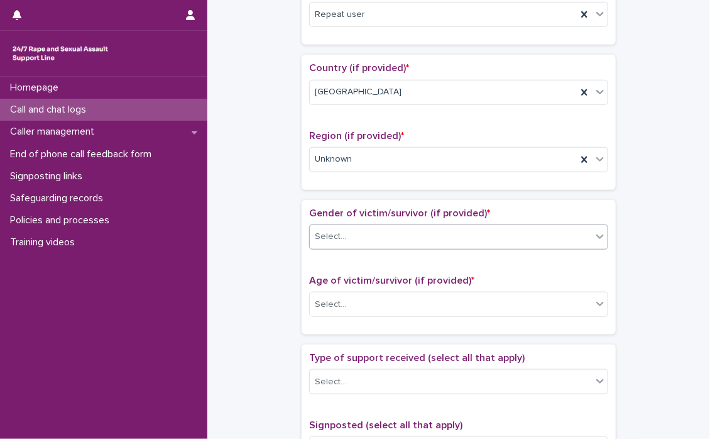
click at [595, 239] on icon at bounding box center [600, 236] width 13 height 13
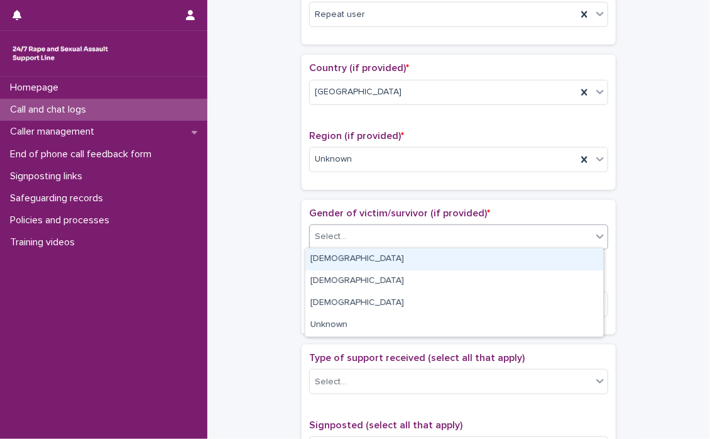
click at [332, 258] on div "[DEMOGRAPHIC_DATA]" at bounding box center [454, 259] width 298 height 22
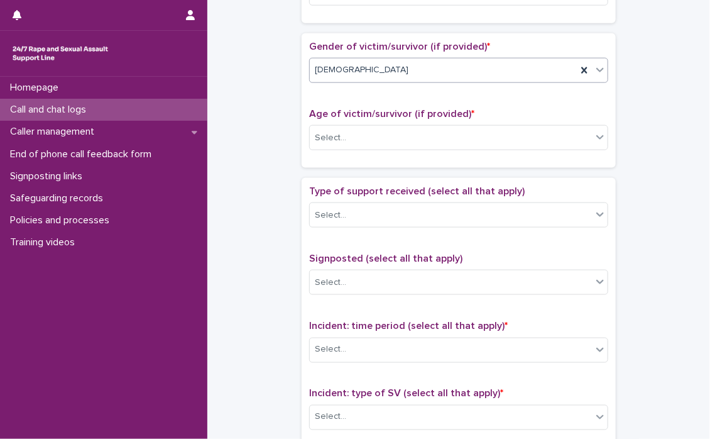
scroll to position [566, 0]
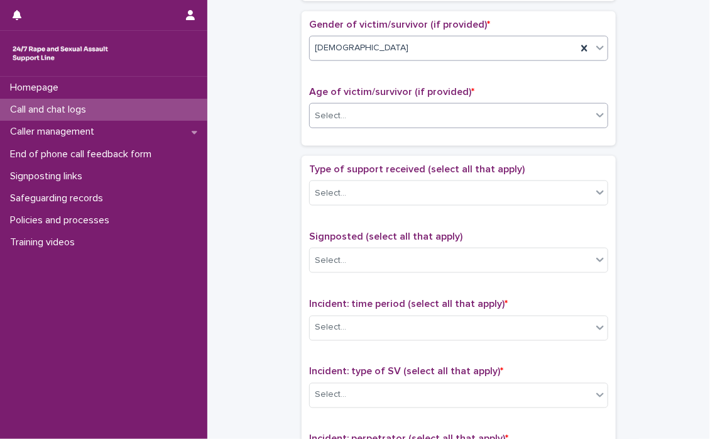
click at [600, 116] on icon at bounding box center [600, 115] width 13 height 13
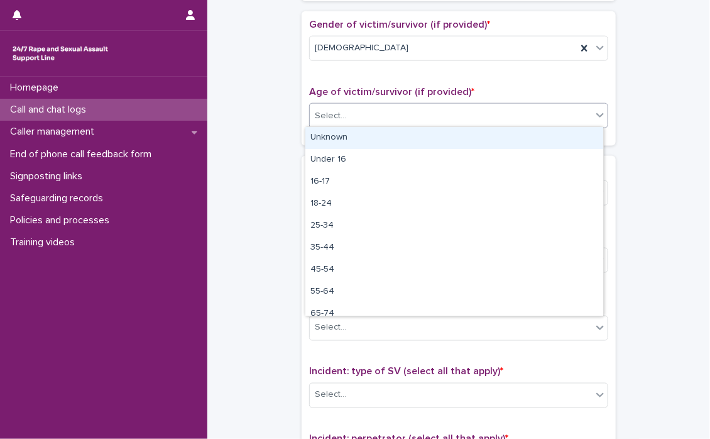
click at [355, 136] on div "Unknown" at bounding box center [454, 138] width 298 height 22
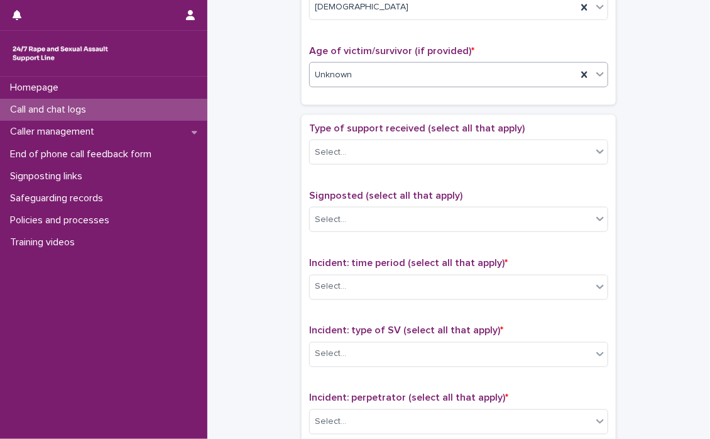
scroll to position [629, 0]
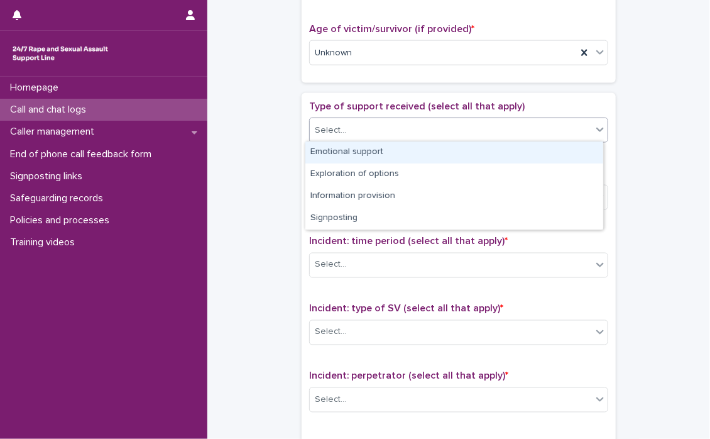
click at [597, 126] on icon at bounding box center [600, 129] width 13 height 13
click at [378, 150] on div "Emotional support" at bounding box center [454, 152] width 298 height 22
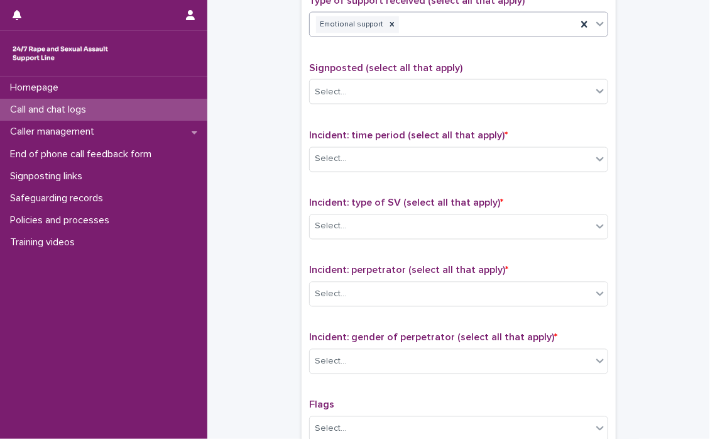
scroll to position [754, 0]
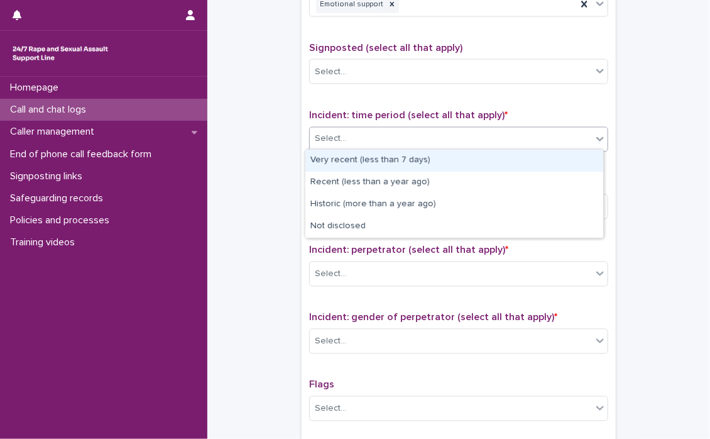
click at [595, 139] on icon at bounding box center [600, 139] width 13 height 13
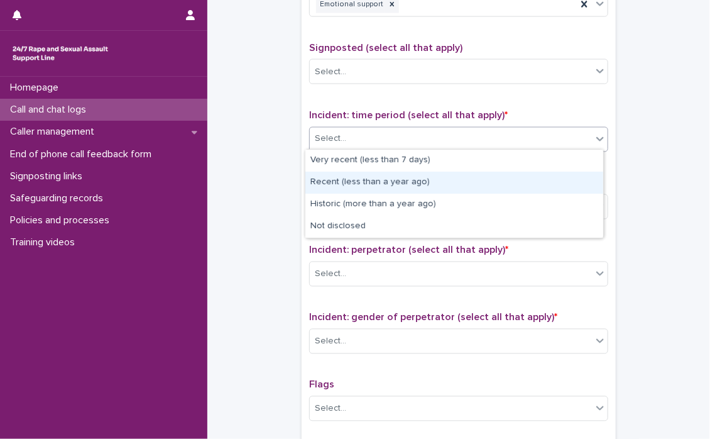
click at [330, 181] on div "Recent (less than a year ago)" at bounding box center [454, 183] width 298 height 22
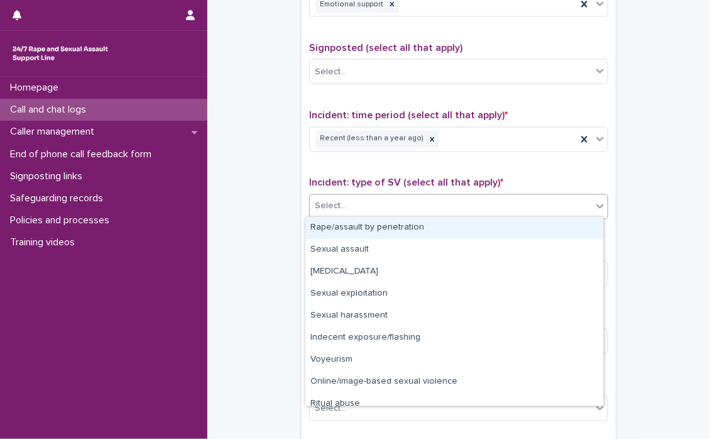
click at [594, 207] on icon at bounding box center [600, 206] width 13 height 13
click at [453, 228] on div "Rape/assault by penetration" at bounding box center [454, 228] width 298 height 22
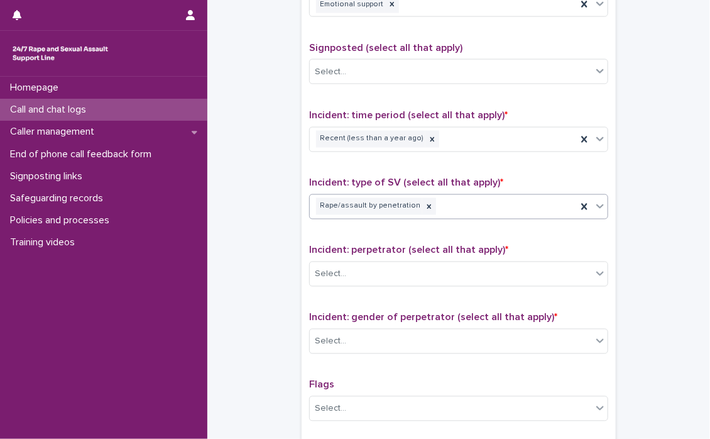
scroll to position [817, 0]
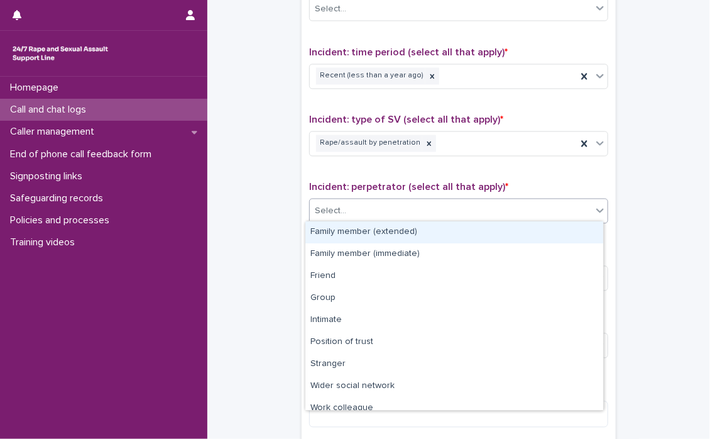
click at [600, 207] on icon at bounding box center [600, 210] width 13 height 13
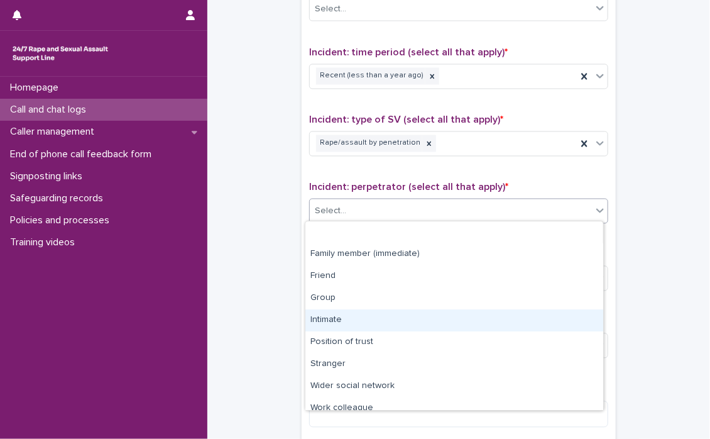
scroll to position [53, 0]
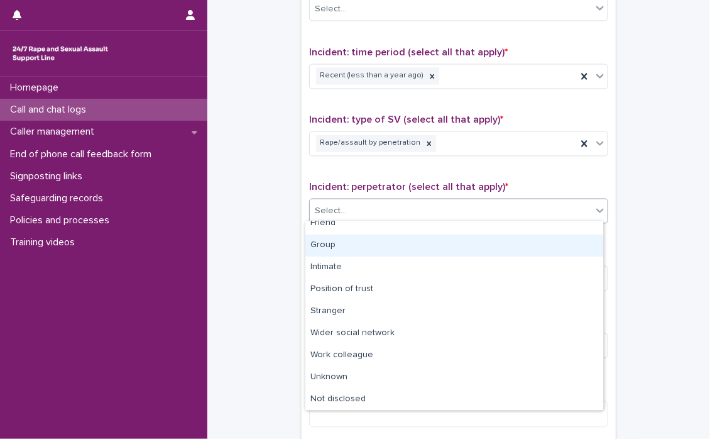
click at [327, 242] on div "Group" at bounding box center [454, 245] width 298 height 22
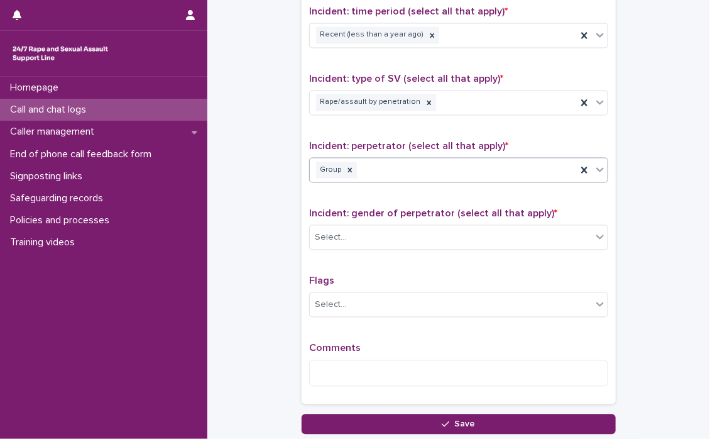
scroll to position [880, 0]
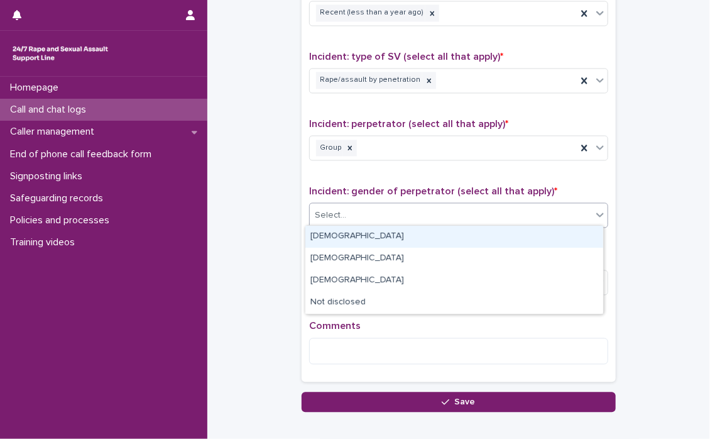
click at [595, 214] on icon at bounding box center [600, 215] width 13 height 13
click at [347, 239] on div "[DEMOGRAPHIC_DATA]" at bounding box center [454, 237] width 298 height 22
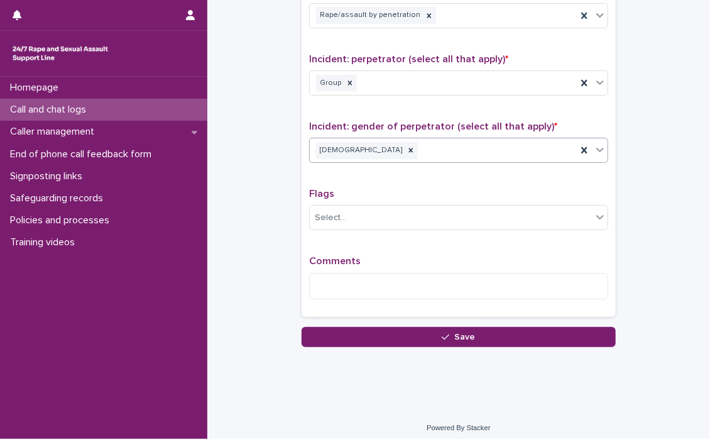
scroll to position [949, 0]
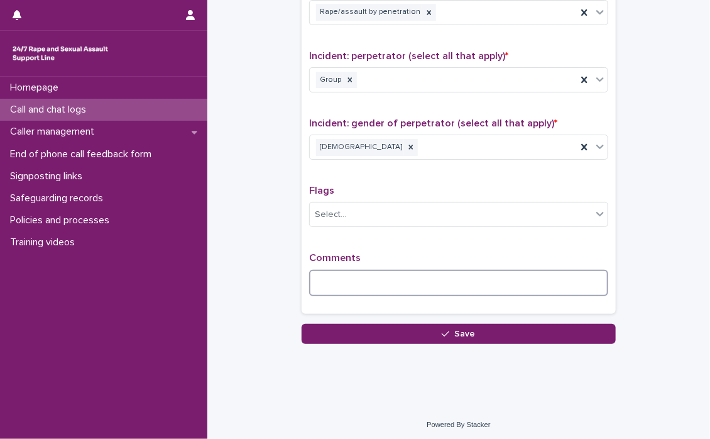
click at [453, 275] on textarea at bounding box center [458, 283] width 299 height 27
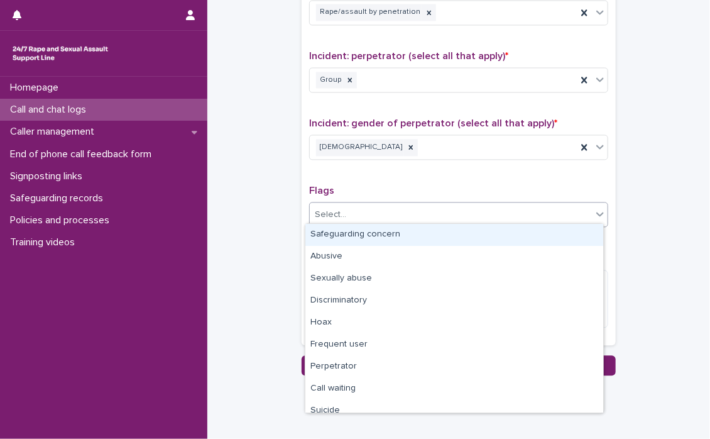
click at [597, 208] on icon at bounding box center [600, 213] width 13 height 13
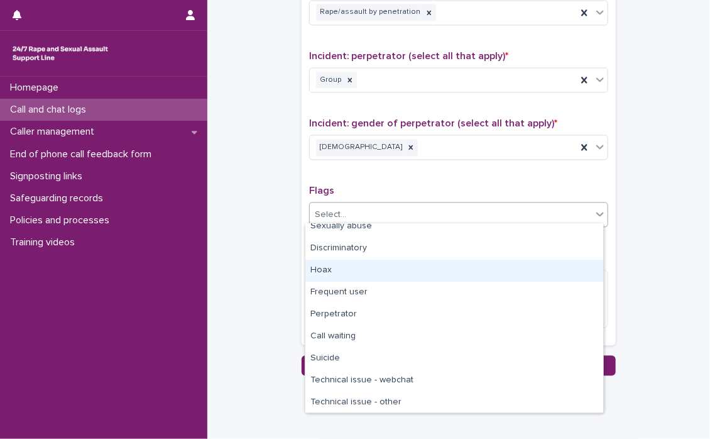
scroll to position [63, 0]
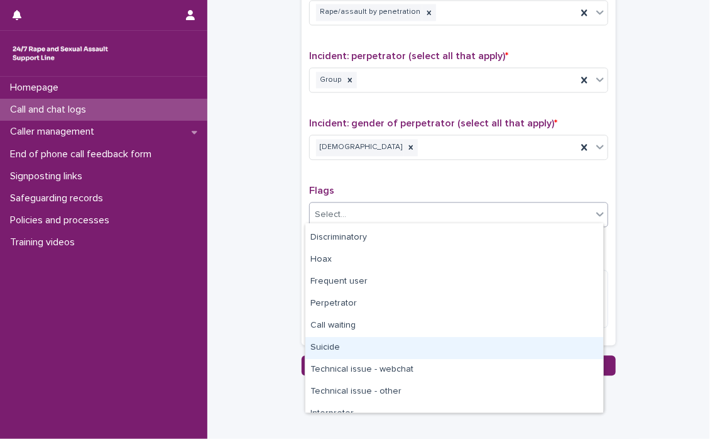
click at [353, 348] on div "Suicide" at bounding box center [454, 348] width 298 height 22
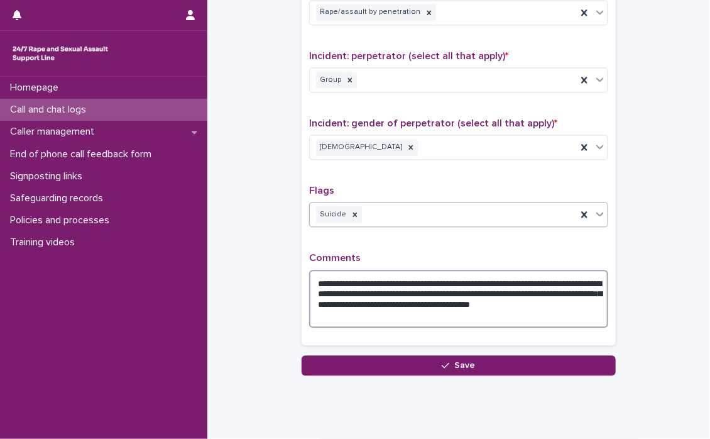
click at [425, 315] on textarea "**********" at bounding box center [458, 299] width 299 height 58
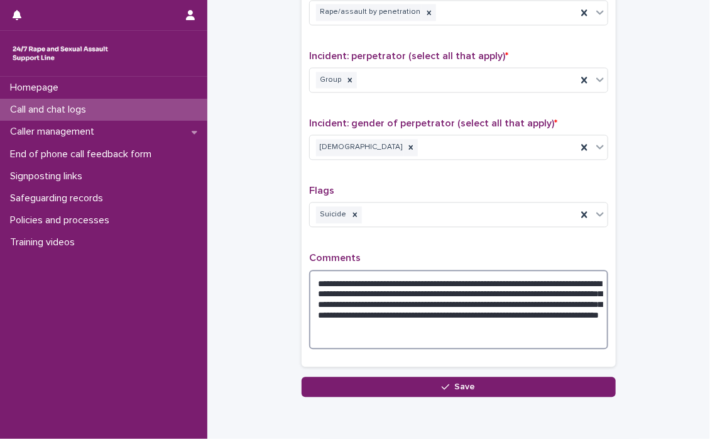
click at [338, 278] on textarea "**********" at bounding box center [458, 310] width 299 height 80
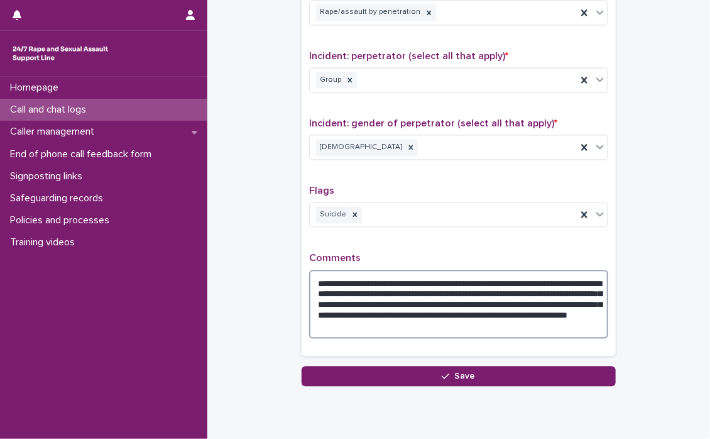
click at [328, 286] on textarea "**********" at bounding box center [458, 304] width 299 height 69
click at [339, 302] on textarea "**********" at bounding box center [458, 304] width 299 height 69
click at [363, 294] on textarea "**********" at bounding box center [458, 304] width 299 height 69
click at [361, 297] on textarea "**********" at bounding box center [458, 304] width 299 height 69
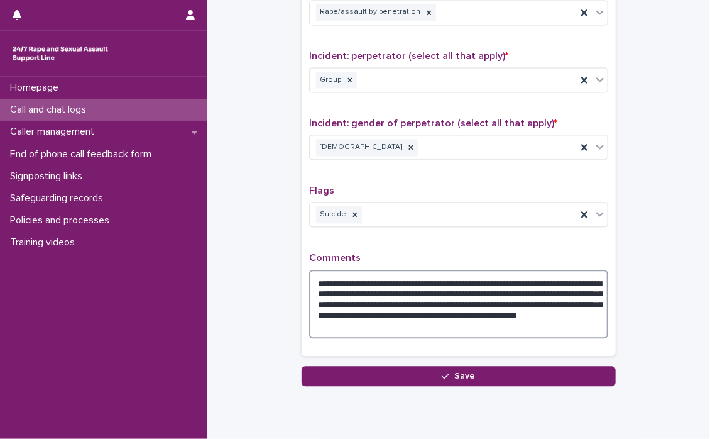
click at [554, 300] on textarea "**********" at bounding box center [458, 304] width 299 height 69
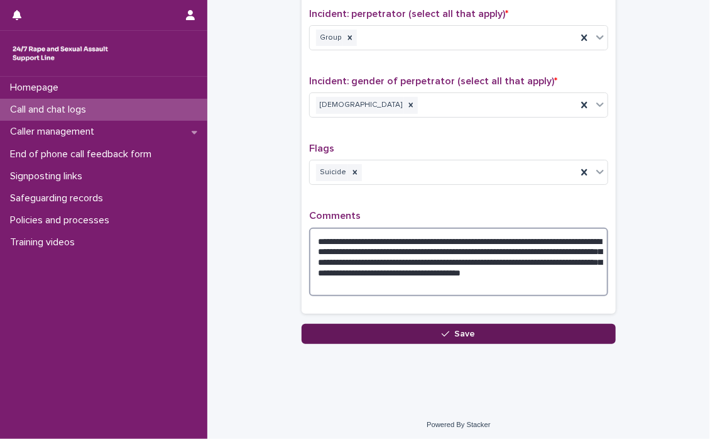
type textarea "**********"
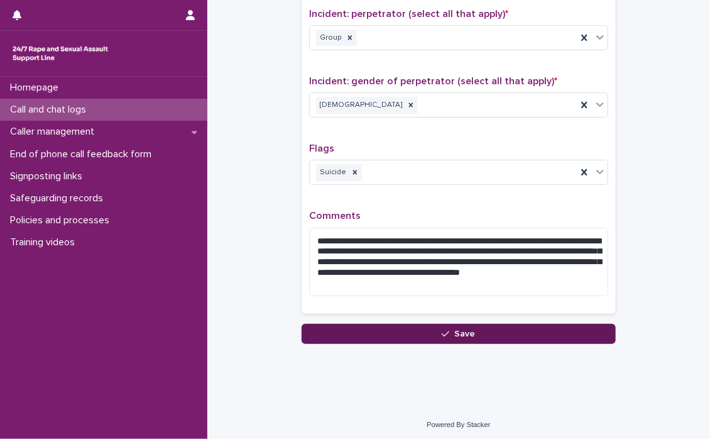
click at [458, 329] on span "Save" at bounding box center [465, 333] width 21 height 9
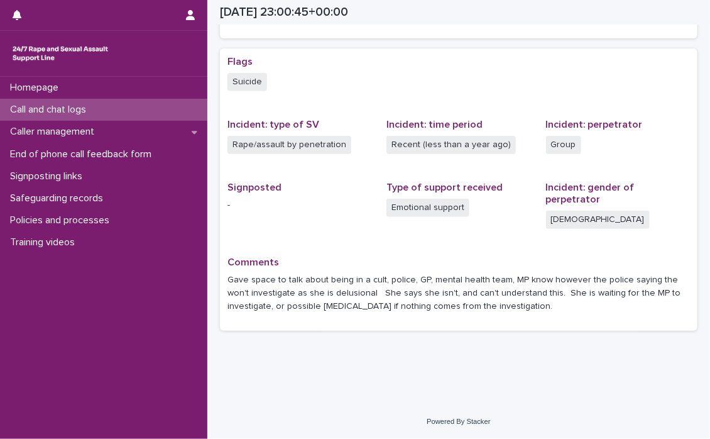
scroll to position [214, 0]
